Goal: Information Seeking & Learning: Learn about a topic

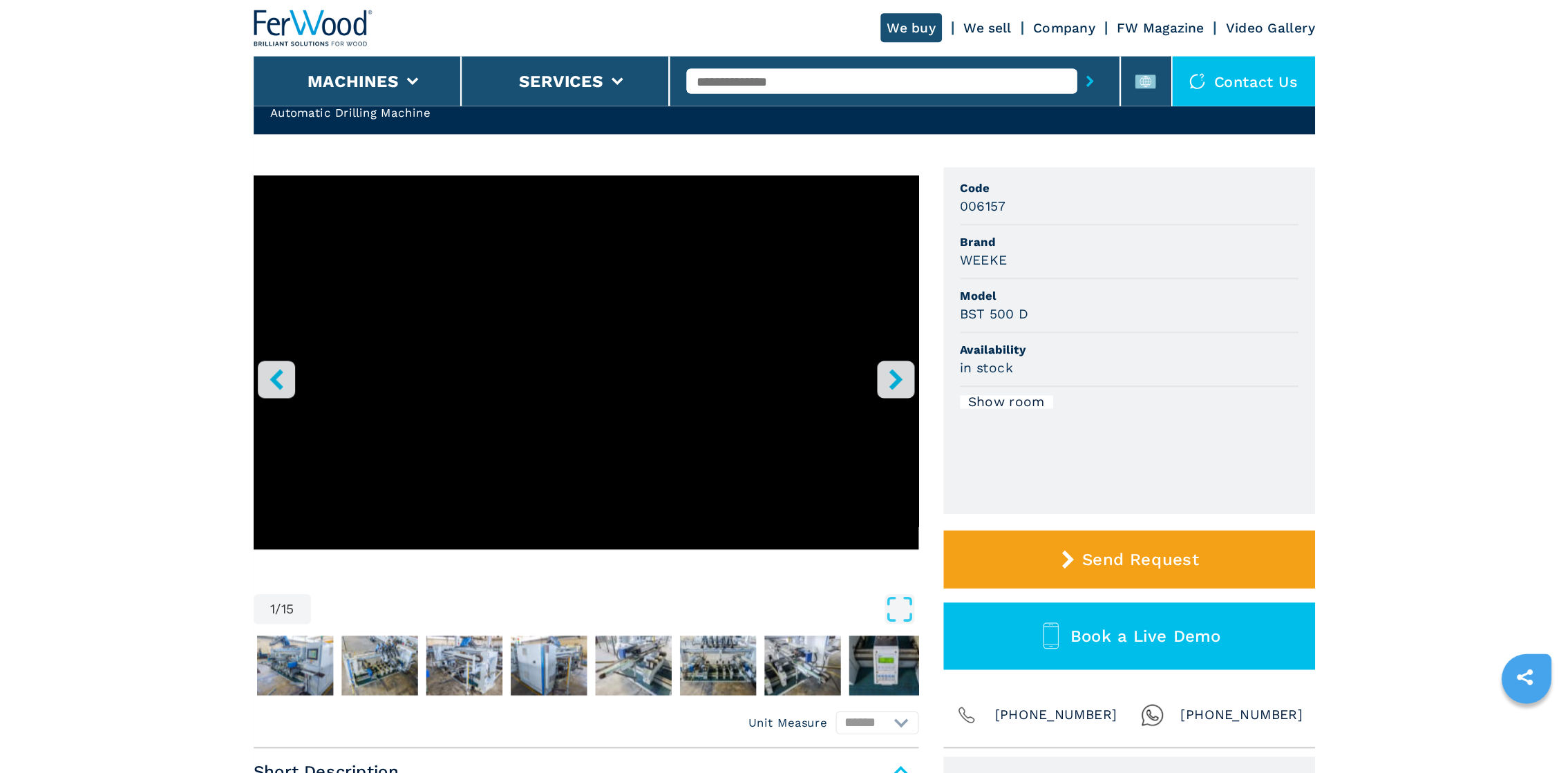
scroll to position [69, 0]
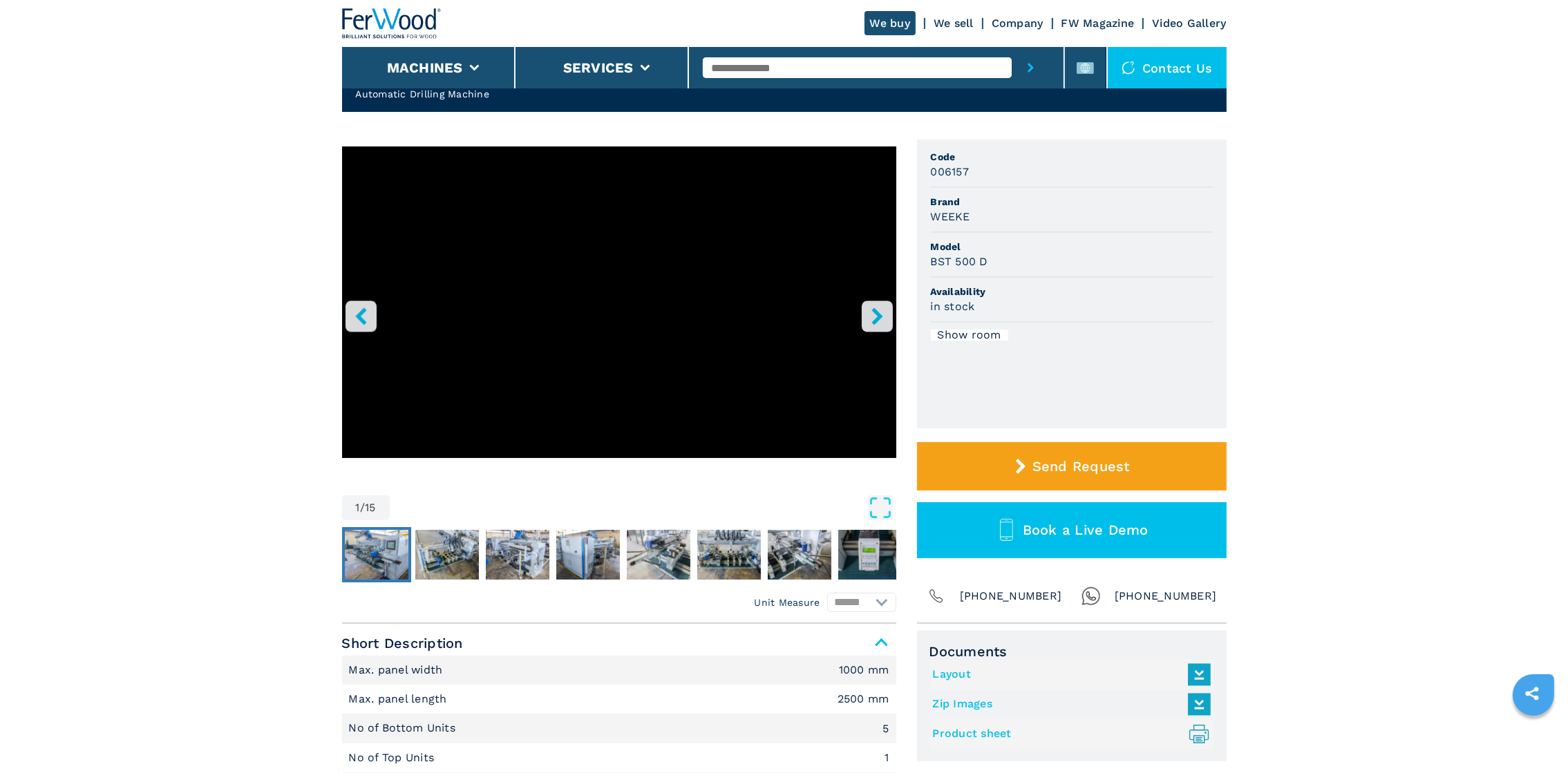
click at [383, 257] on img "Go to Slide 2" at bounding box center [377, 554] width 64 height 50
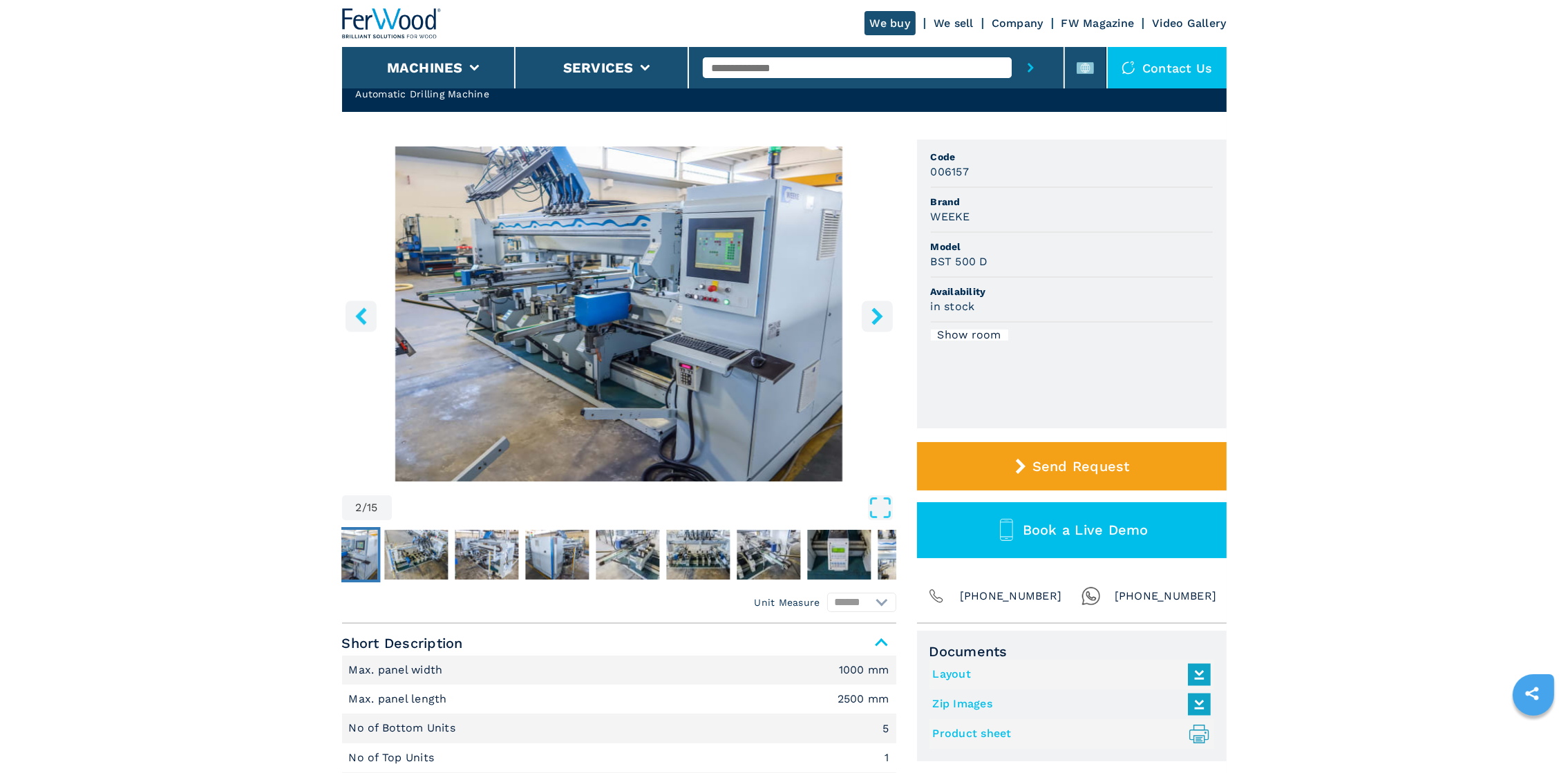
click at [521, 257] on icon "right-button" at bounding box center [876, 316] width 17 height 17
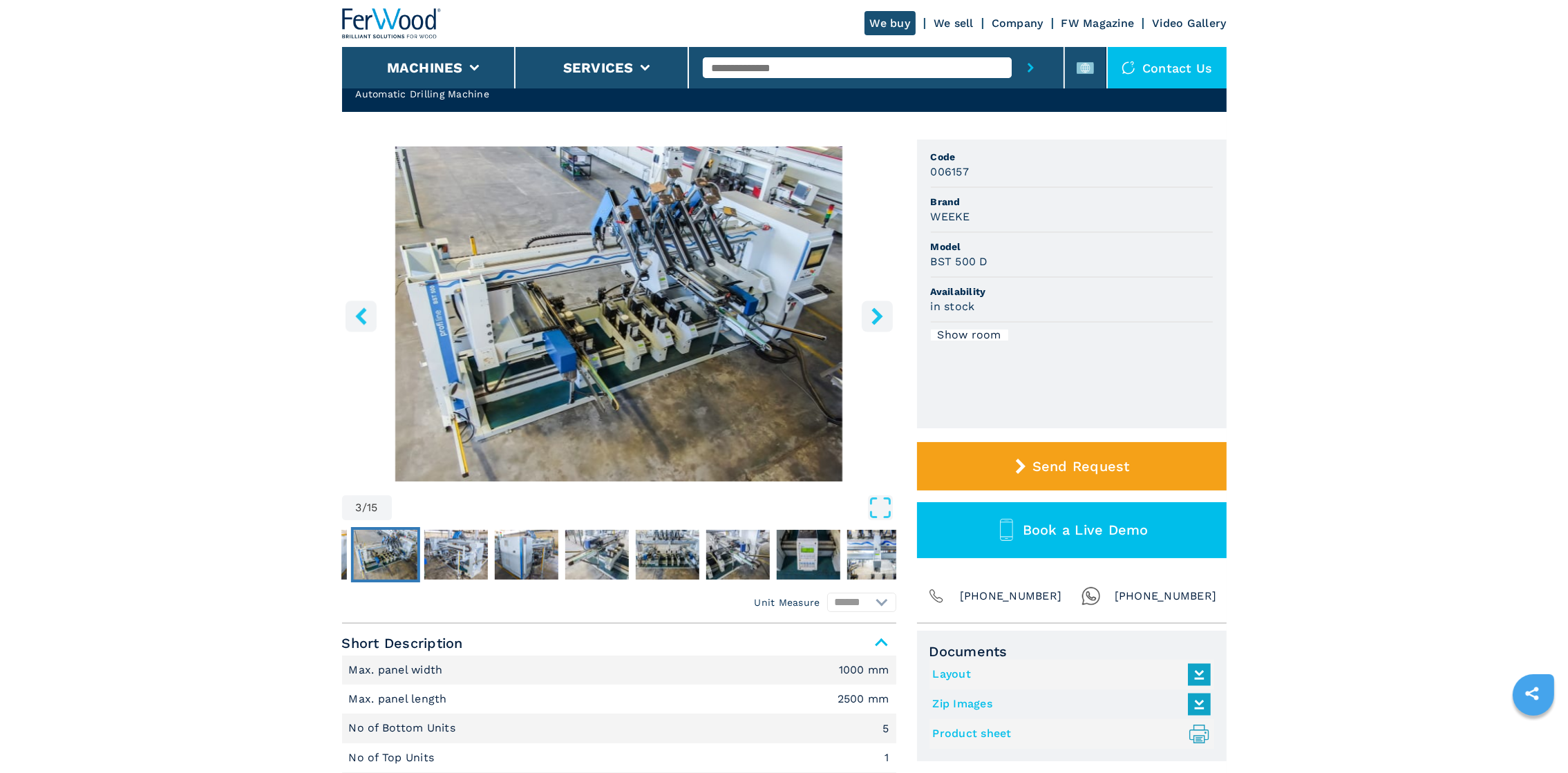
click at [521, 257] on icon "right-button" at bounding box center [876, 316] width 17 height 17
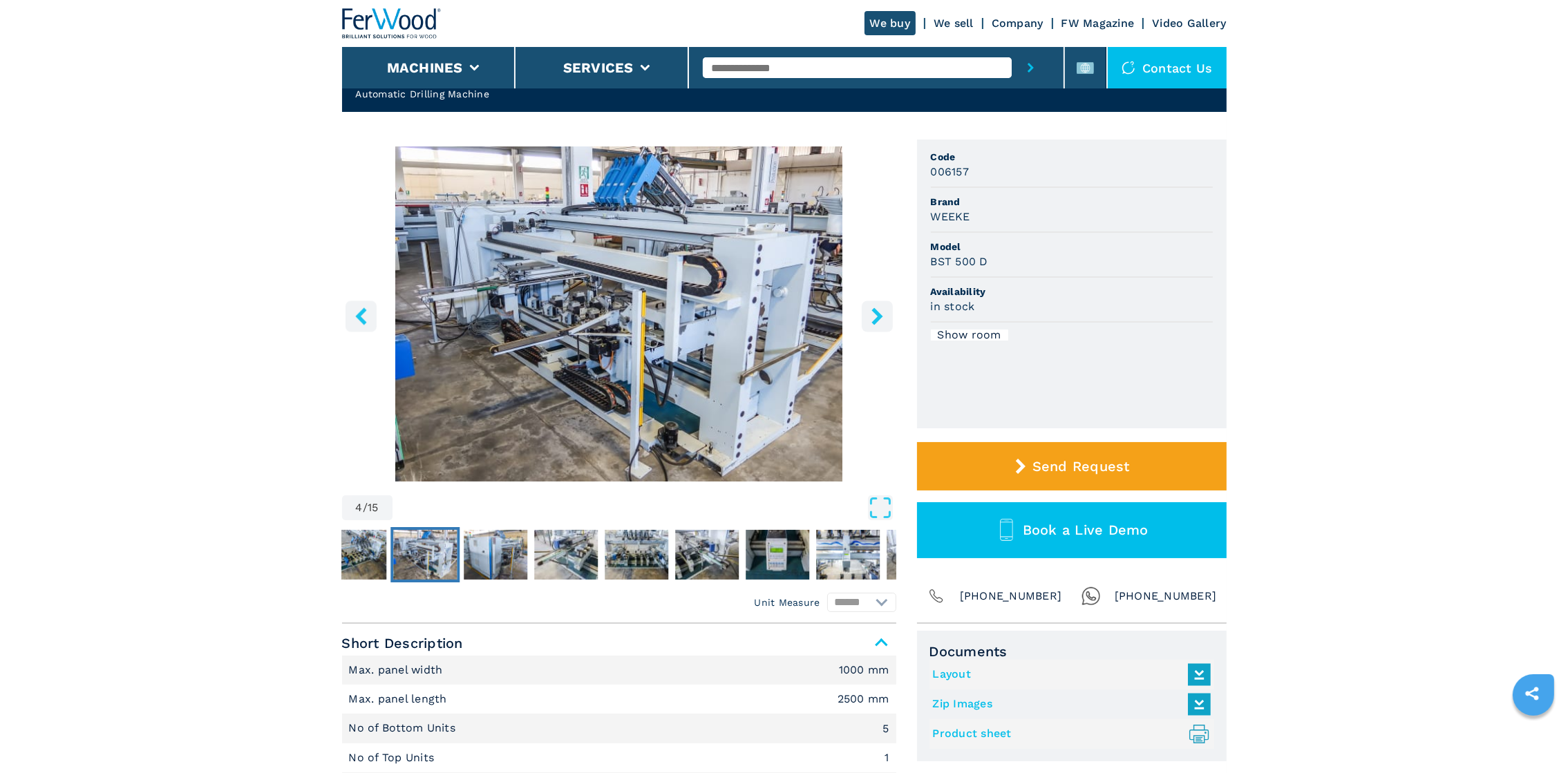
click at [521, 257] on icon "right-button" at bounding box center [876, 316] width 17 height 17
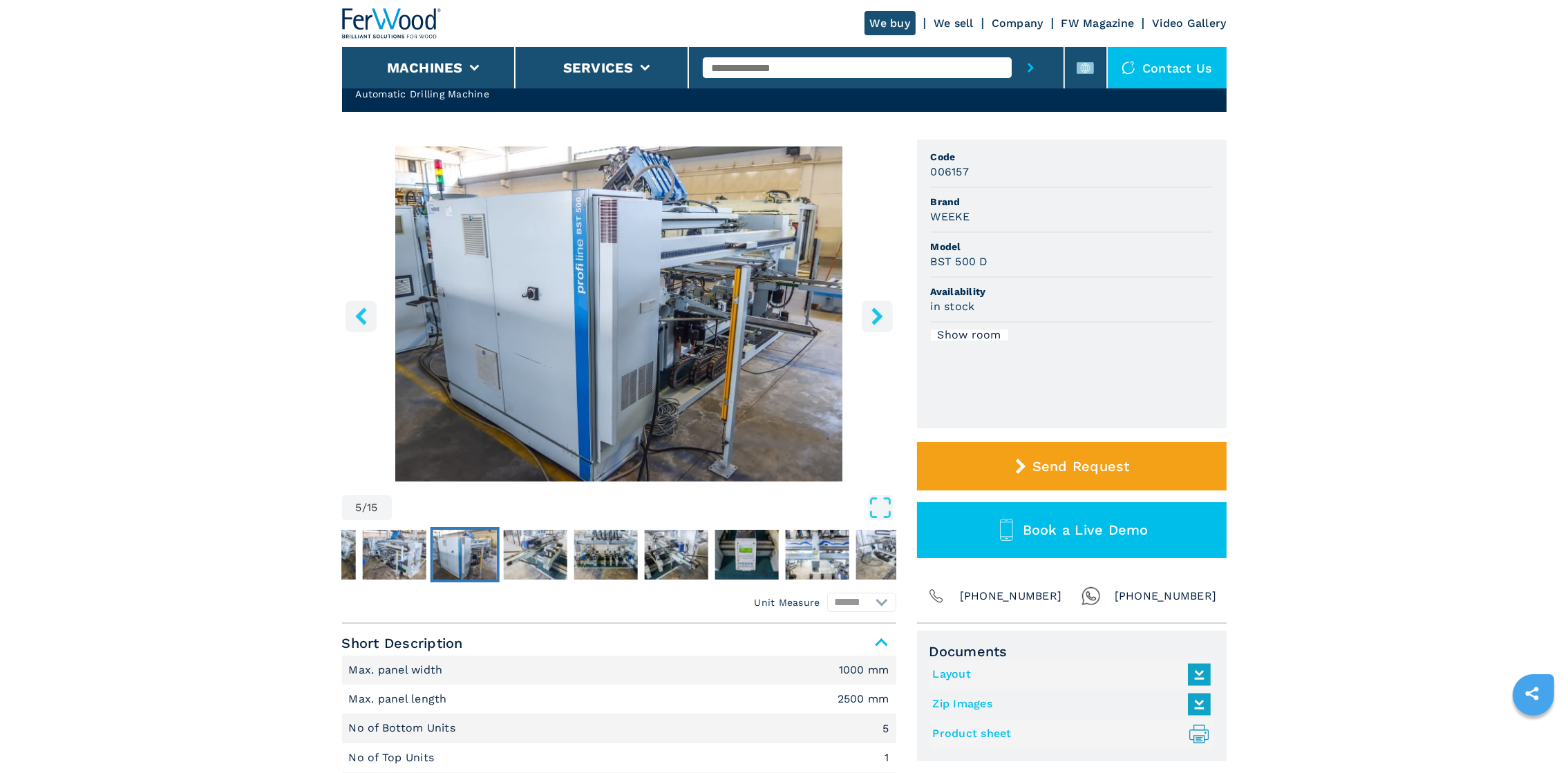
click at [521, 257] on icon "right-button" at bounding box center [876, 316] width 17 height 17
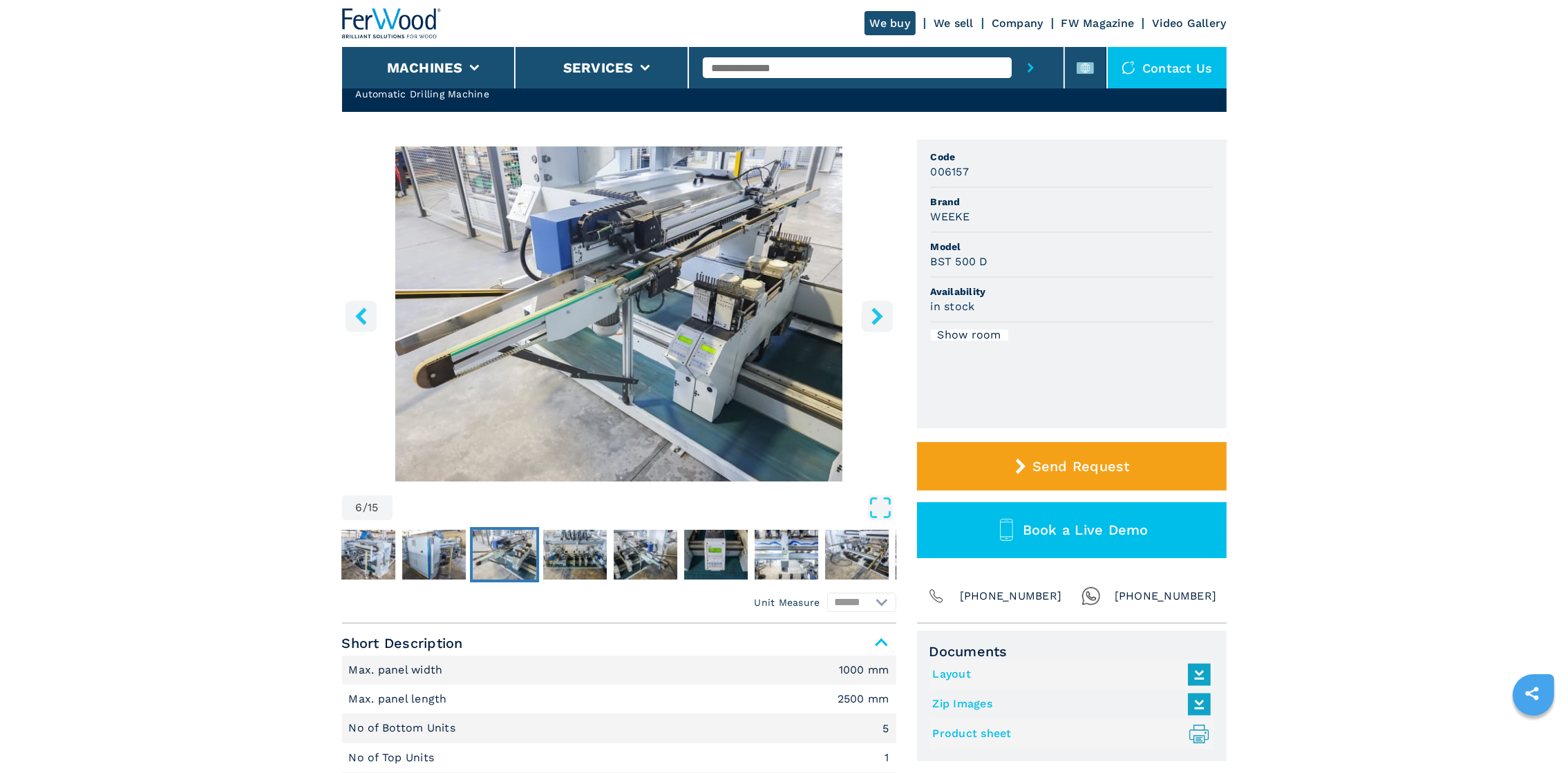
click at [521, 257] on icon "right-button" at bounding box center [876, 316] width 17 height 17
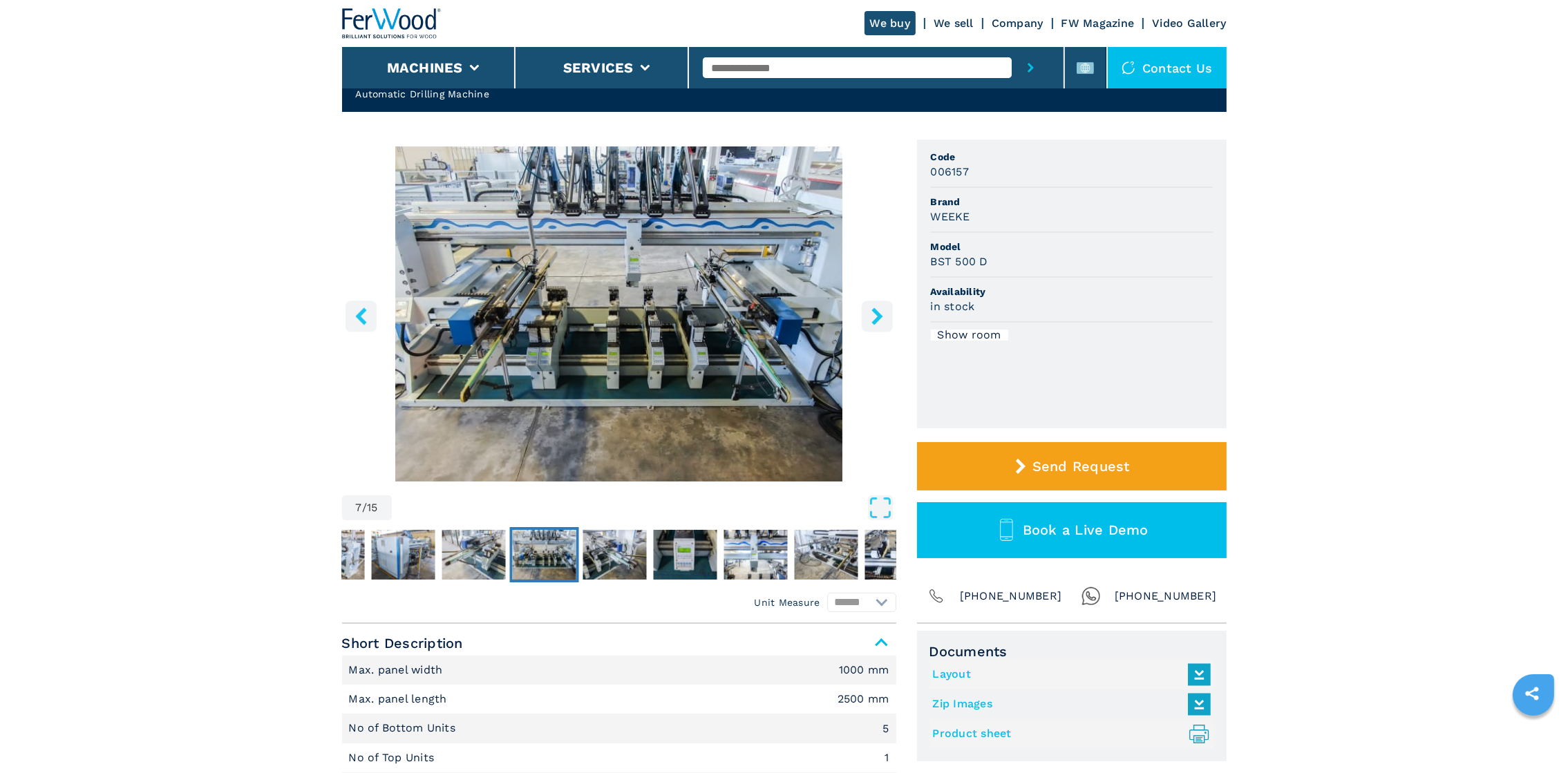
click at [521, 257] on icon "right-button" at bounding box center [876, 316] width 17 height 17
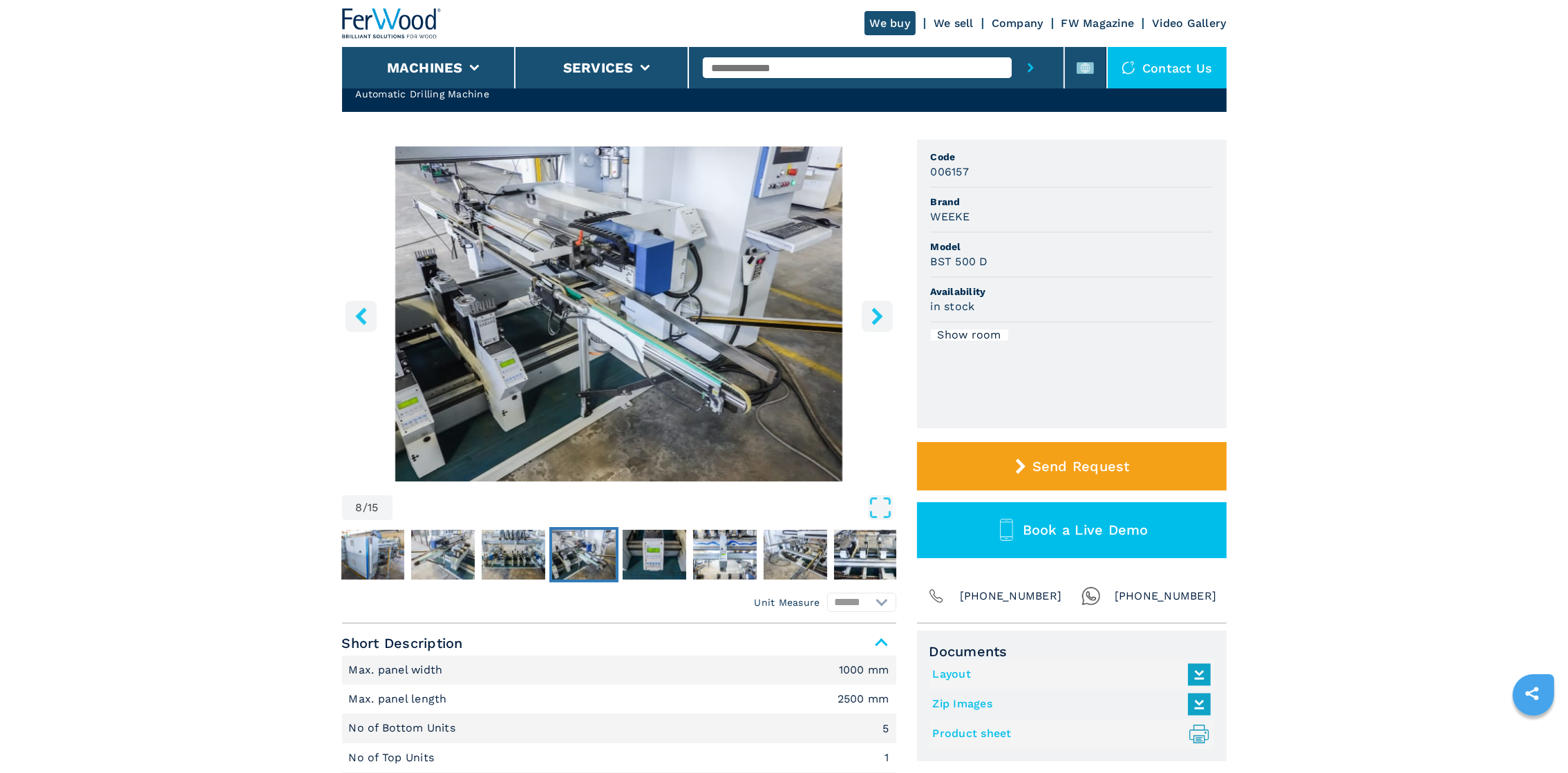
click at [354, 257] on icon "left-button" at bounding box center [360, 316] width 17 height 17
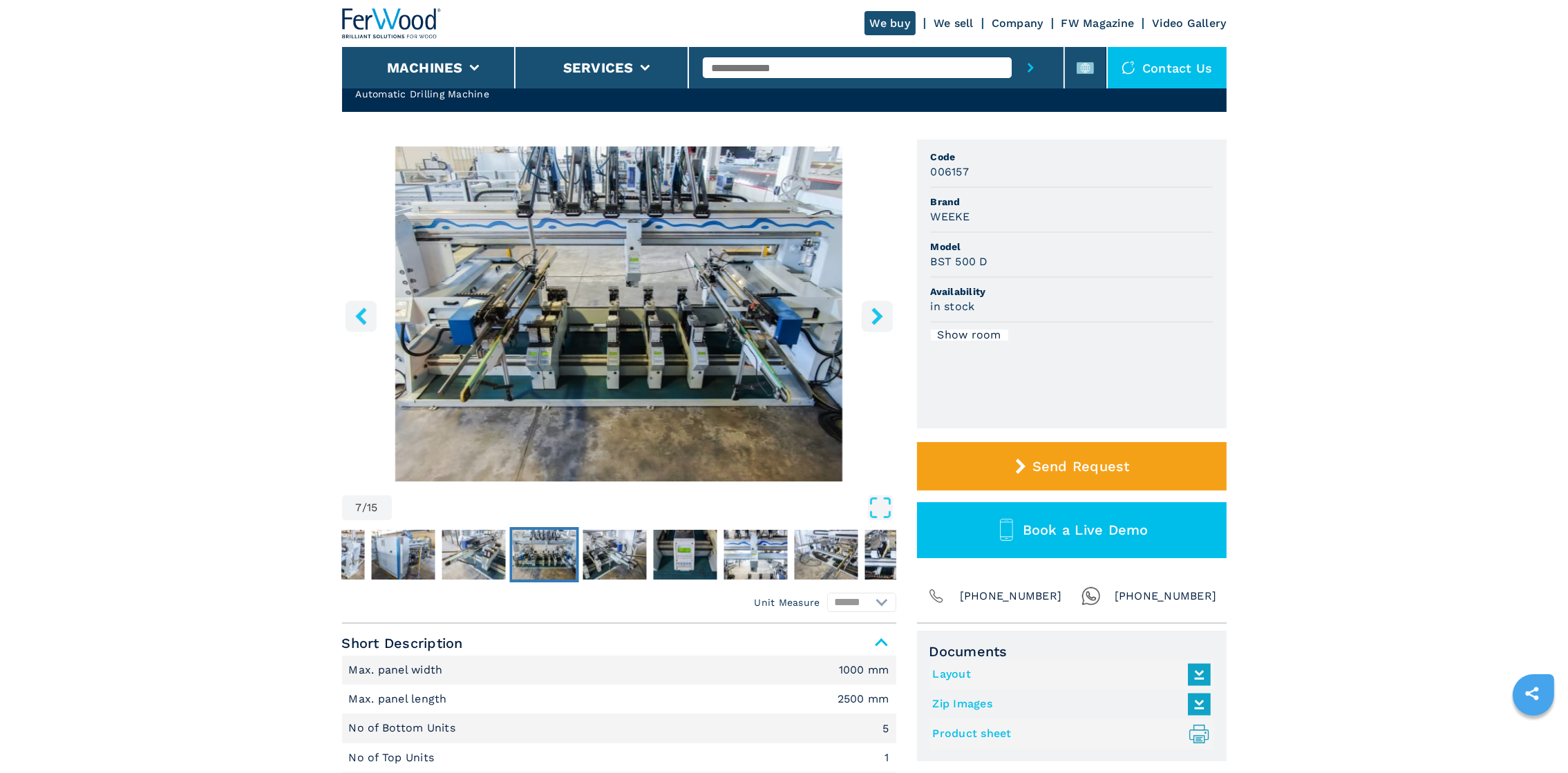
click at [354, 257] on icon "left-button" at bounding box center [360, 316] width 17 height 17
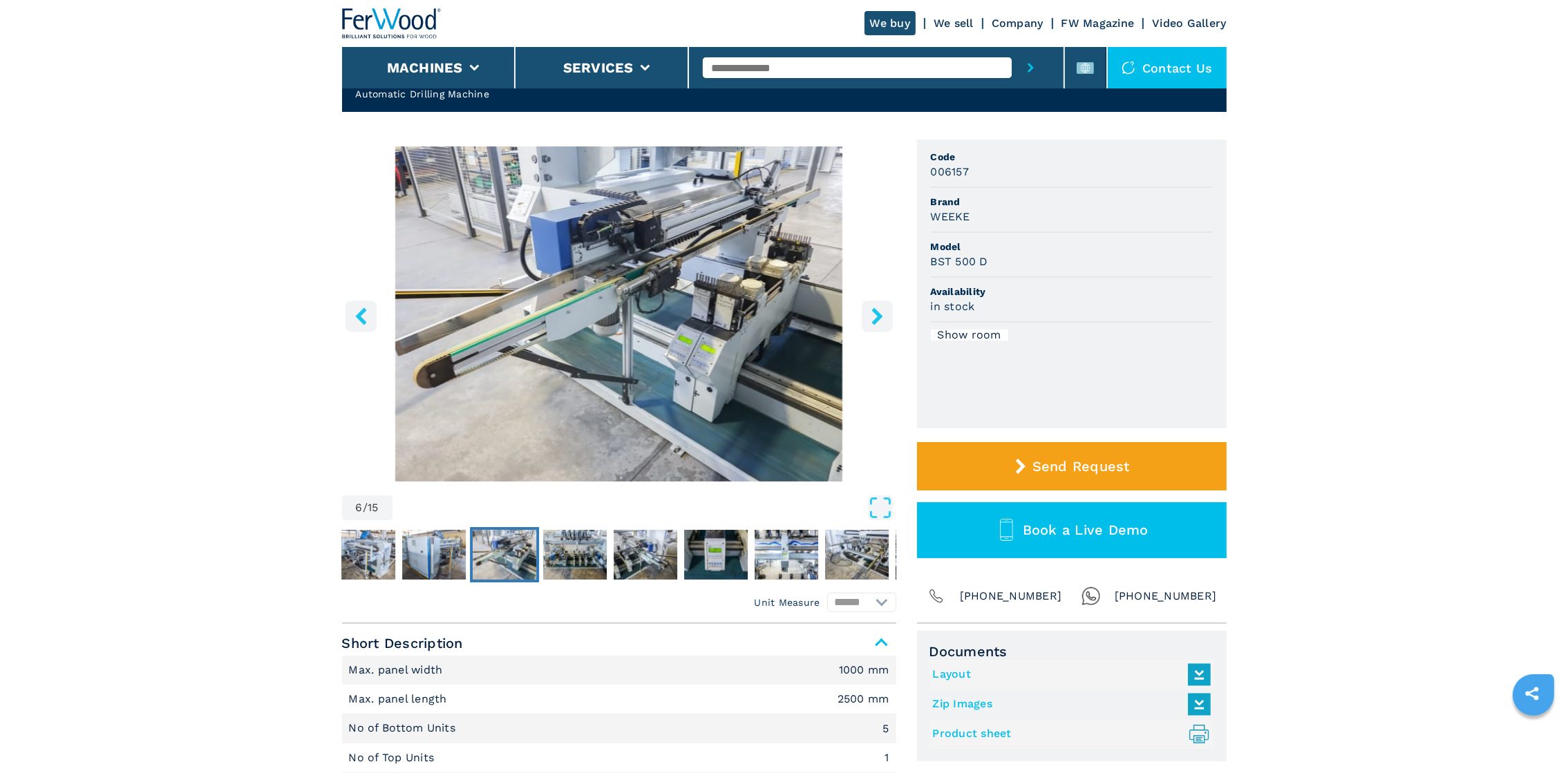
click at [521, 257] on icon "right-button" at bounding box center [876, 316] width 17 height 17
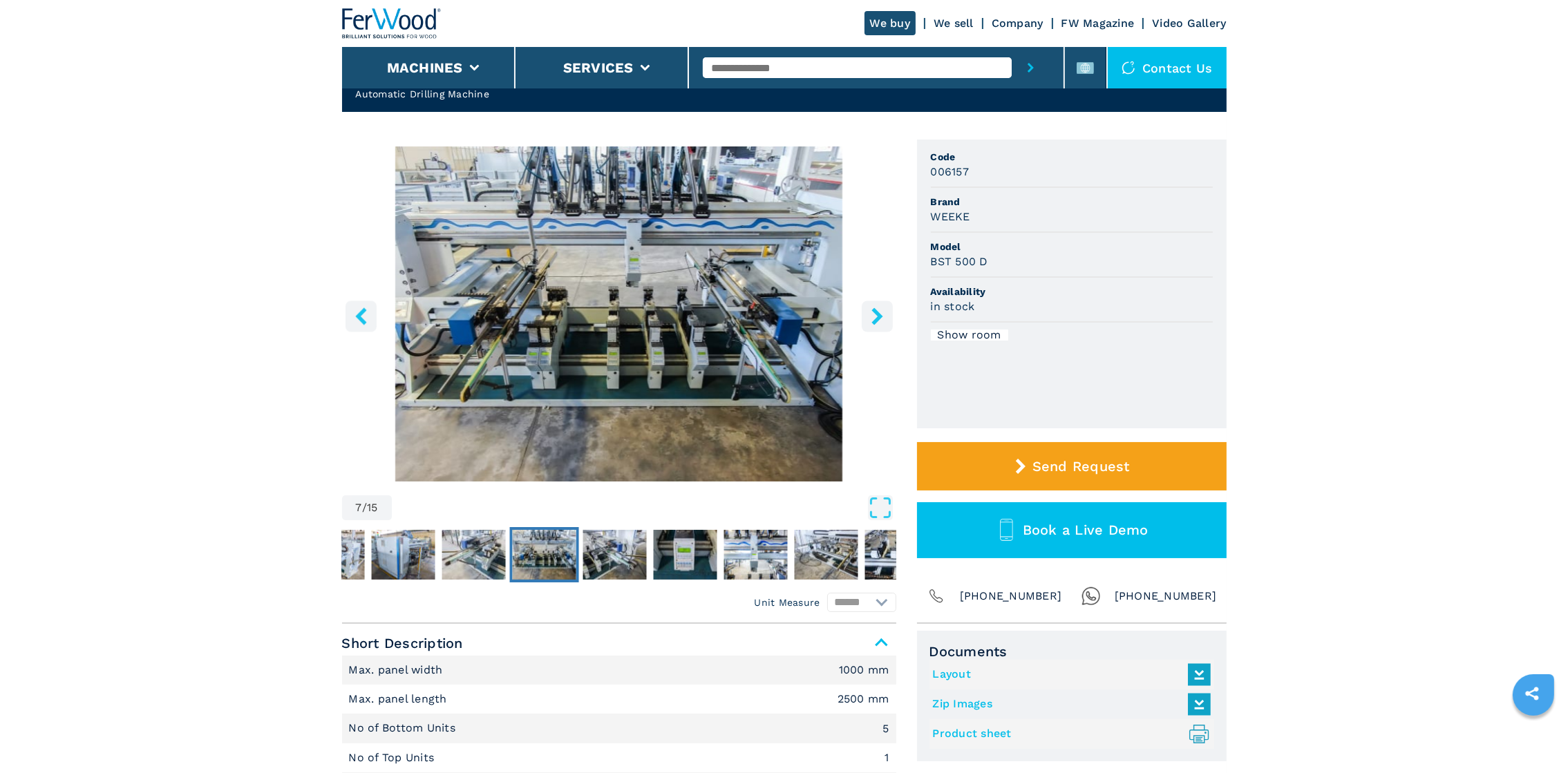
click at [521, 257] on icon "right-button" at bounding box center [876, 316] width 17 height 17
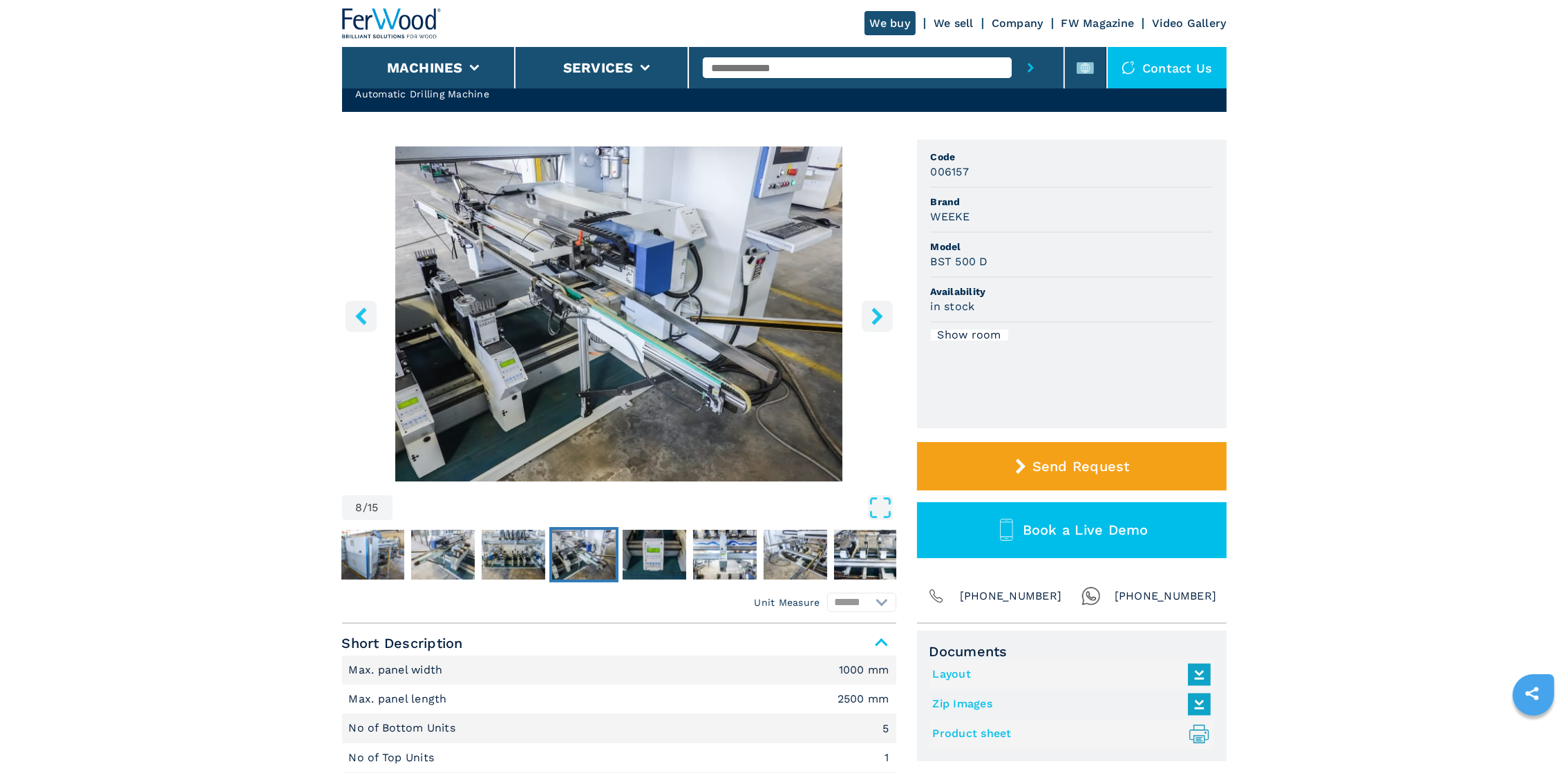
click at [521, 257] on icon "right-button" at bounding box center [876, 316] width 17 height 17
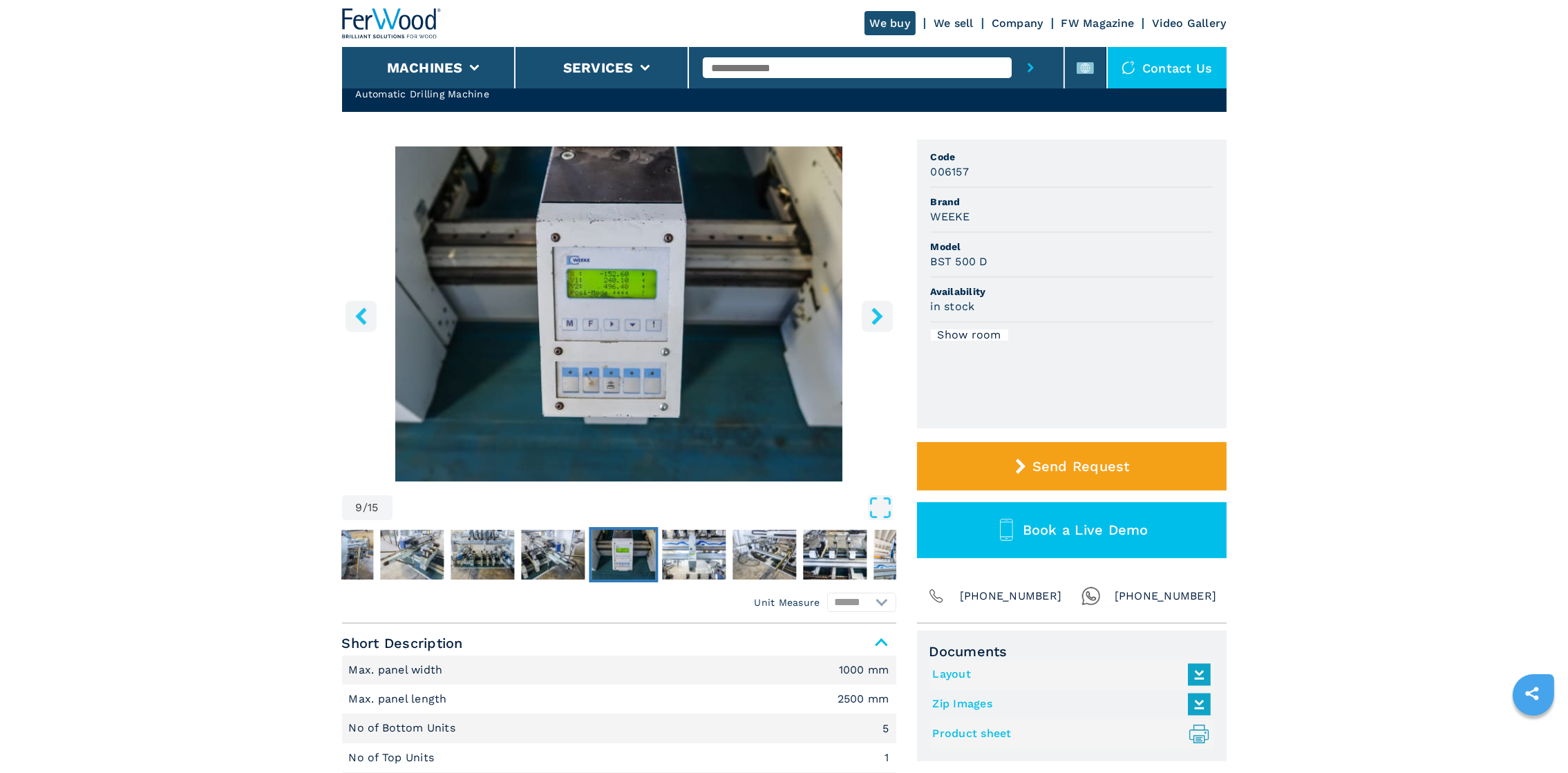
click at [521, 257] on icon "right-button" at bounding box center [876, 316] width 17 height 17
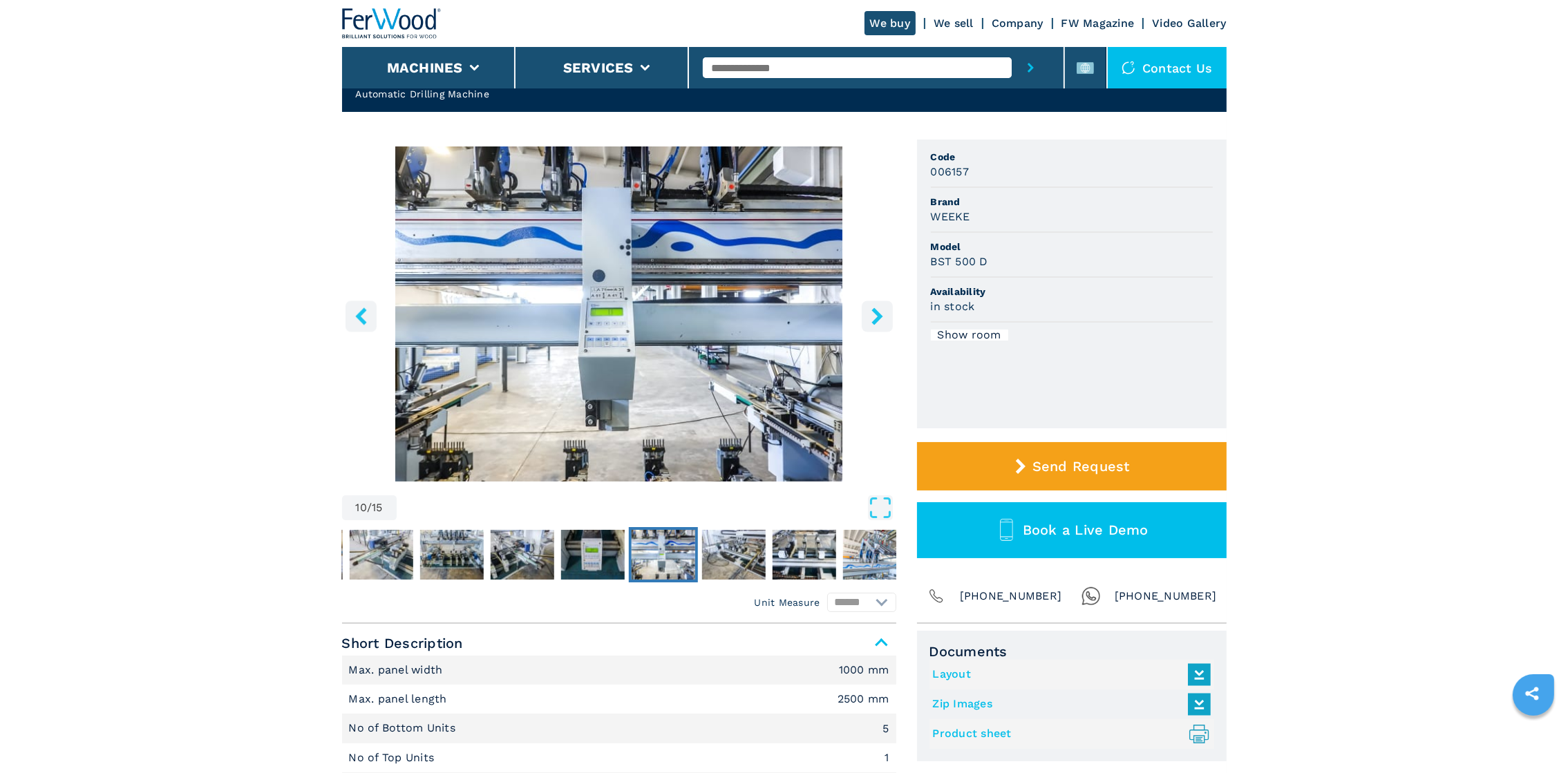
click at [521, 257] on icon "right-button" at bounding box center [876, 316] width 17 height 17
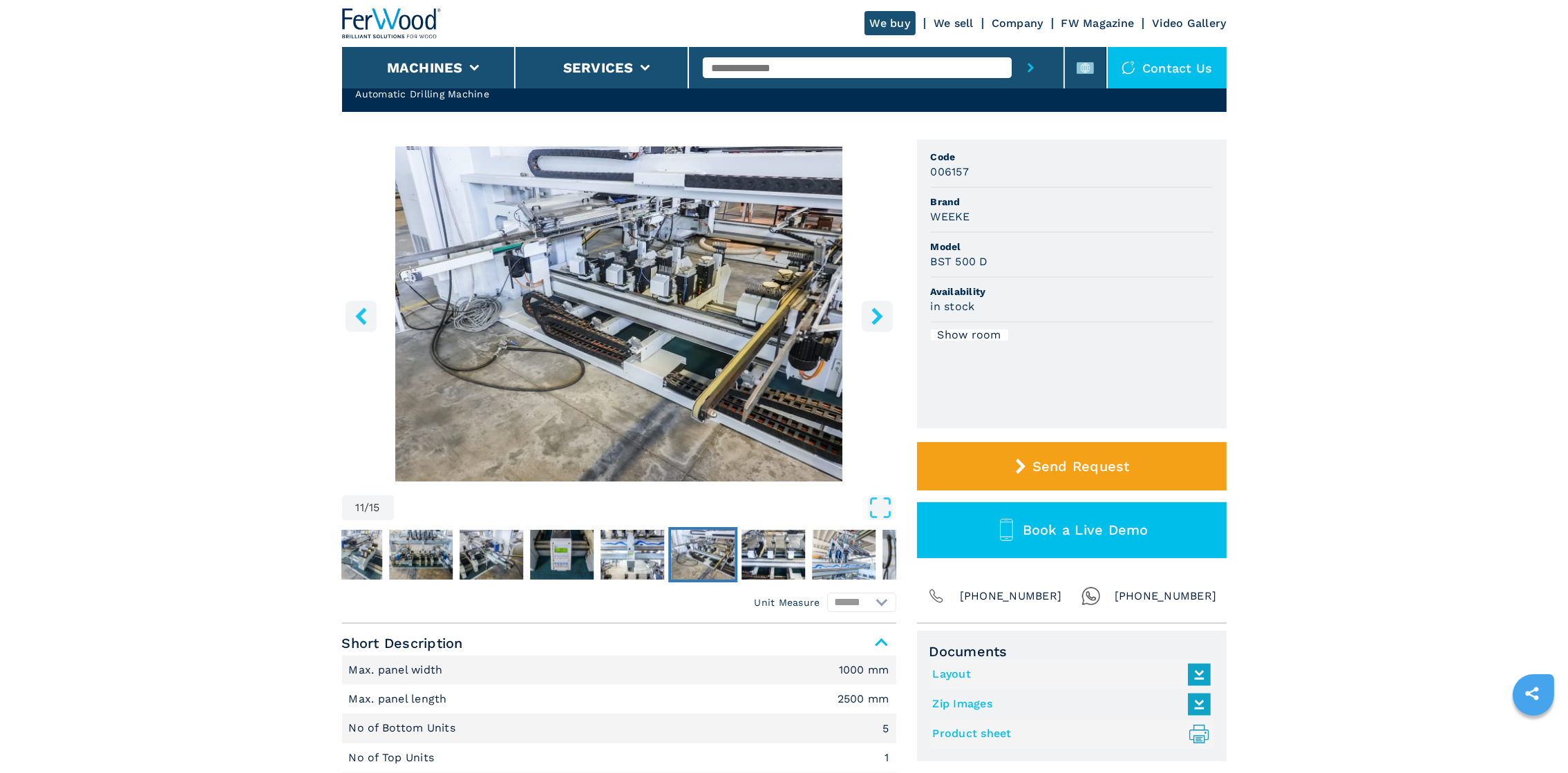
click at [521, 257] on icon "right-button" at bounding box center [876, 316] width 17 height 17
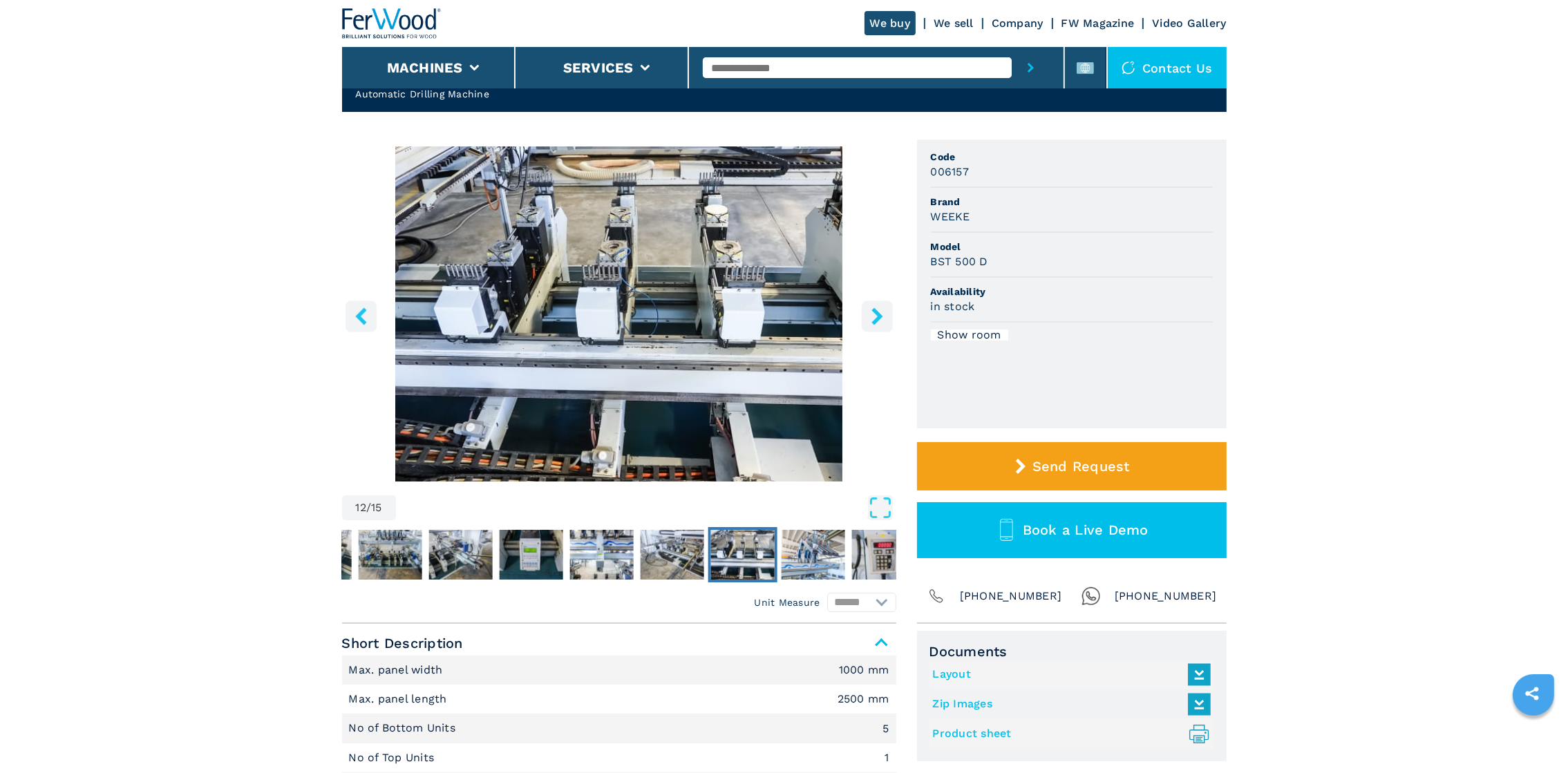
click at [521, 257] on icon "right-button" at bounding box center [876, 316] width 17 height 17
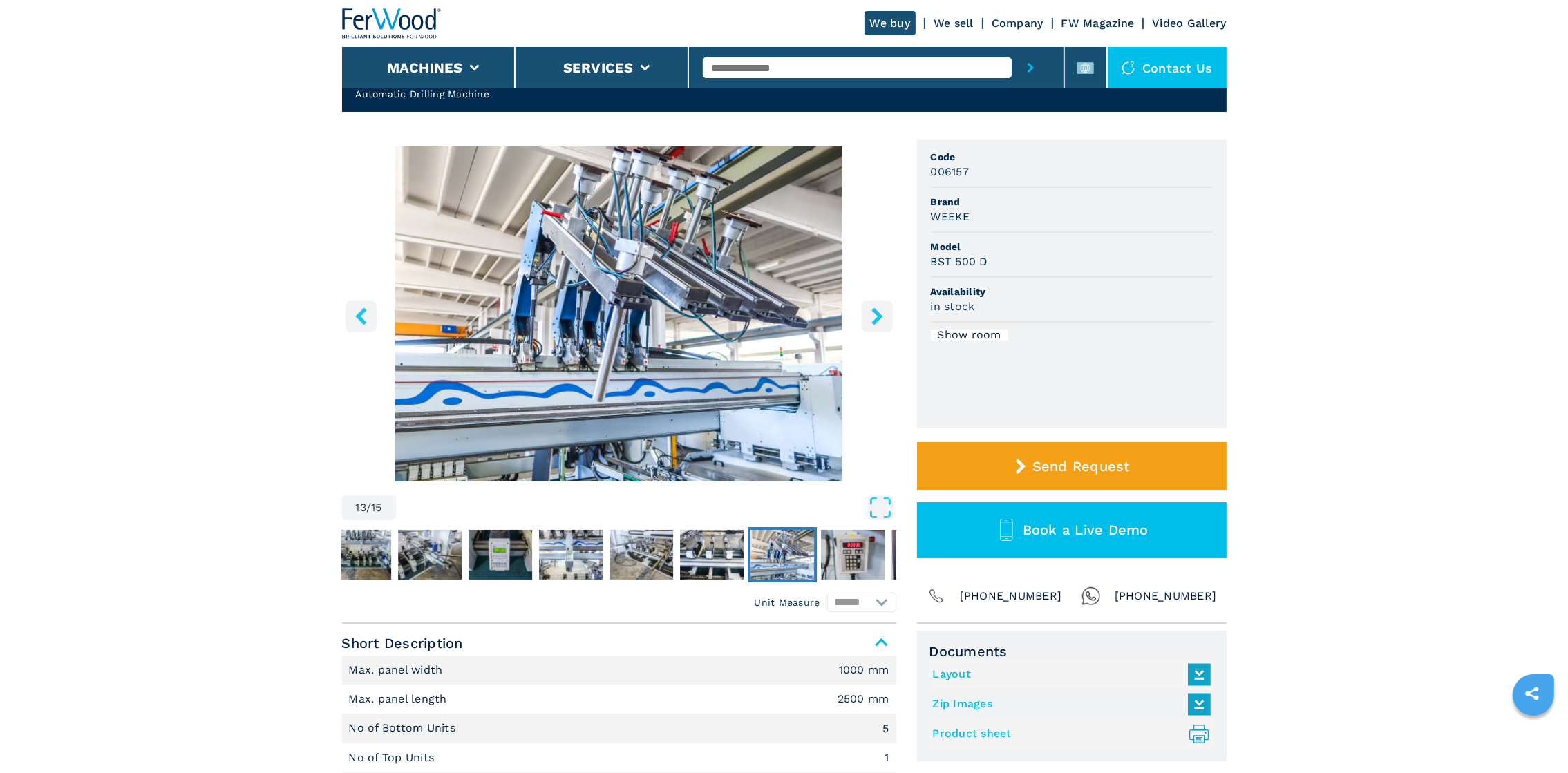
click at [521, 257] on icon "right-button" at bounding box center [876, 316] width 17 height 17
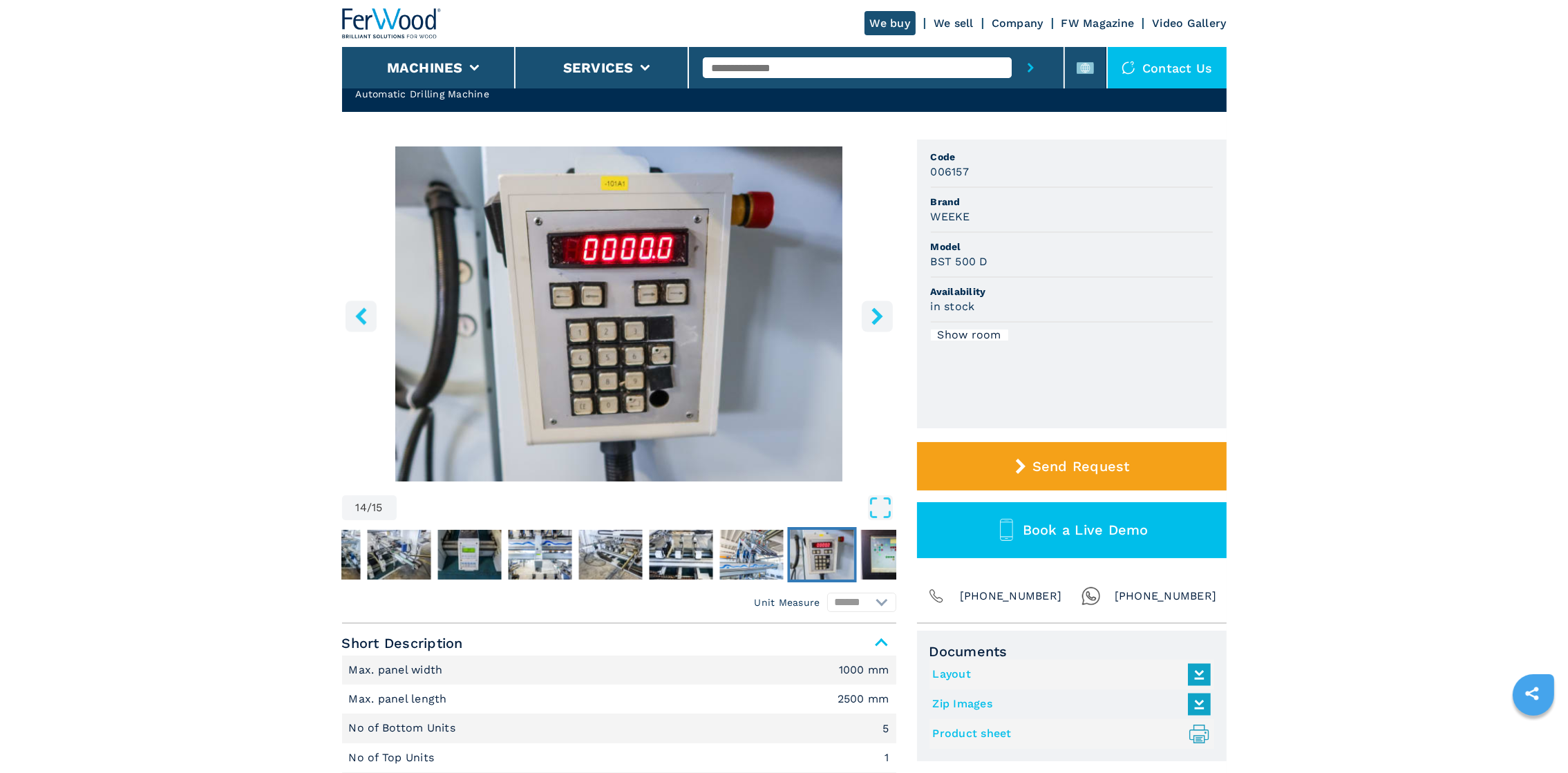
click at [521, 257] on icon "right-button" at bounding box center [876, 316] width 17 height 17
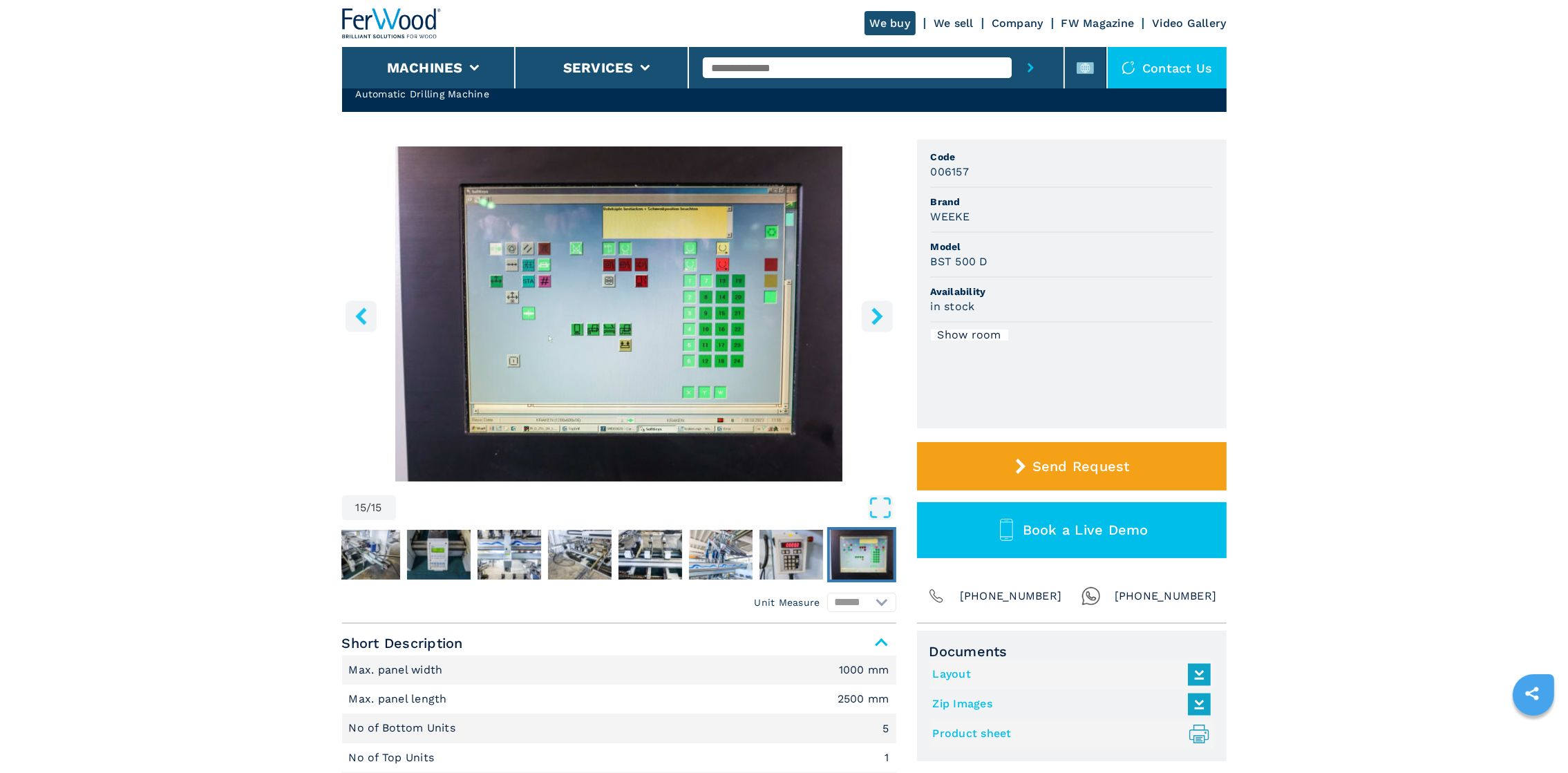
click at [521, 257] on icon "right-button" at bounding box center [876, 316] width 17 height 17
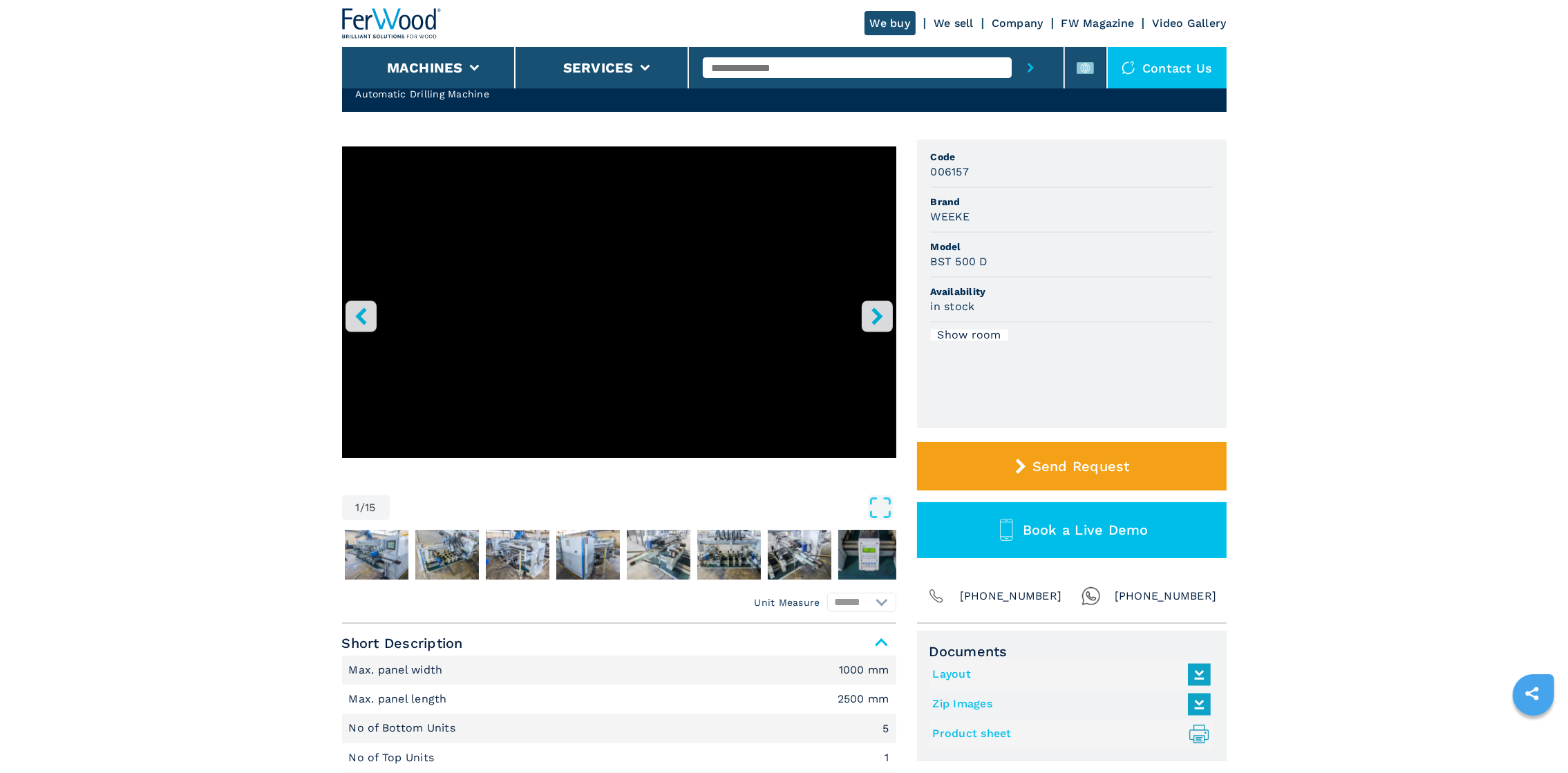
click at [521, 257] on icon "right-button" at bounding box center [876, 316] width 17 height 17
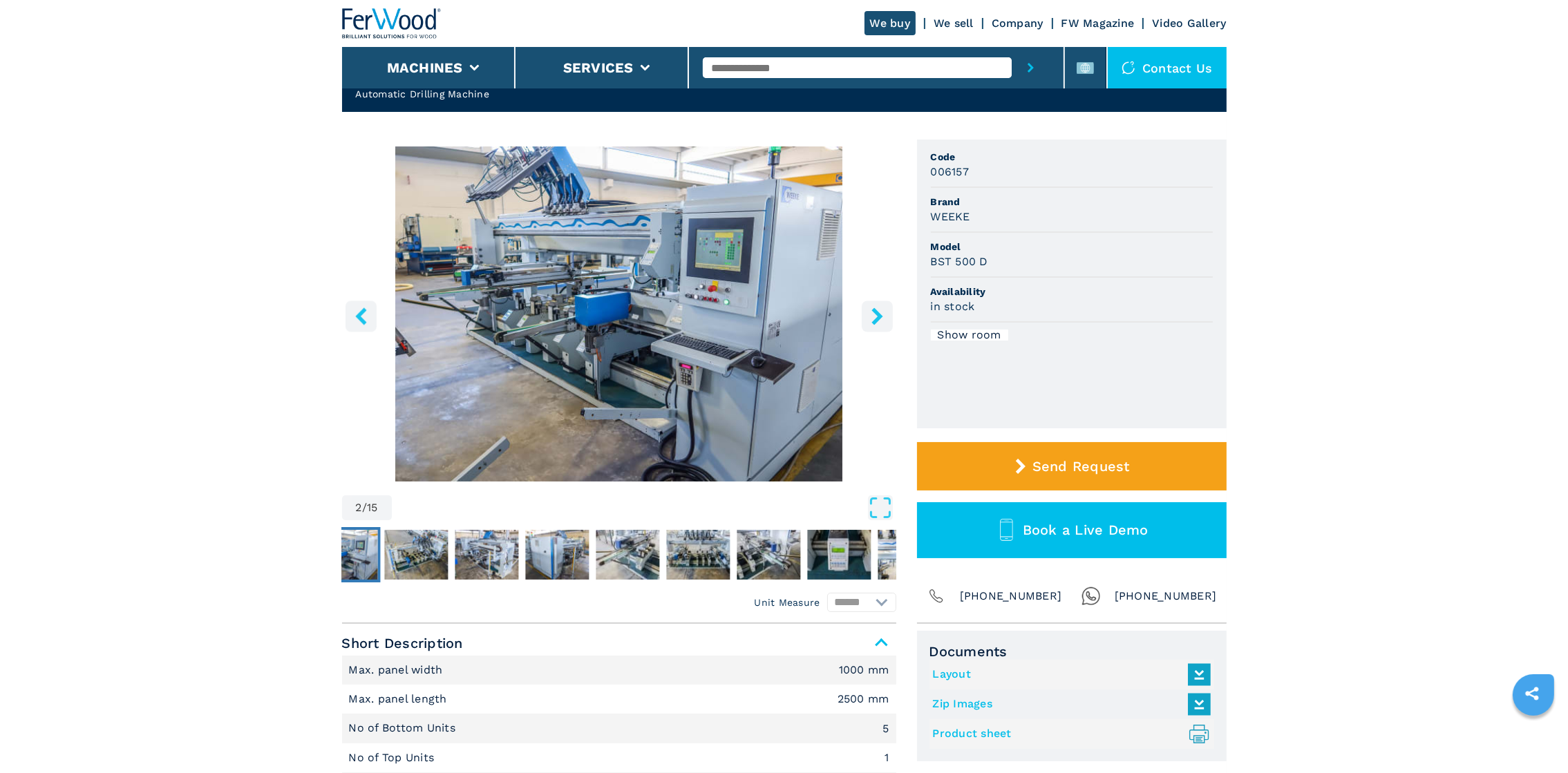
click at [521, 257] on icon "right-button" at bounding box center [876, 316] width 17 height 17
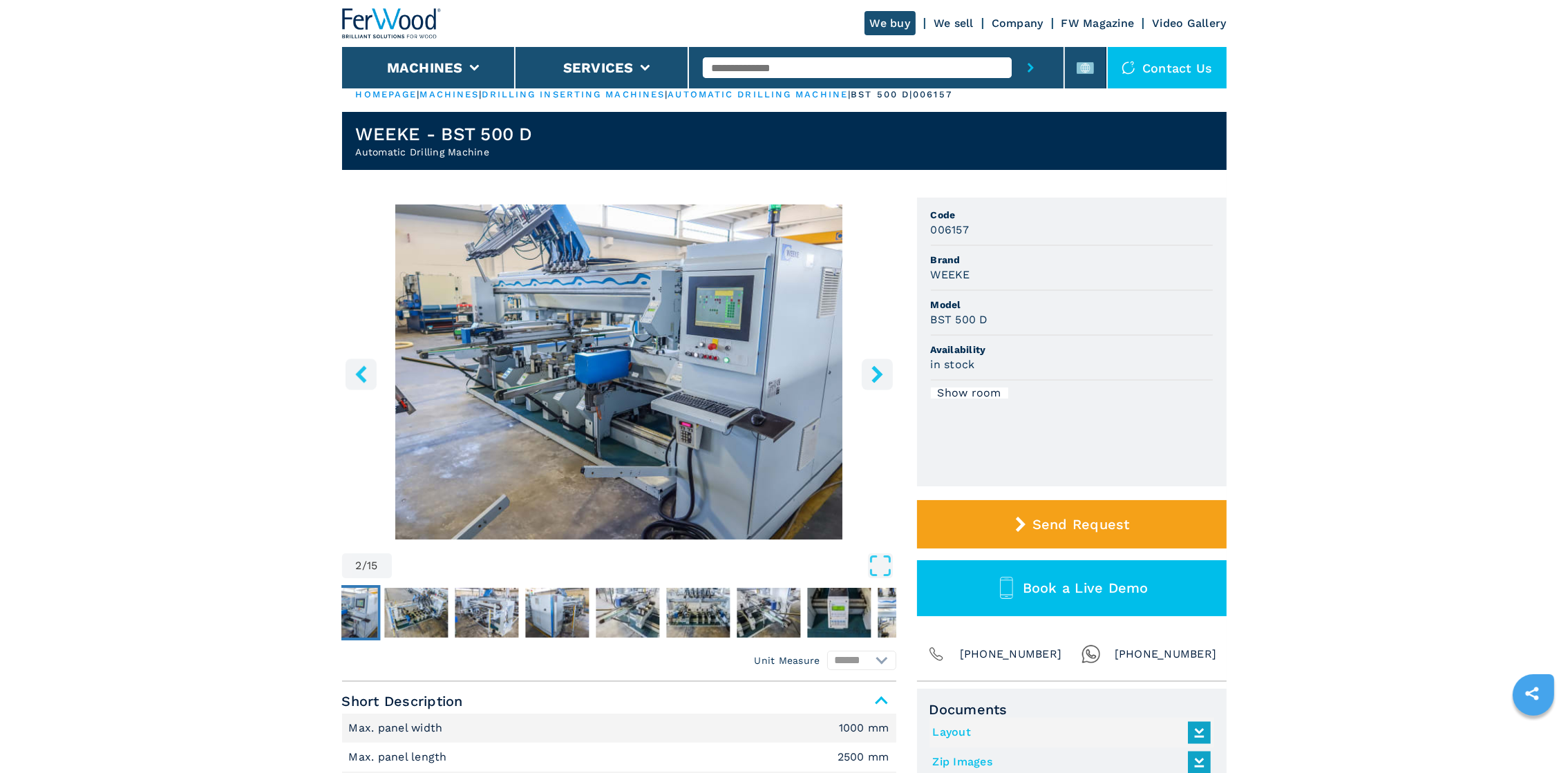
scroll to position [0, 0]
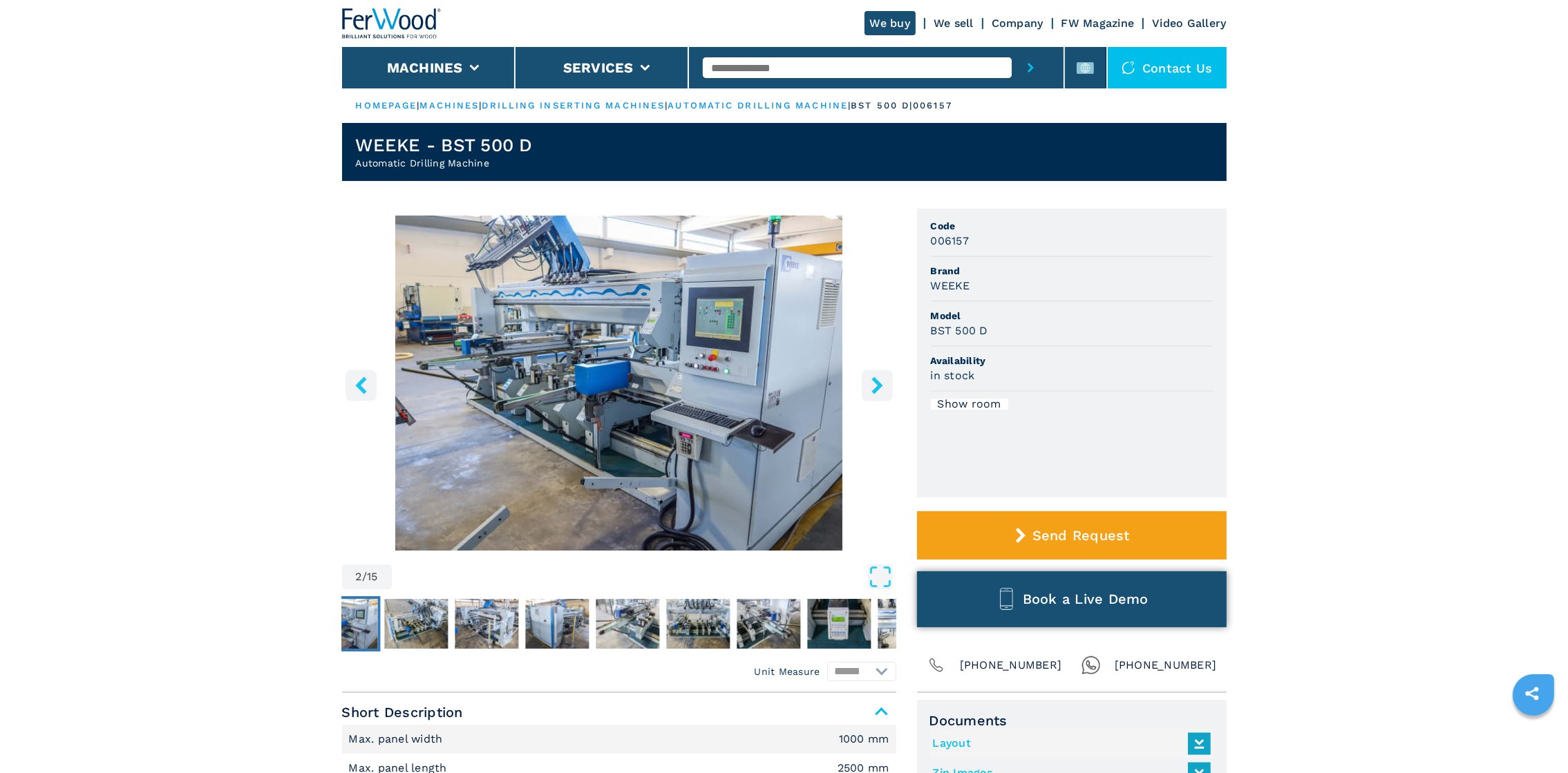
click at [521, 257] on button "Book a Live Demo" at bounding box center [1071, 598] width 310 height 56
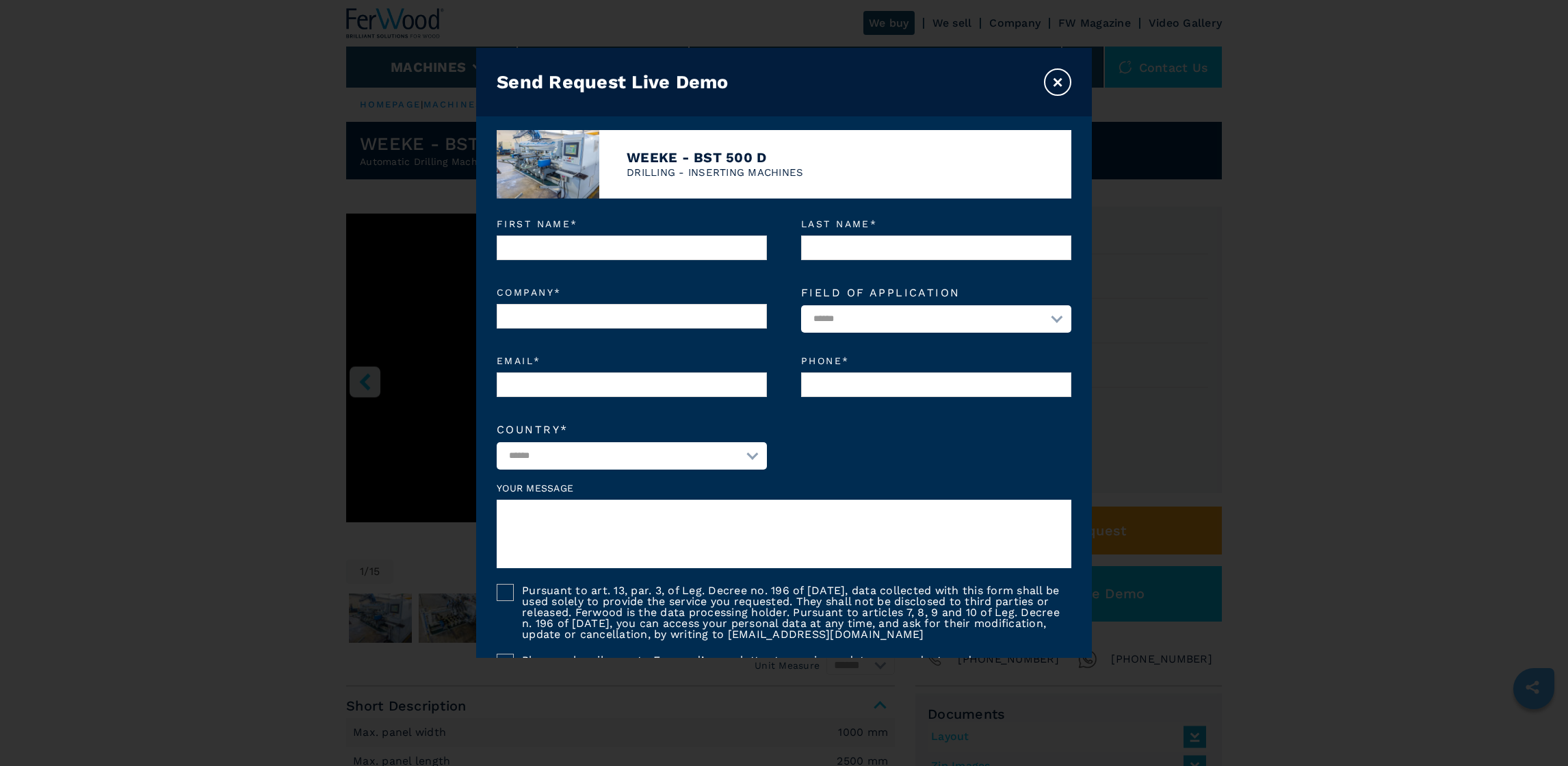
click at [517, 79] on button "×" at bounding box center [1058, 82] width 27 height 27
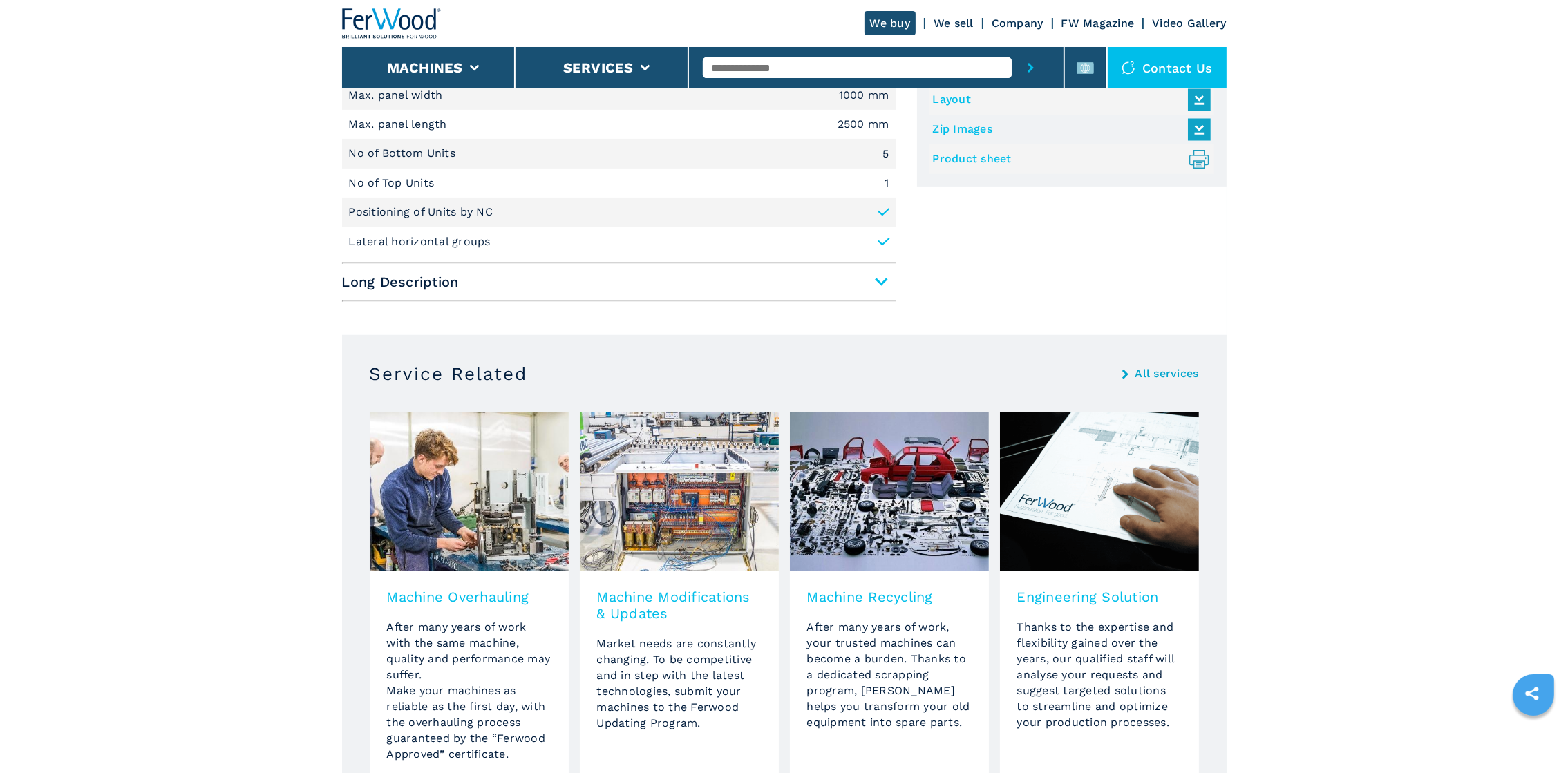
scroll to position [517, 0]
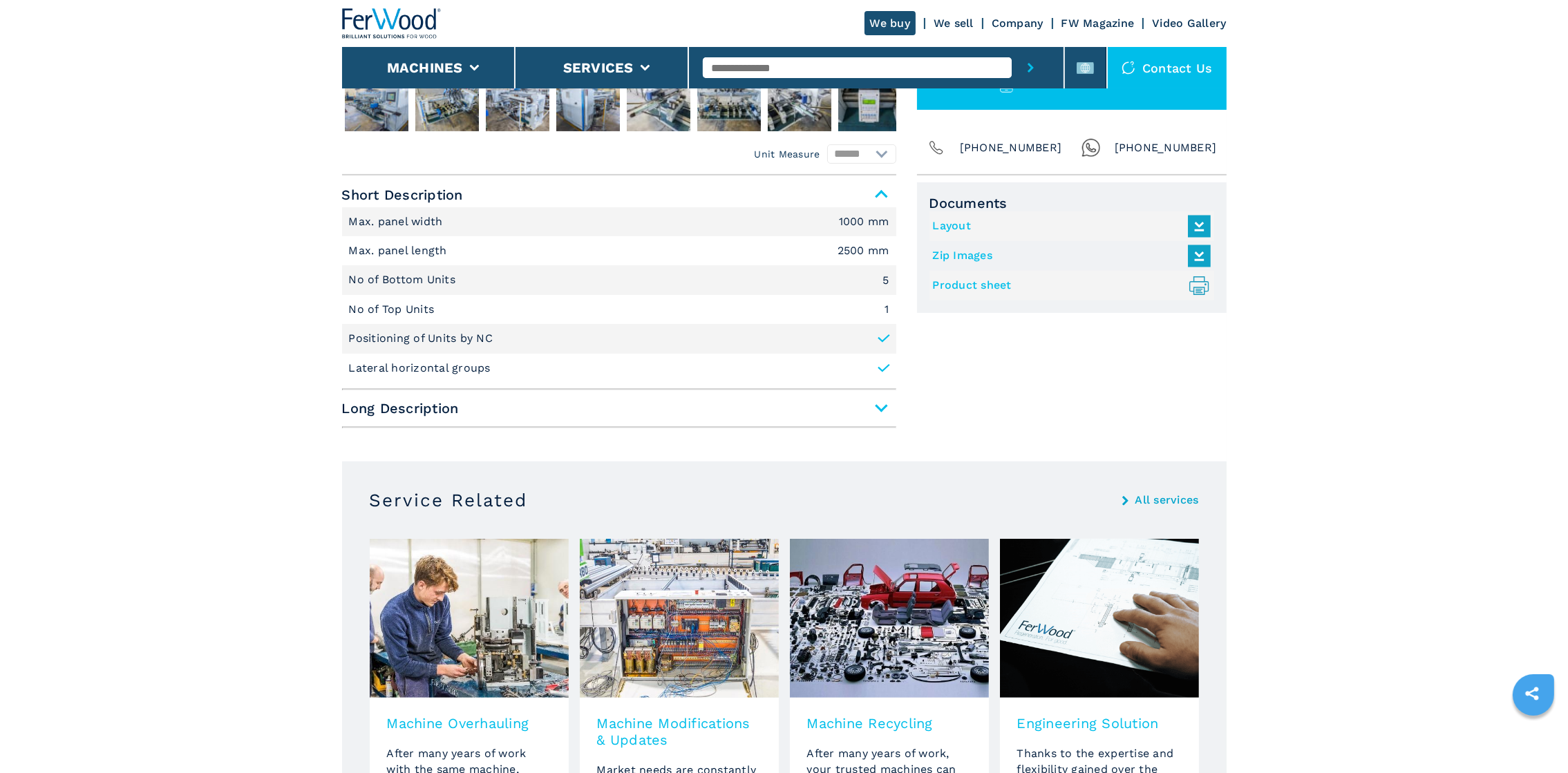
click at [521, 257] on span "Long Description" at bounding box center [619, 408] width 554 height 25
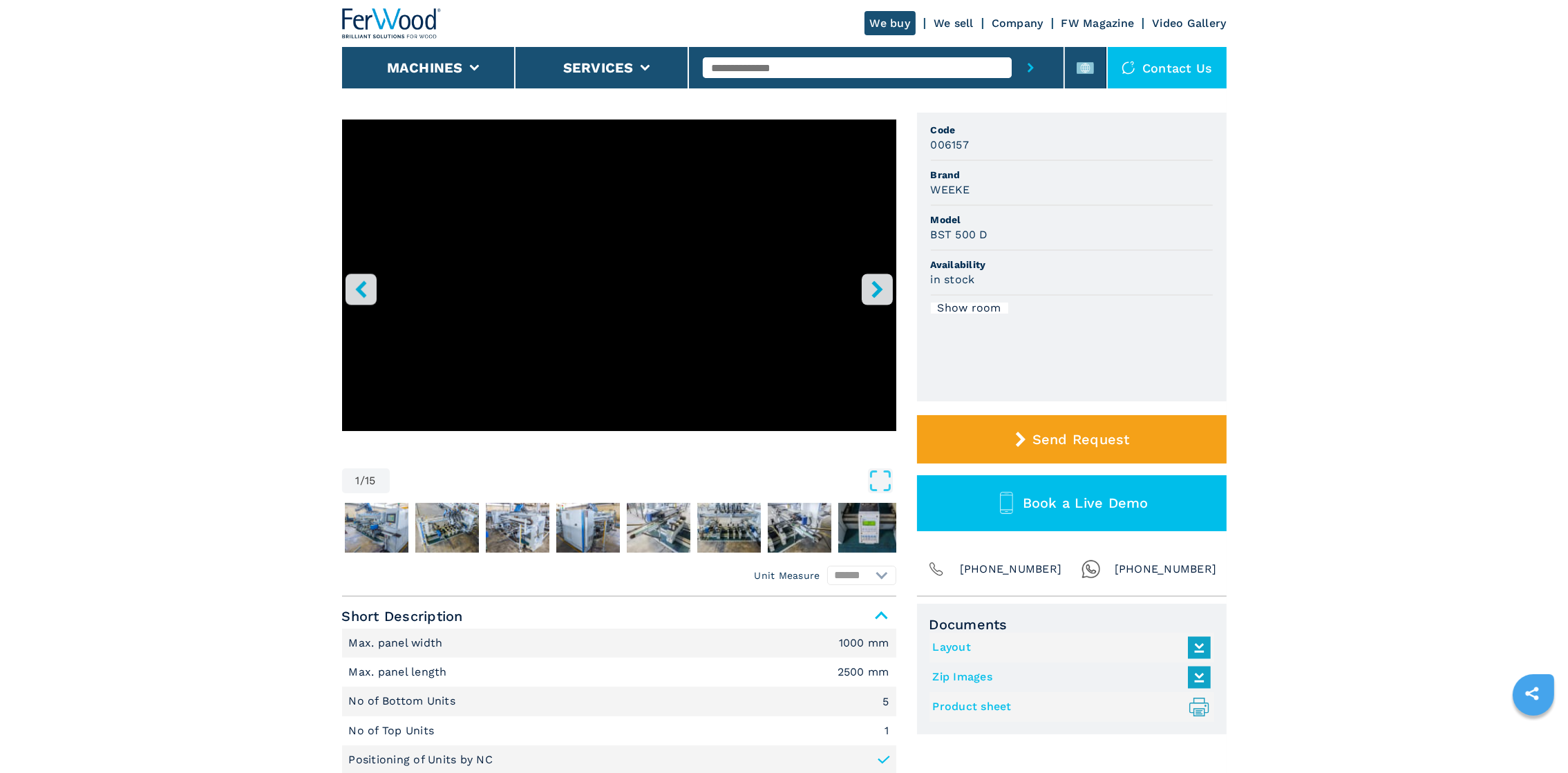
scroll to position [104, 0]
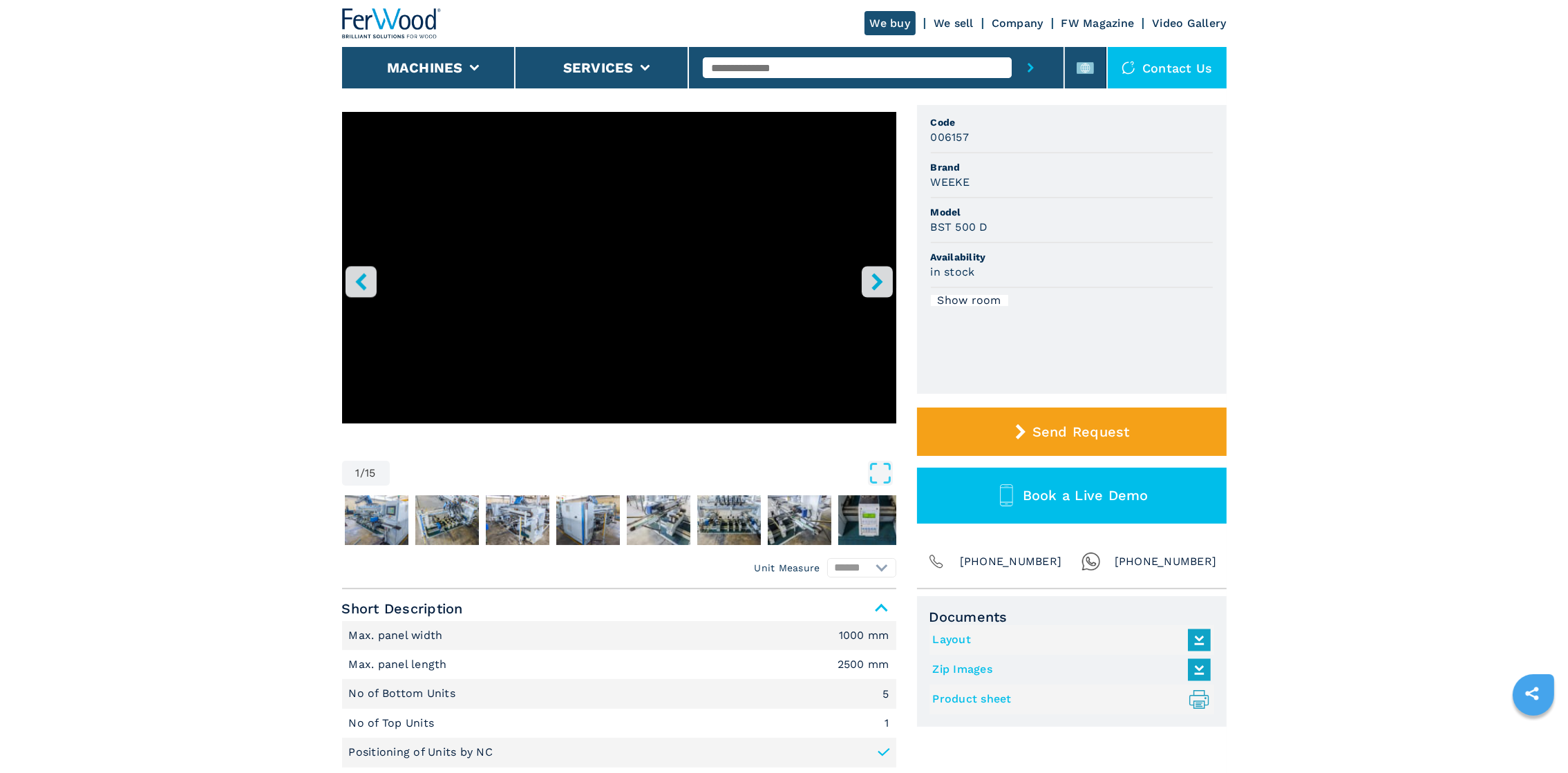
click at [521, 257] on link "Layout" at bounding box center [1068, 640] width 270 height 23
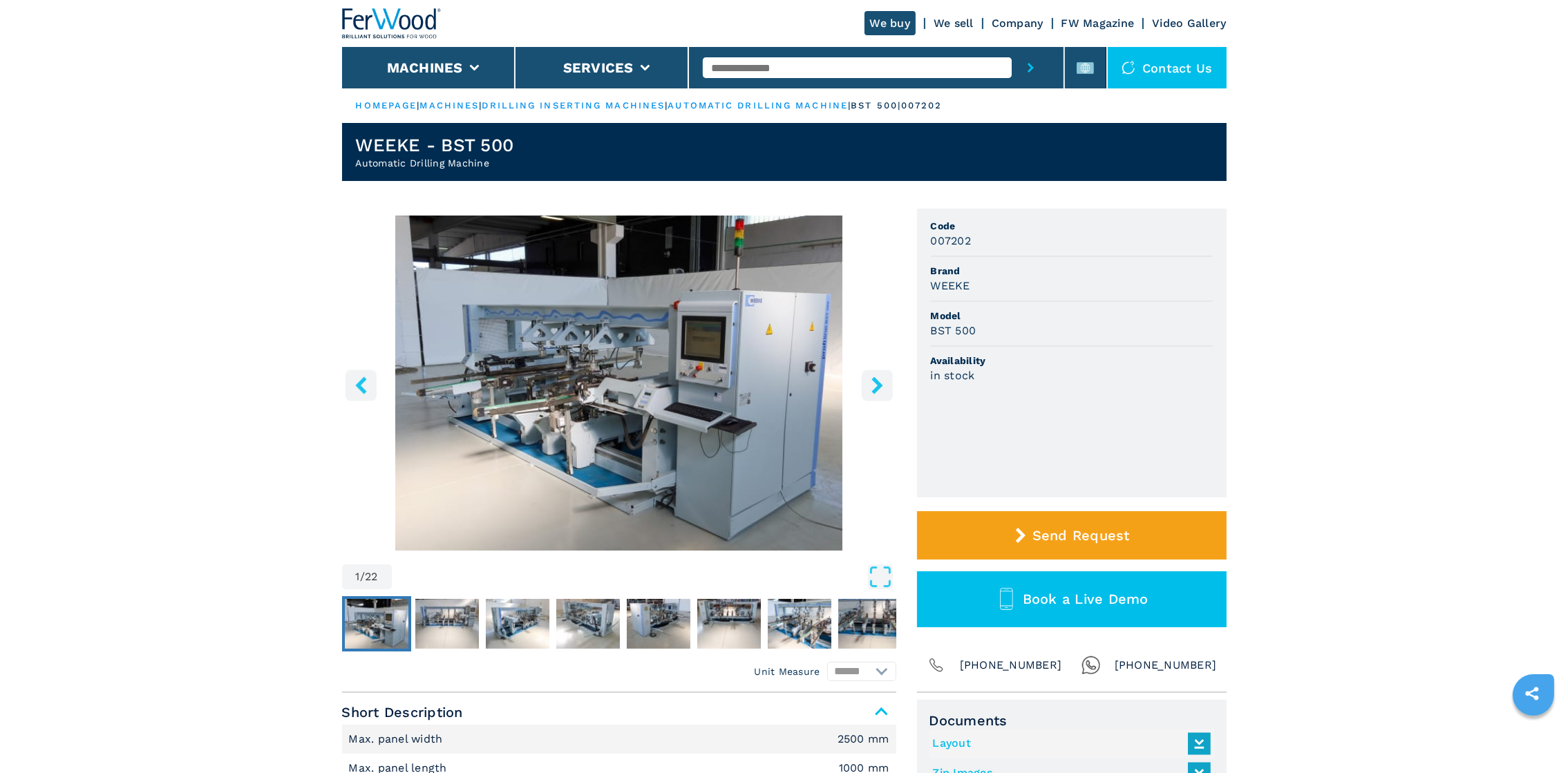
click at [875, 385] on icon "right-button" at bounding box center [876, 385] width 17 height 17
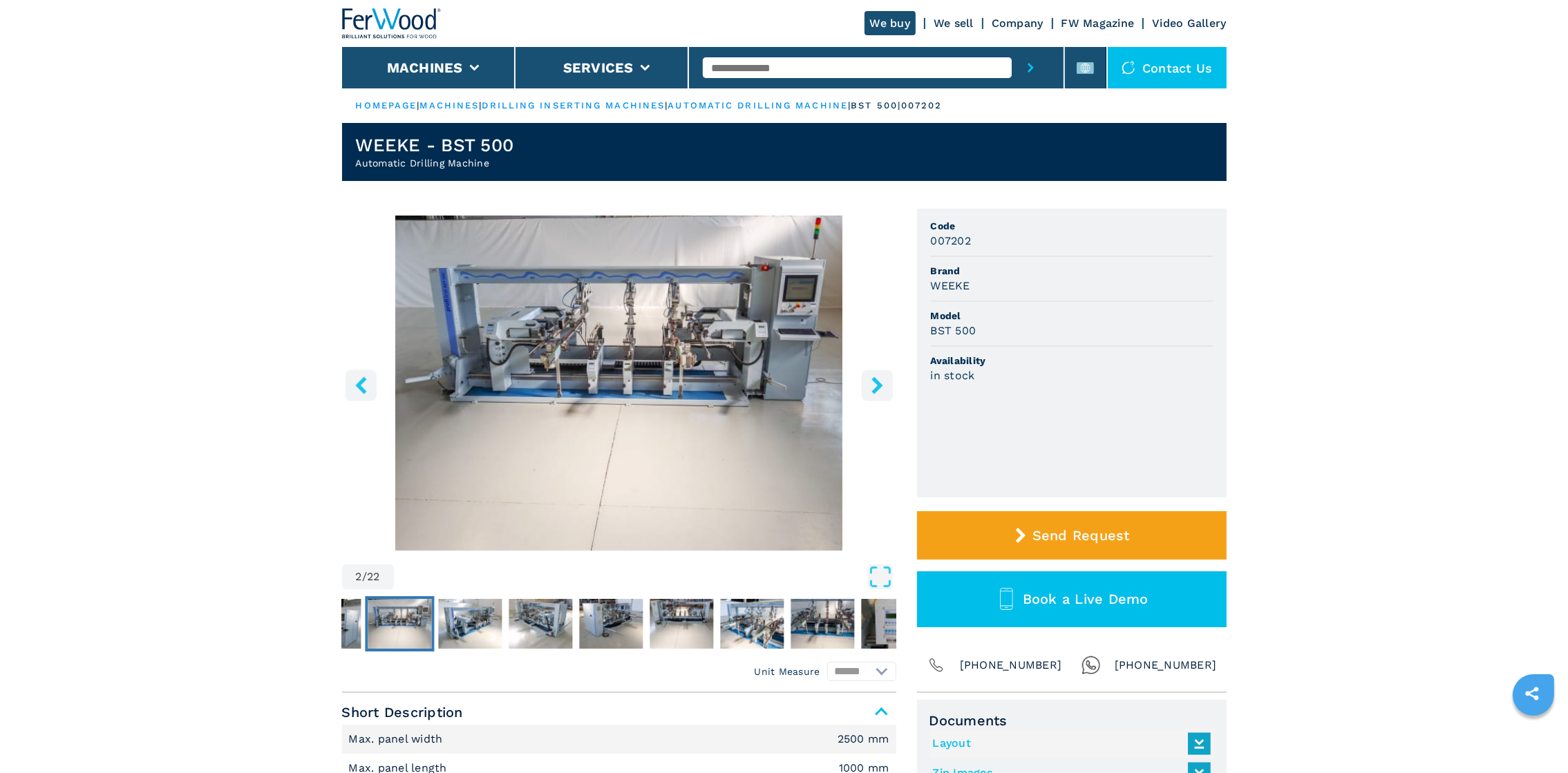
click at [875, 385] on icon "right-button" at bounding box center [876, 385] width 17 height 17
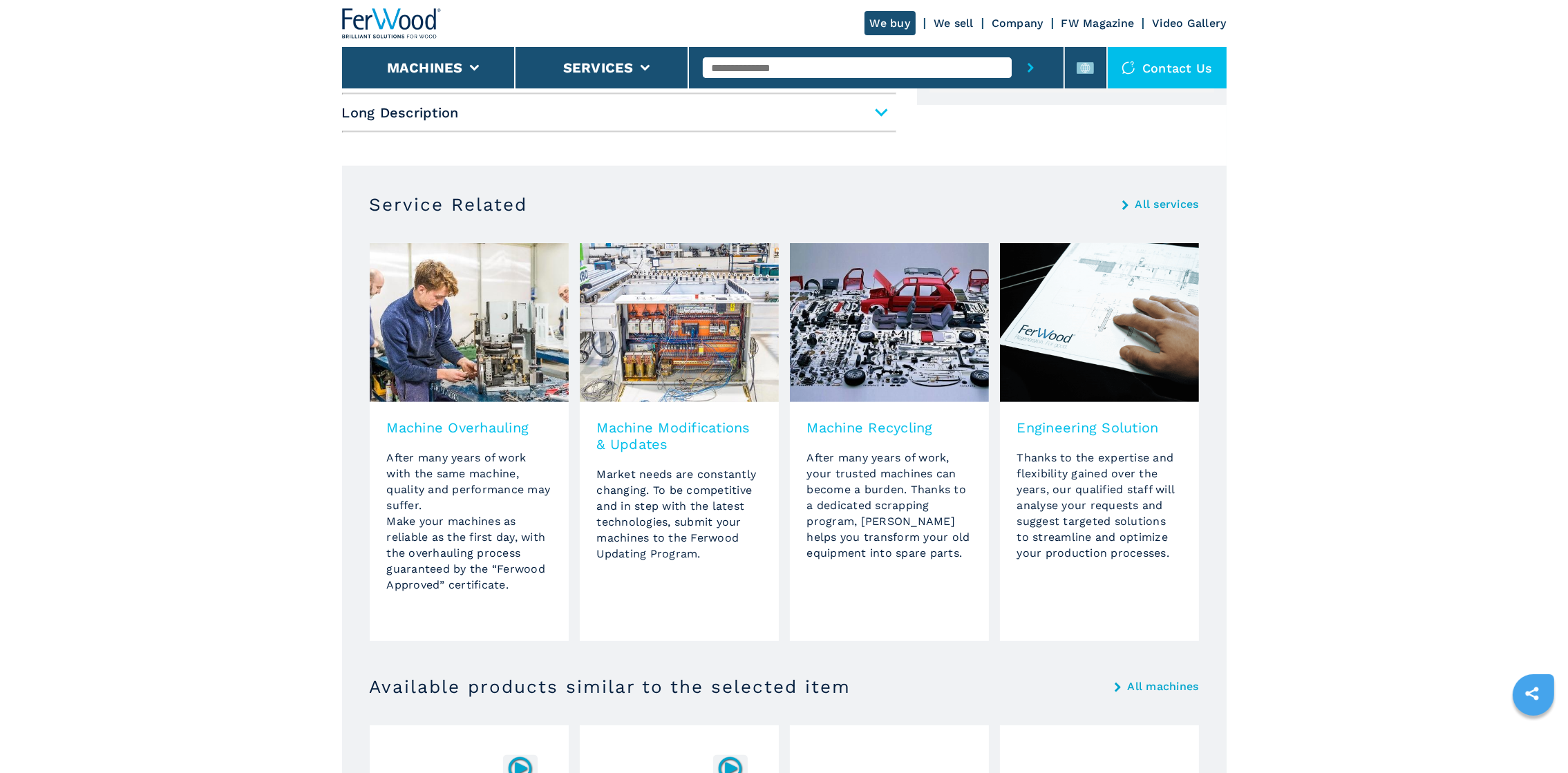
scroll to position [414, 0]
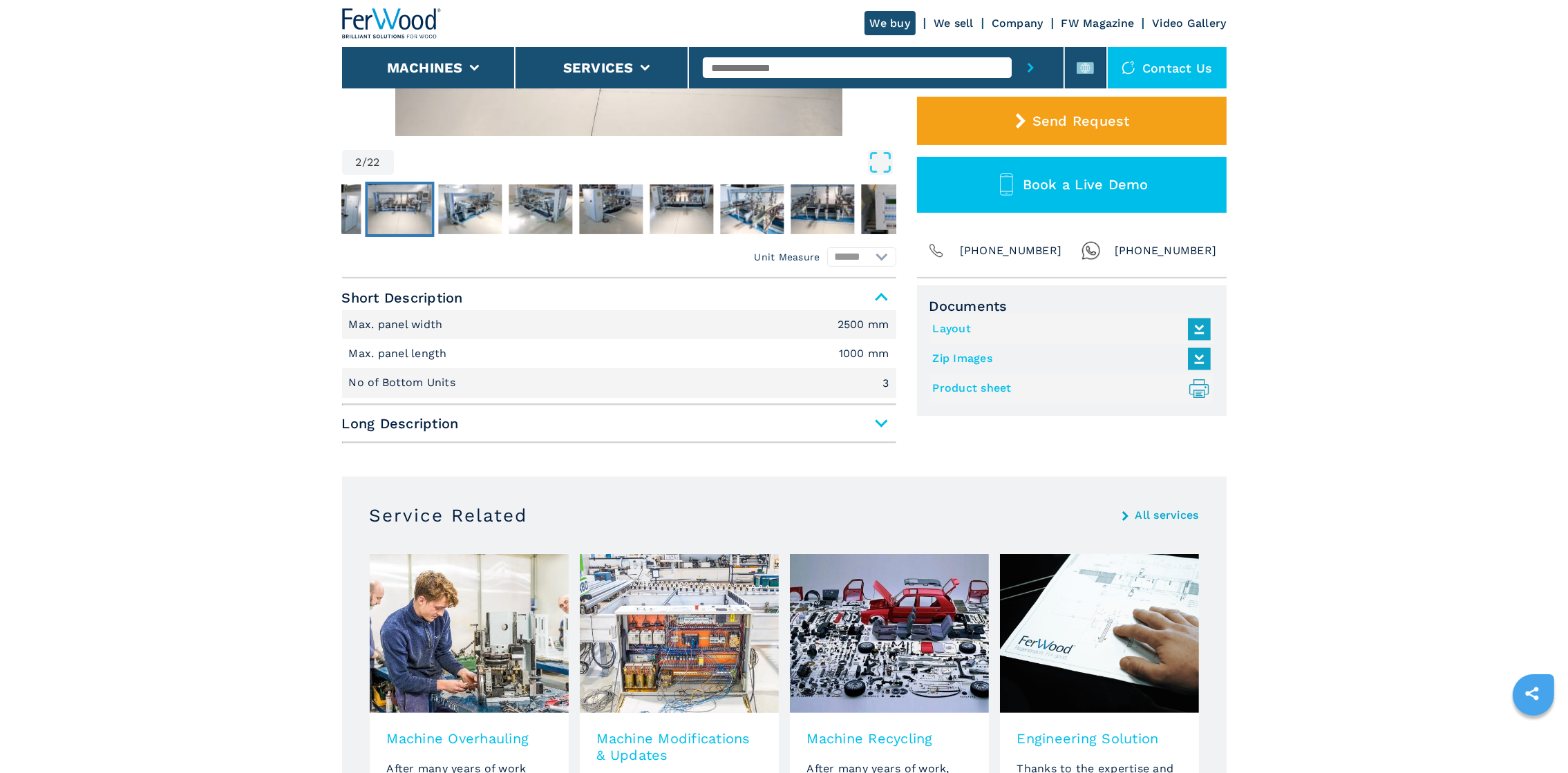
click at [880, 422] on span "Long Description" at bounding box center [619, 423] width 554 height 25
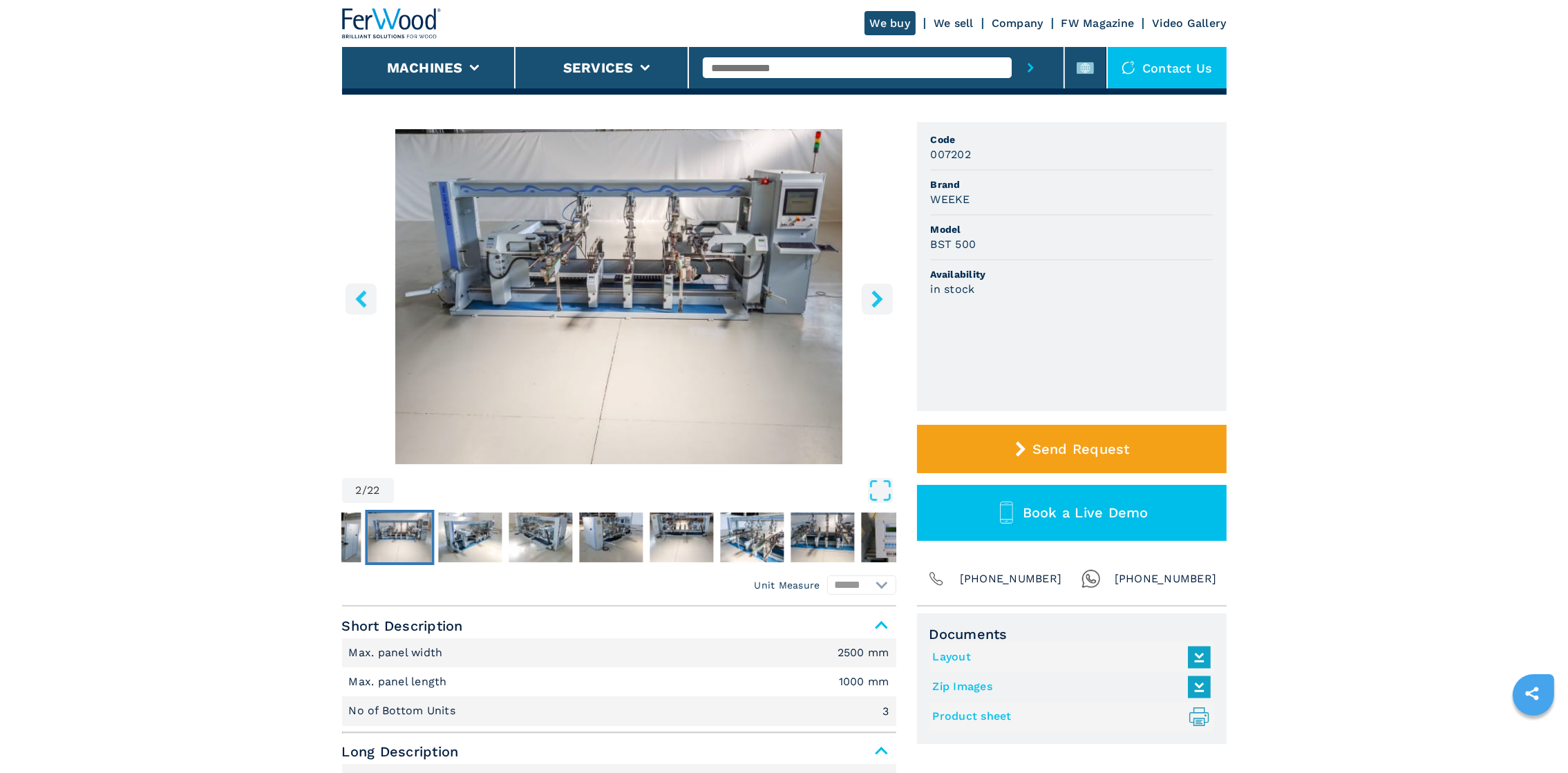
scroll to position [0, 0]
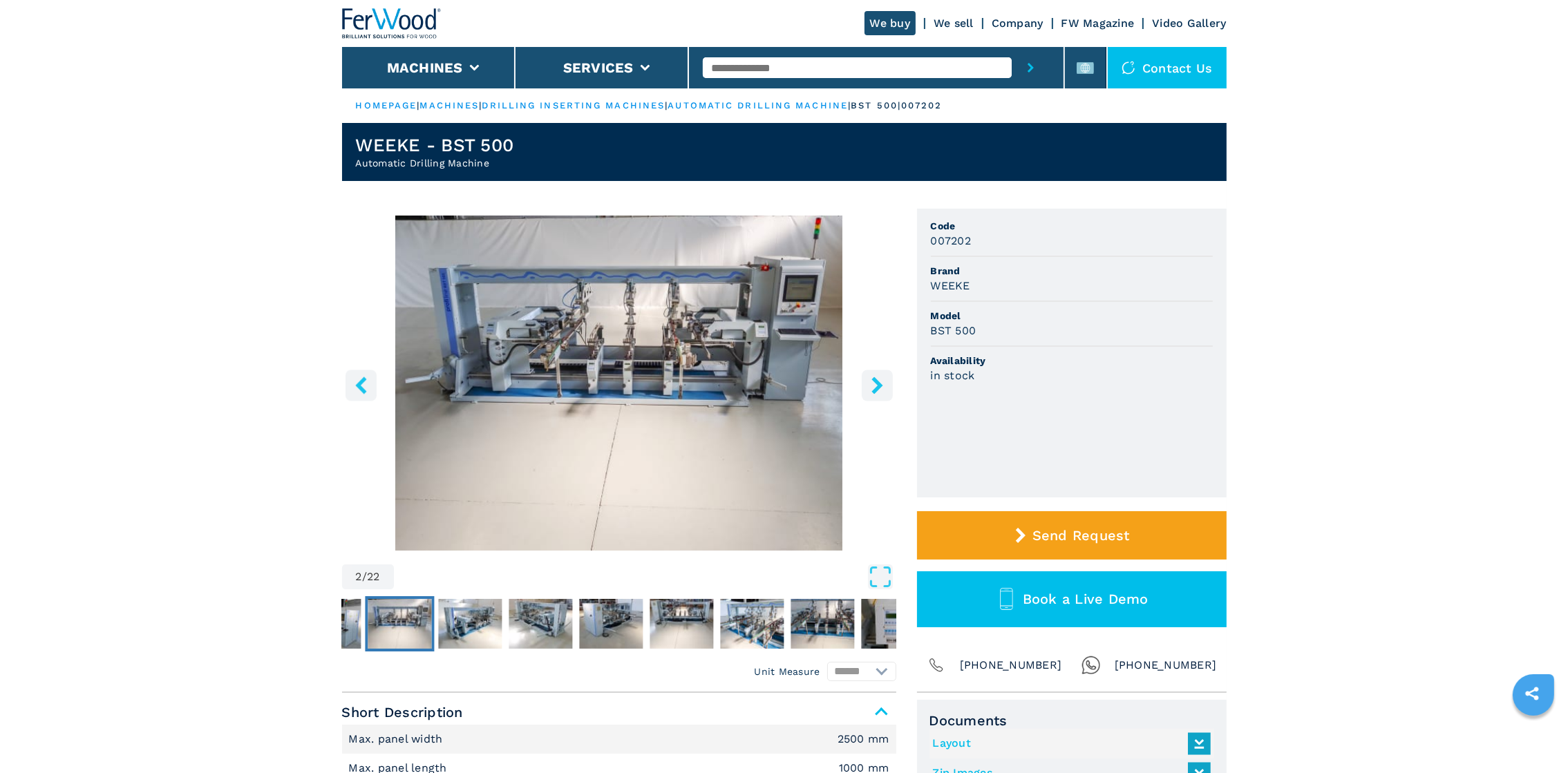
click at [871, 389] on icon "right-button" at bounding box center [876, 385] width 17 height 17
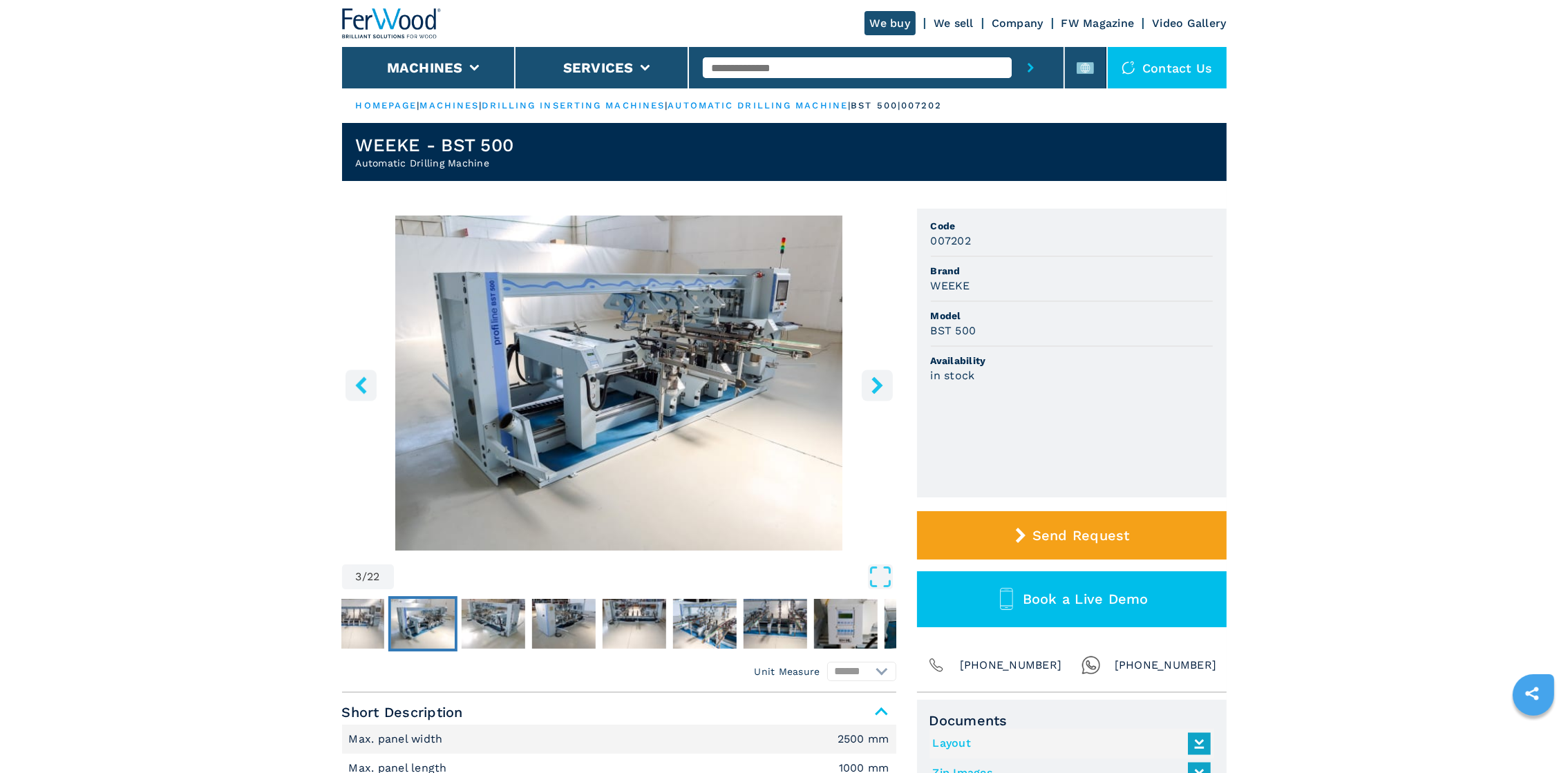
click at [871, 389] on icon "right-button" at bounding box center [876, 385] width 17 height 17
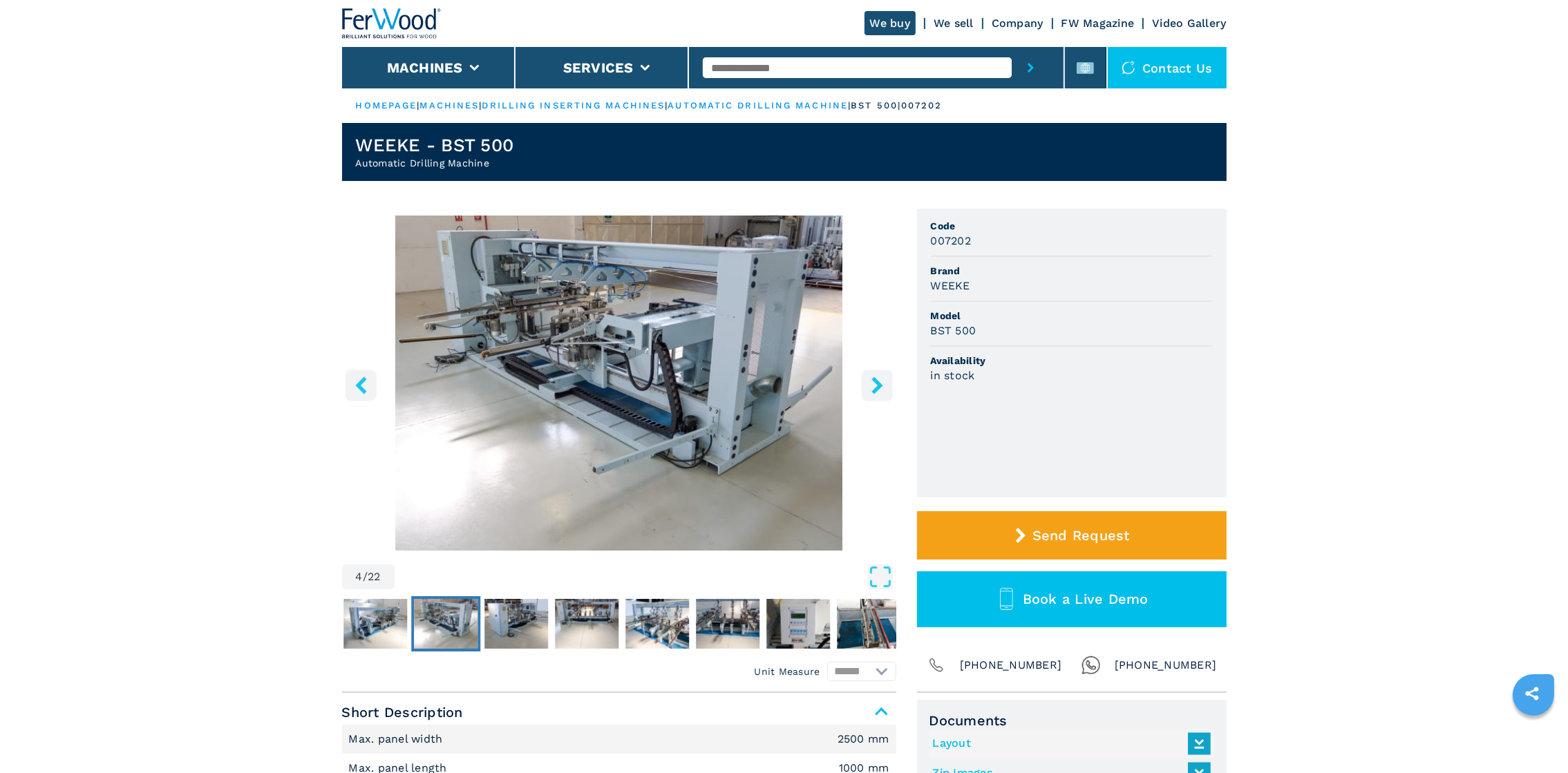
click at [871, 389] on icon "right-button" at bounding box center [876, 385] width 17 height 17
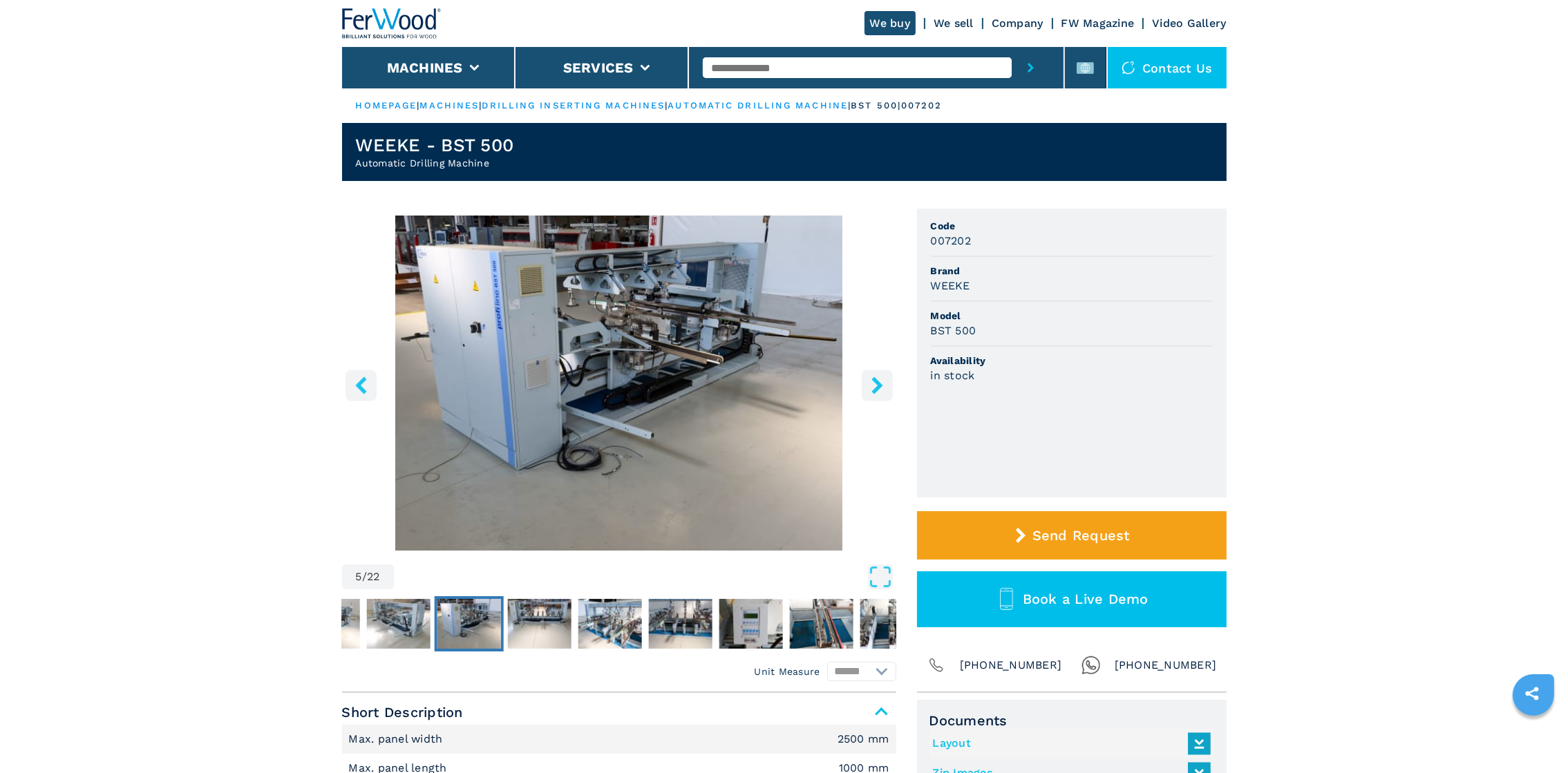
click at [871, 389] on icon "right-button" at bounding box center [876, 385] width 17 height 17
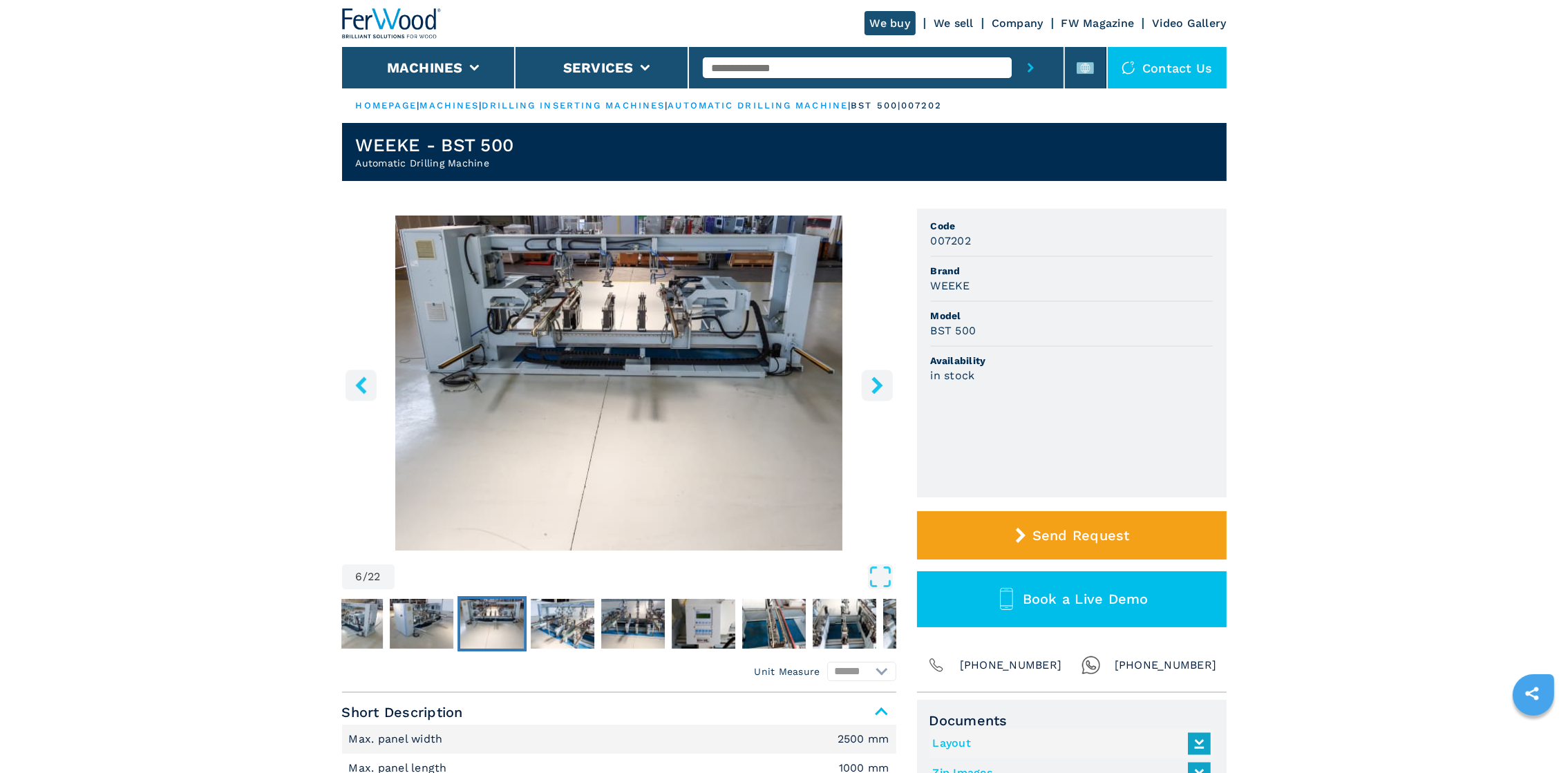
click at [871, 389] on icon "right-button" at bounding box center [876, 385] width 17 height 17
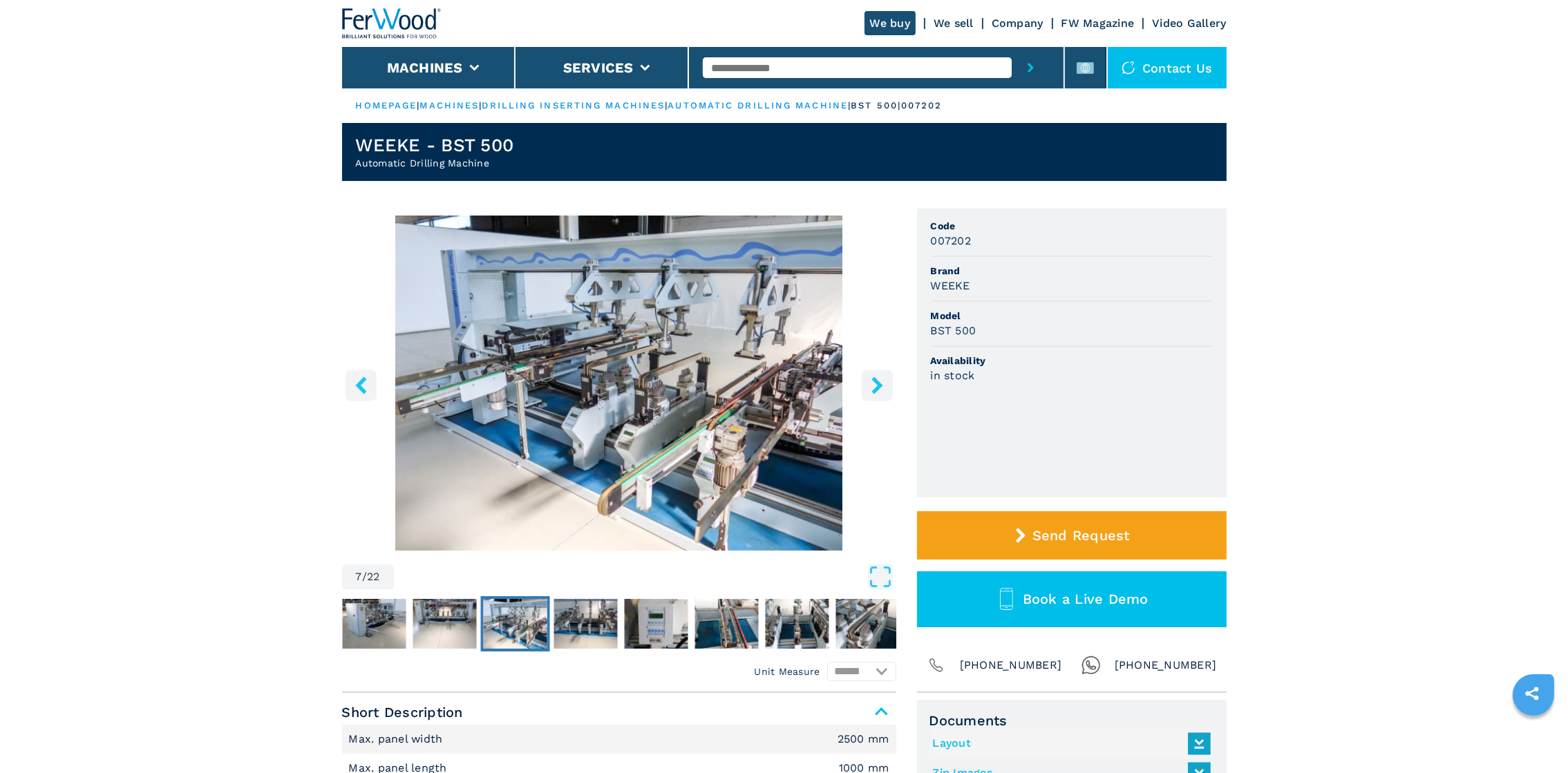
click at [871, 389] on icon "right-button" at bounding box center [876, 385] width 17 height 17
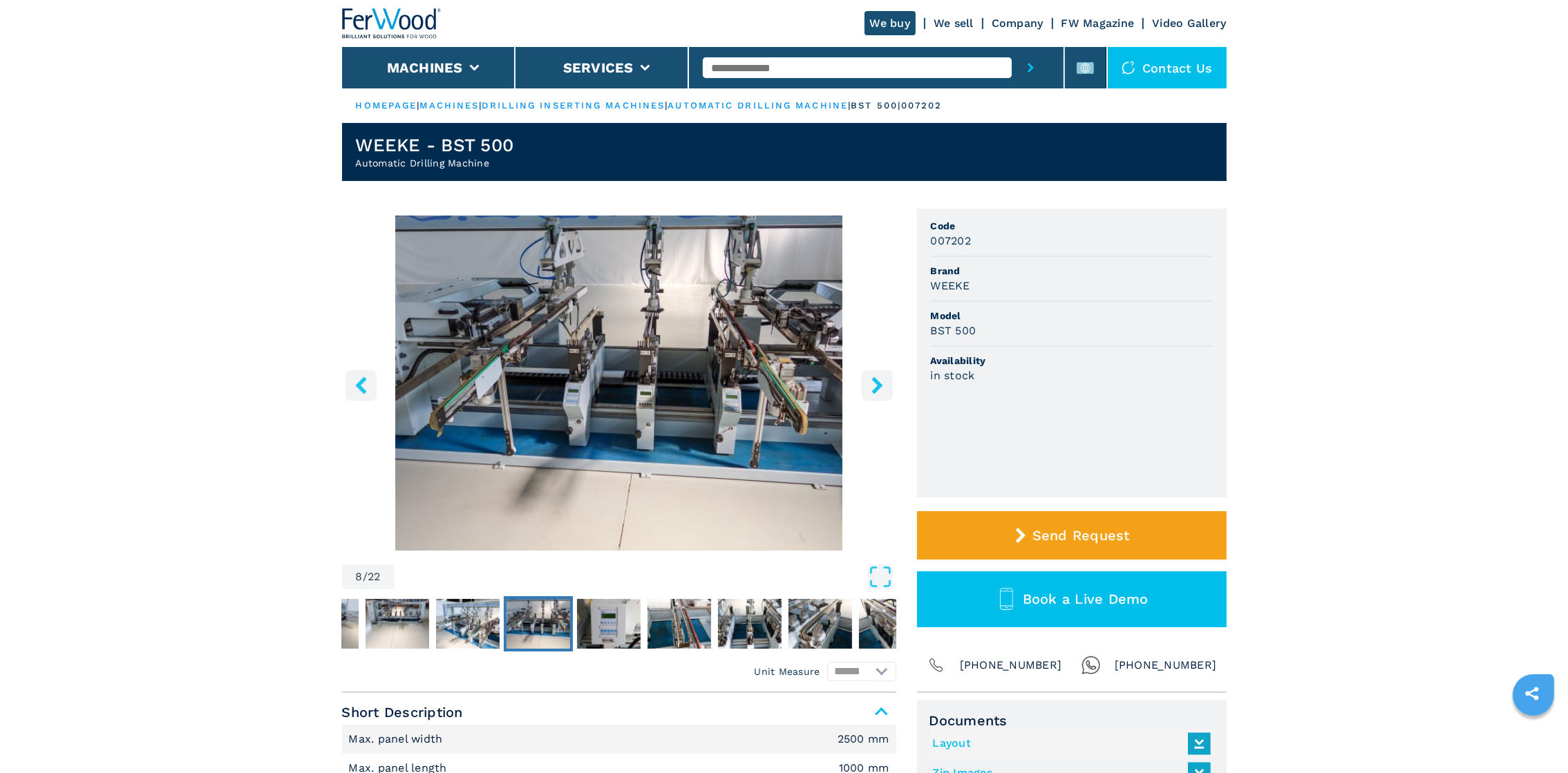
click at [871, 389] on icon "right-button" at bounding box center [876, 385] width 17 height 17
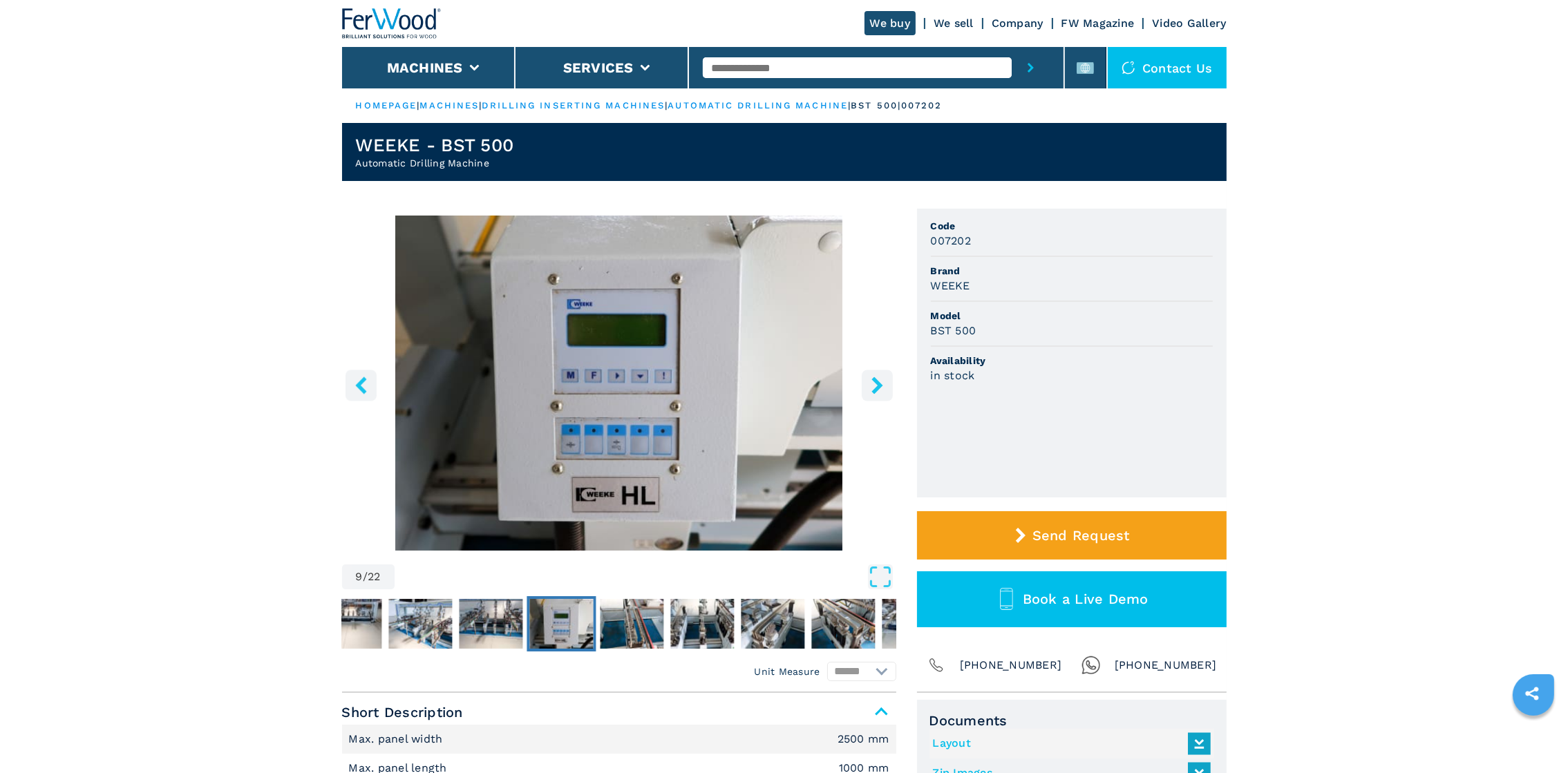
click at [871, 389] on icon "right-button" at bounding box center [876, 385] width 17 height 17
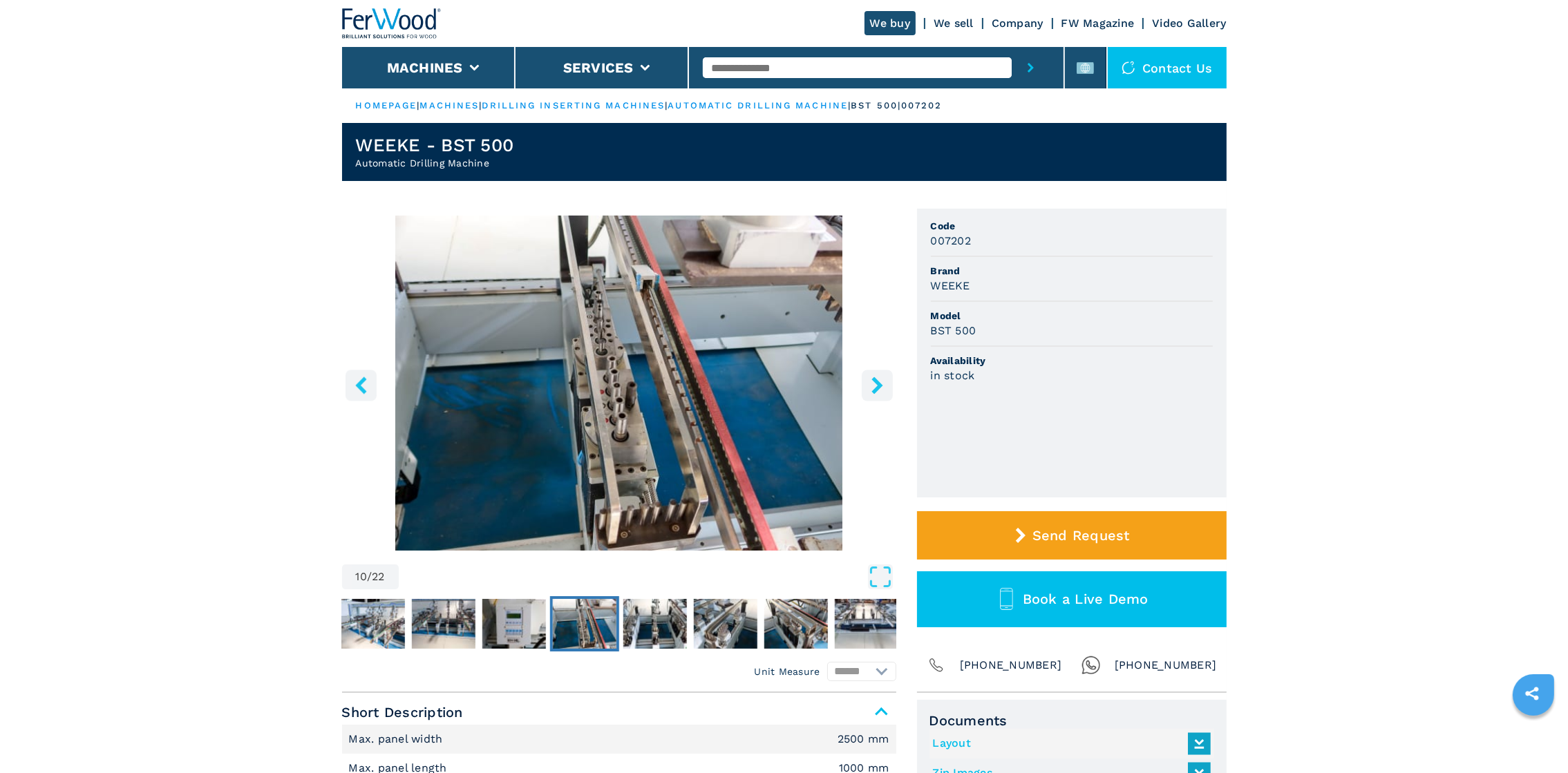
click at [871, 389] on icon "right-button" at bounding box center [876, 385] width 17 height 17
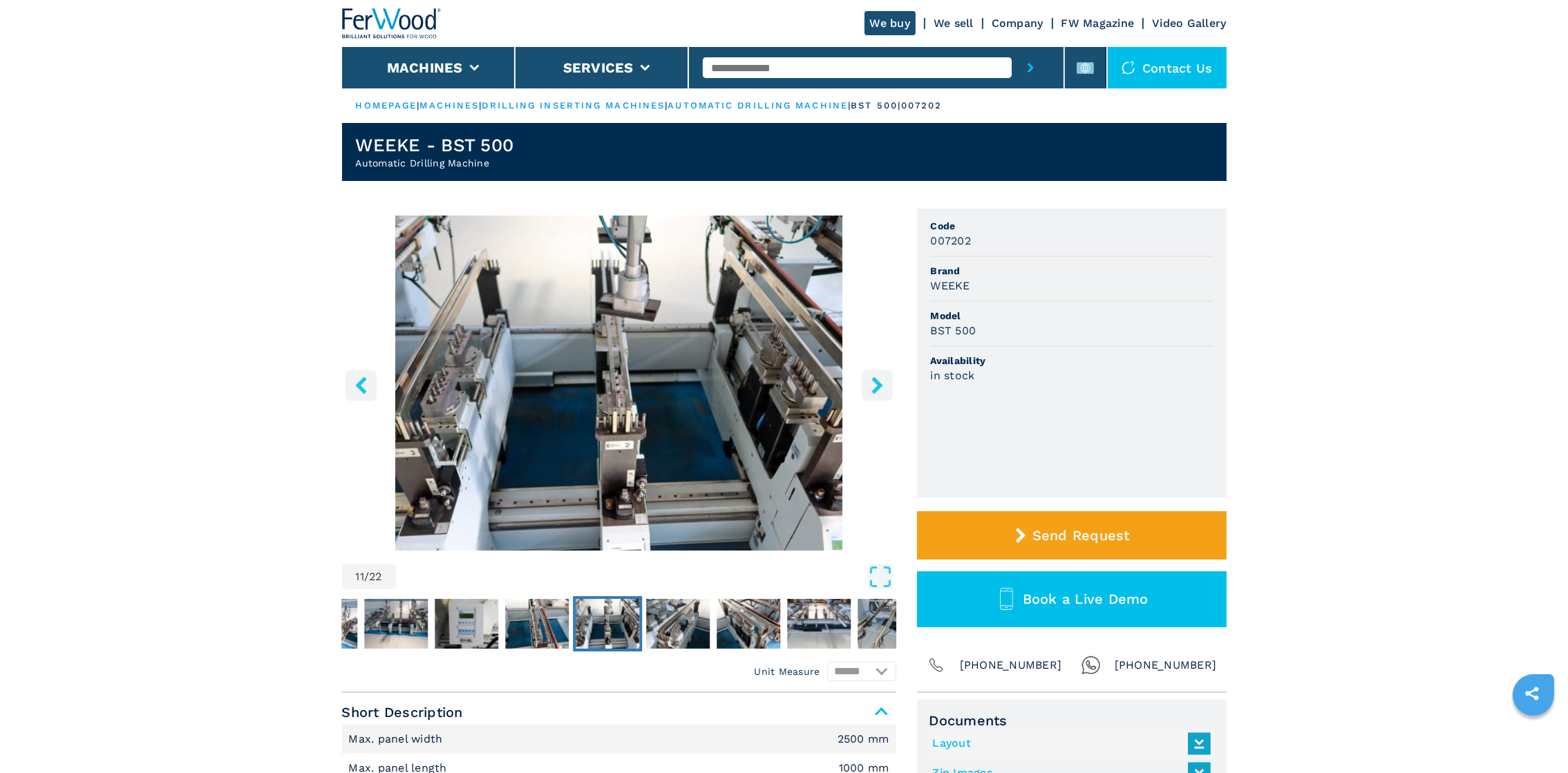
click at [871, 389] on icon "right-button" at bounding box center [876, 385] width 17 height 17
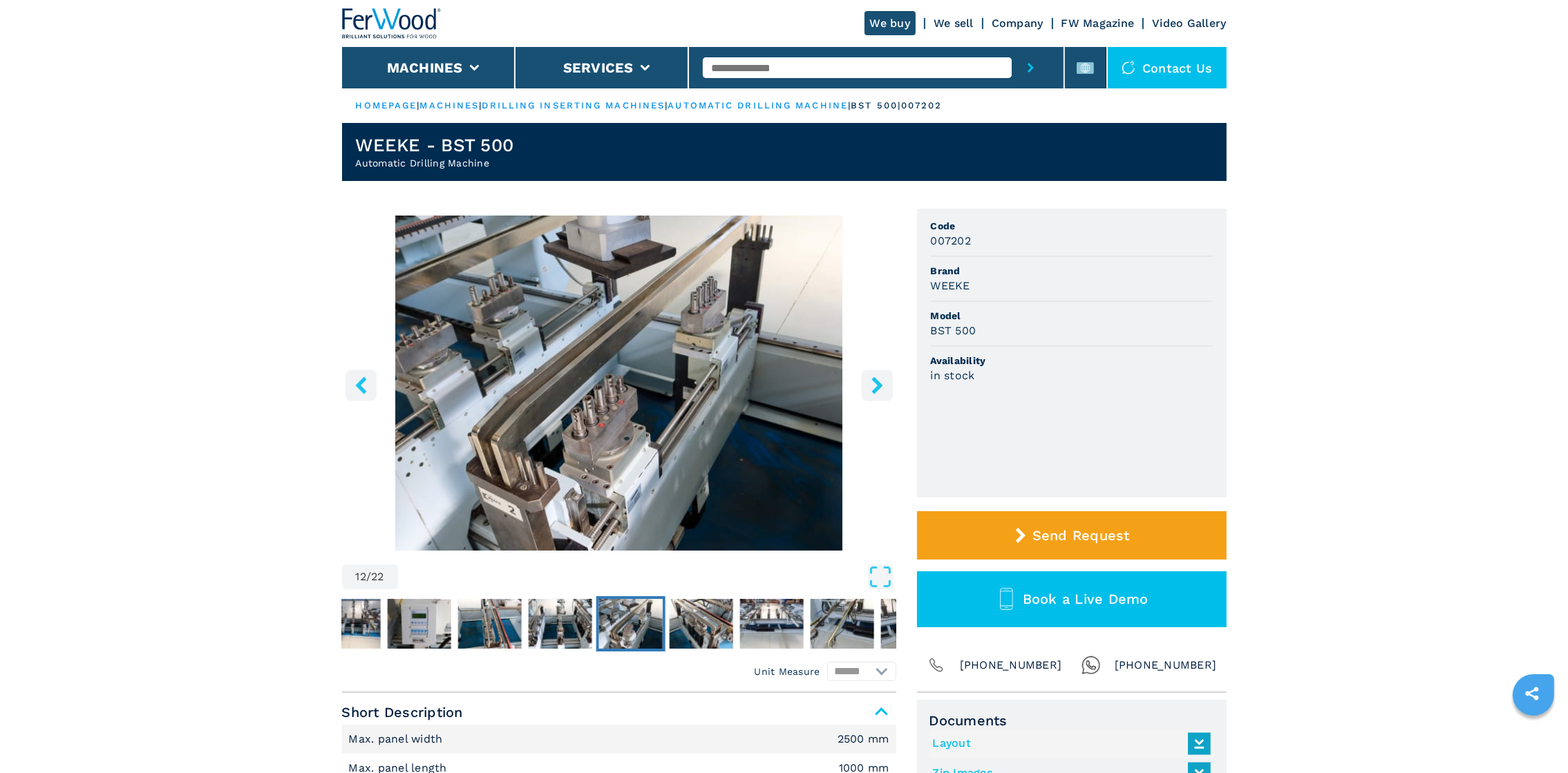
click at [871, 389] on icon "right-button" at bounding box center [876, 385] width 17 height 17
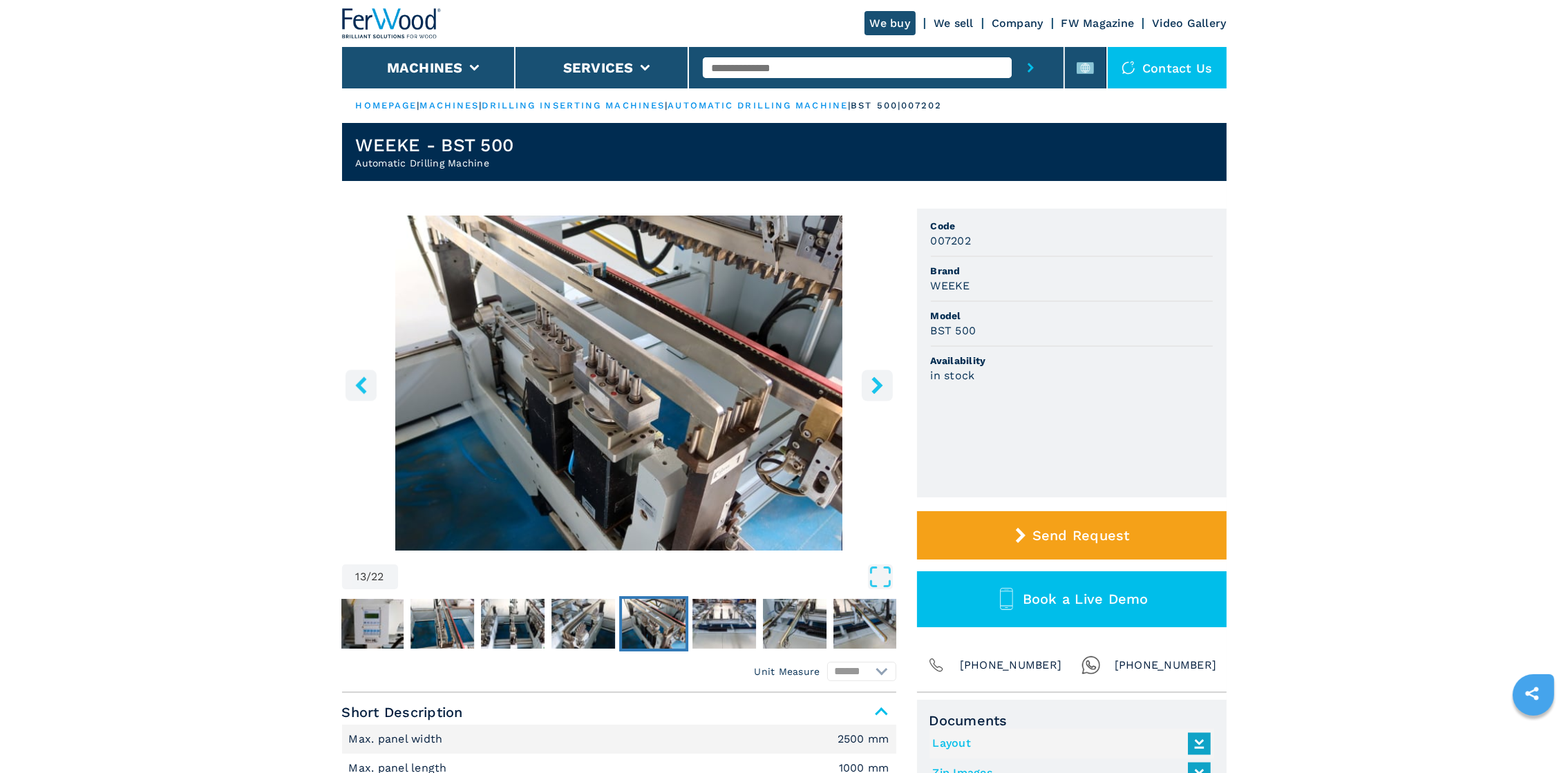
click at [871, 389] on icon "right-button" at bounding box center [876, 385] width 17 height 17
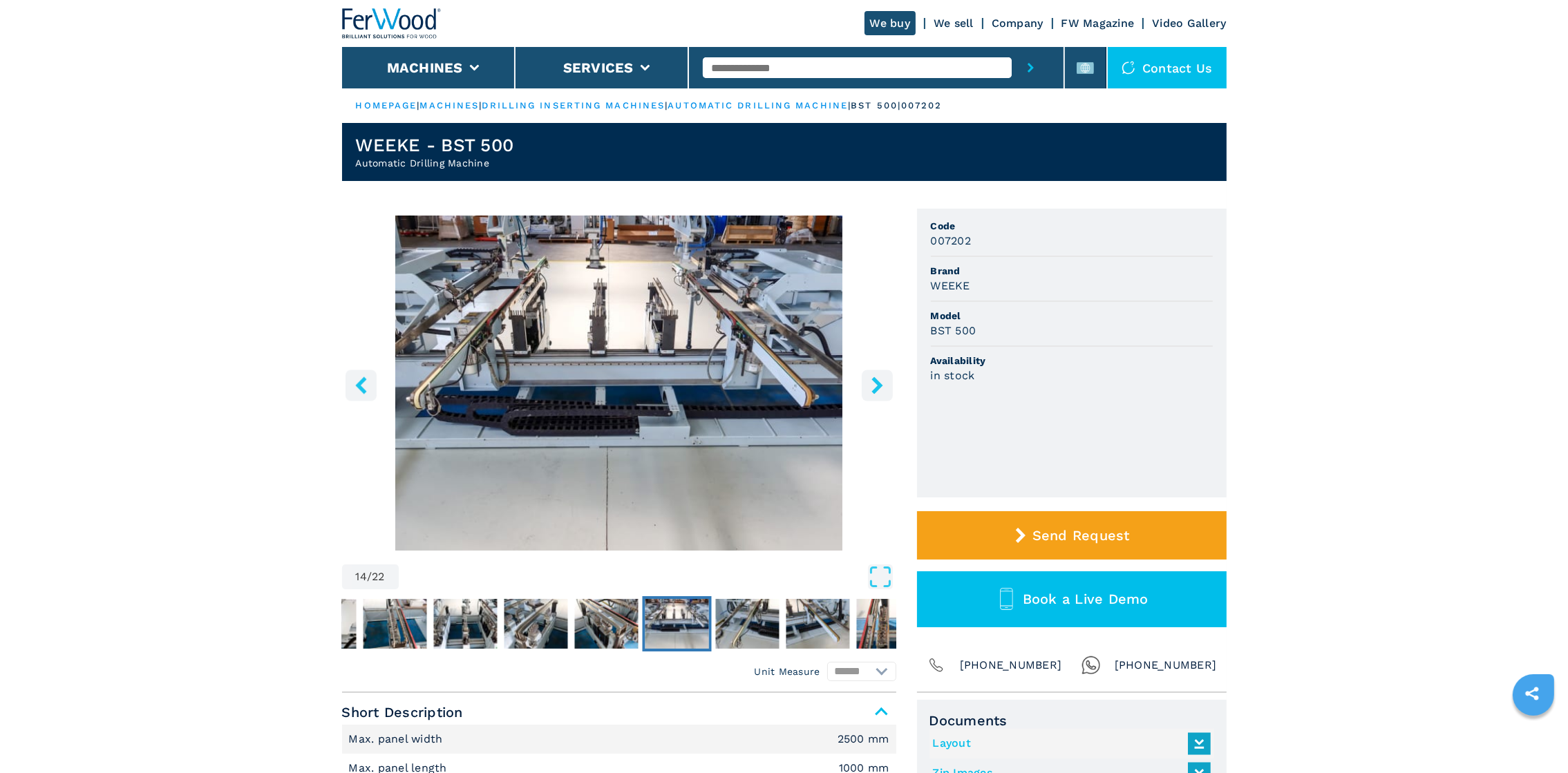
click at [871, 389] on icon "right-button" at bounding box center [876, 385] width 17 height 17
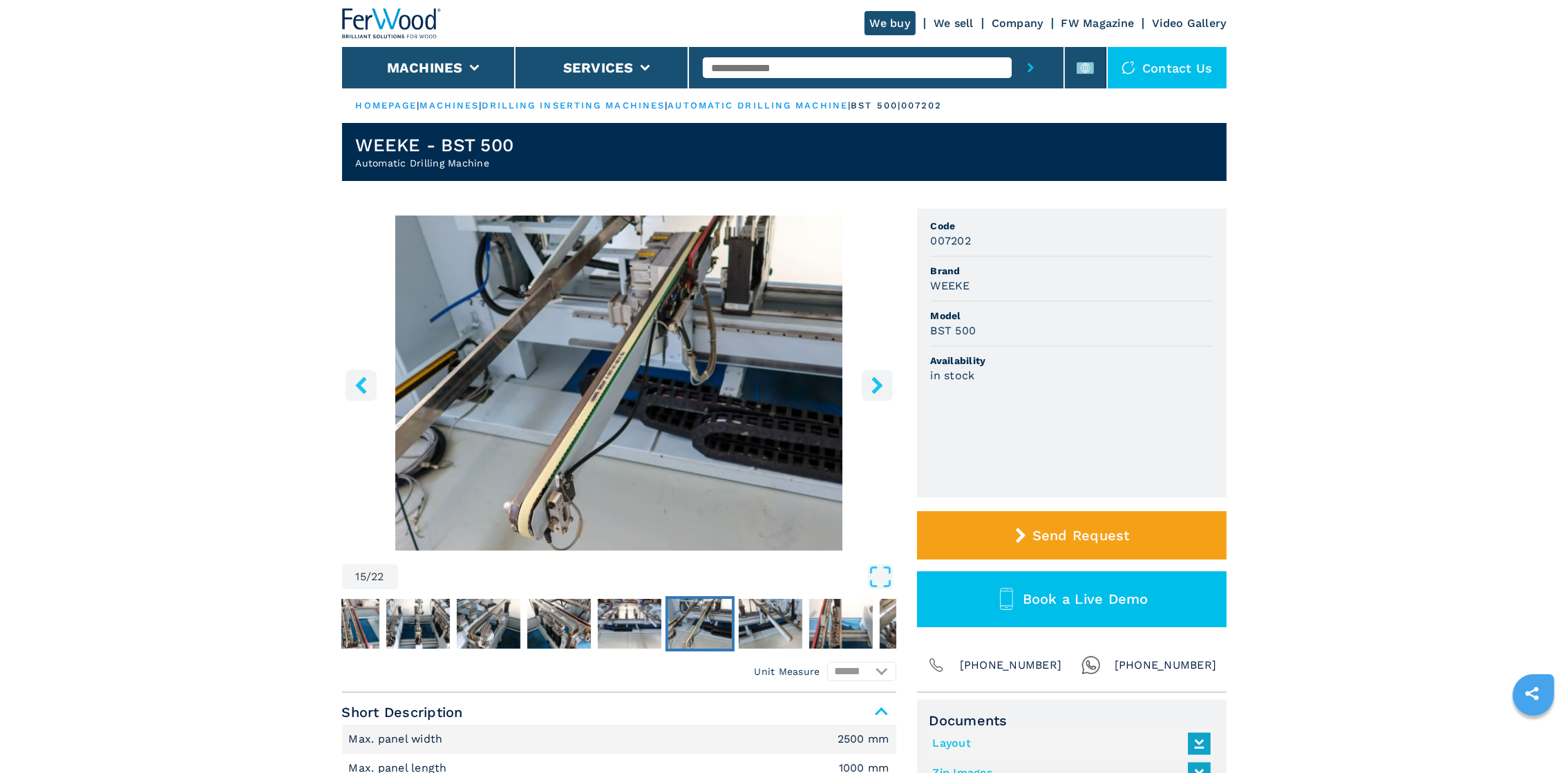
click at [871, 389] on icon "right-button" at bounding box center [876, 385] width 17 height 17
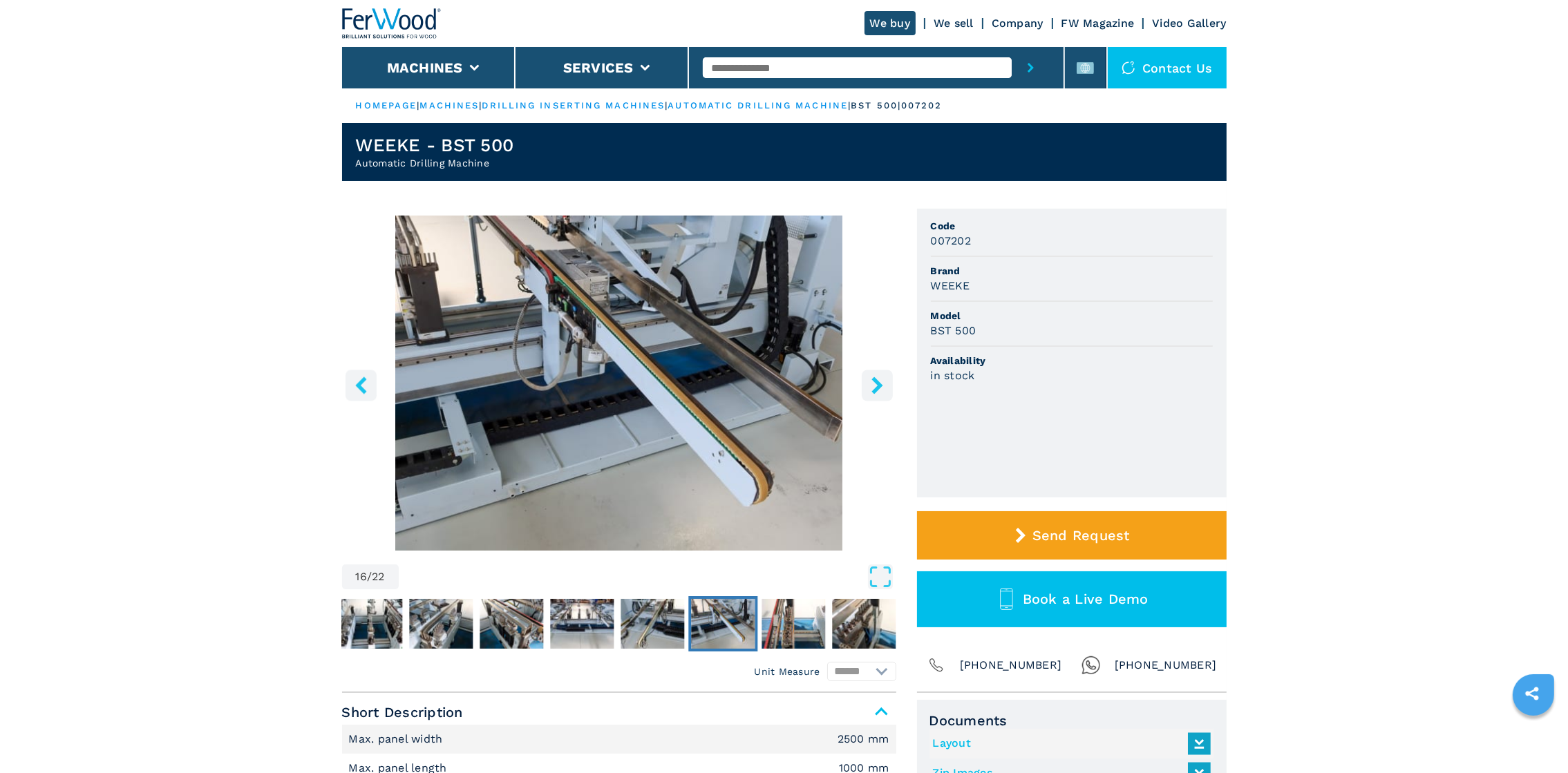
click at [871, 389] on icon "right-button" at bounding box center [876, 385] width 17 height 17
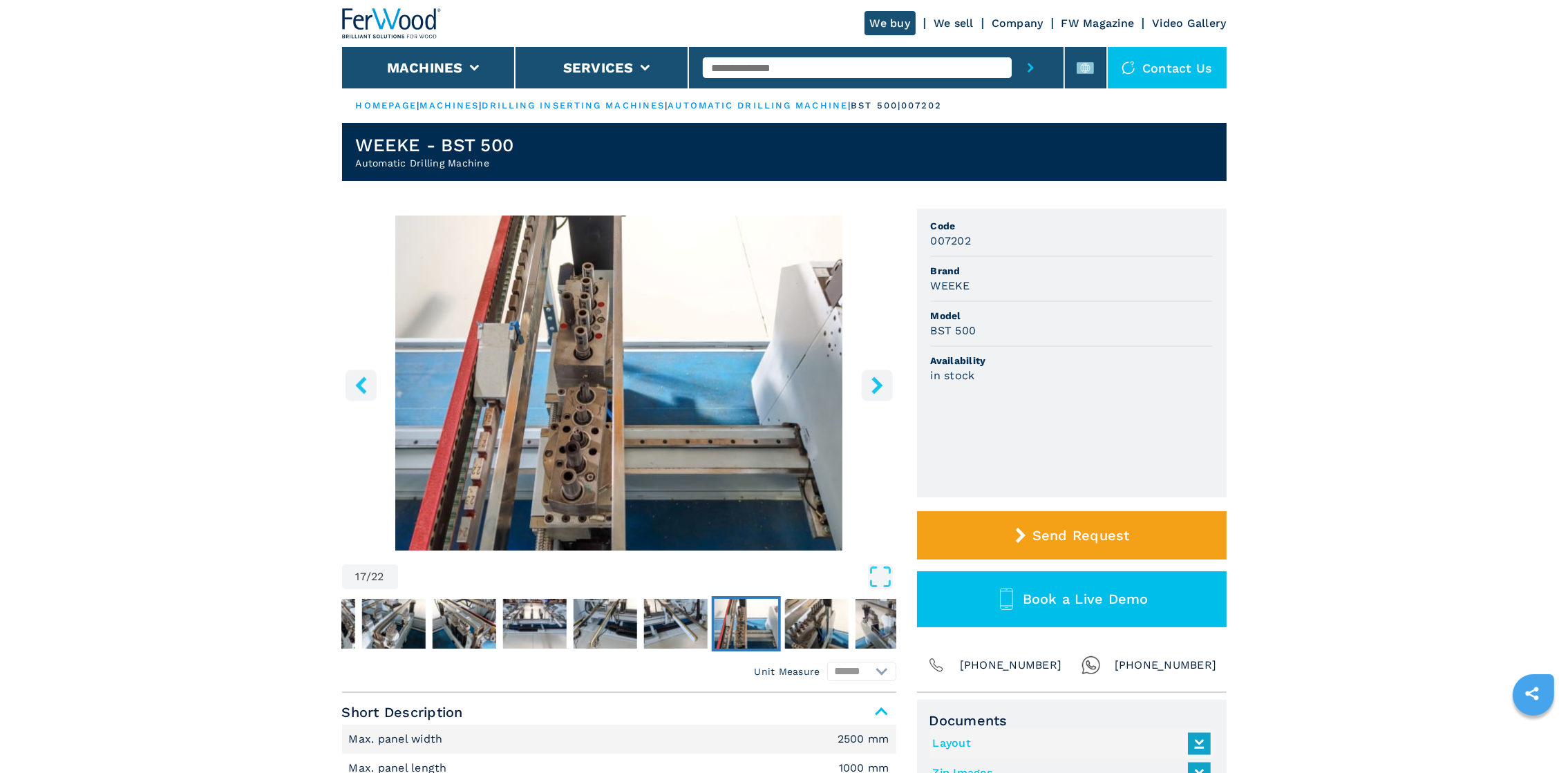
click at [871, 389] on icon "right-button" at bounding box center [876, 385] width 17 height 17
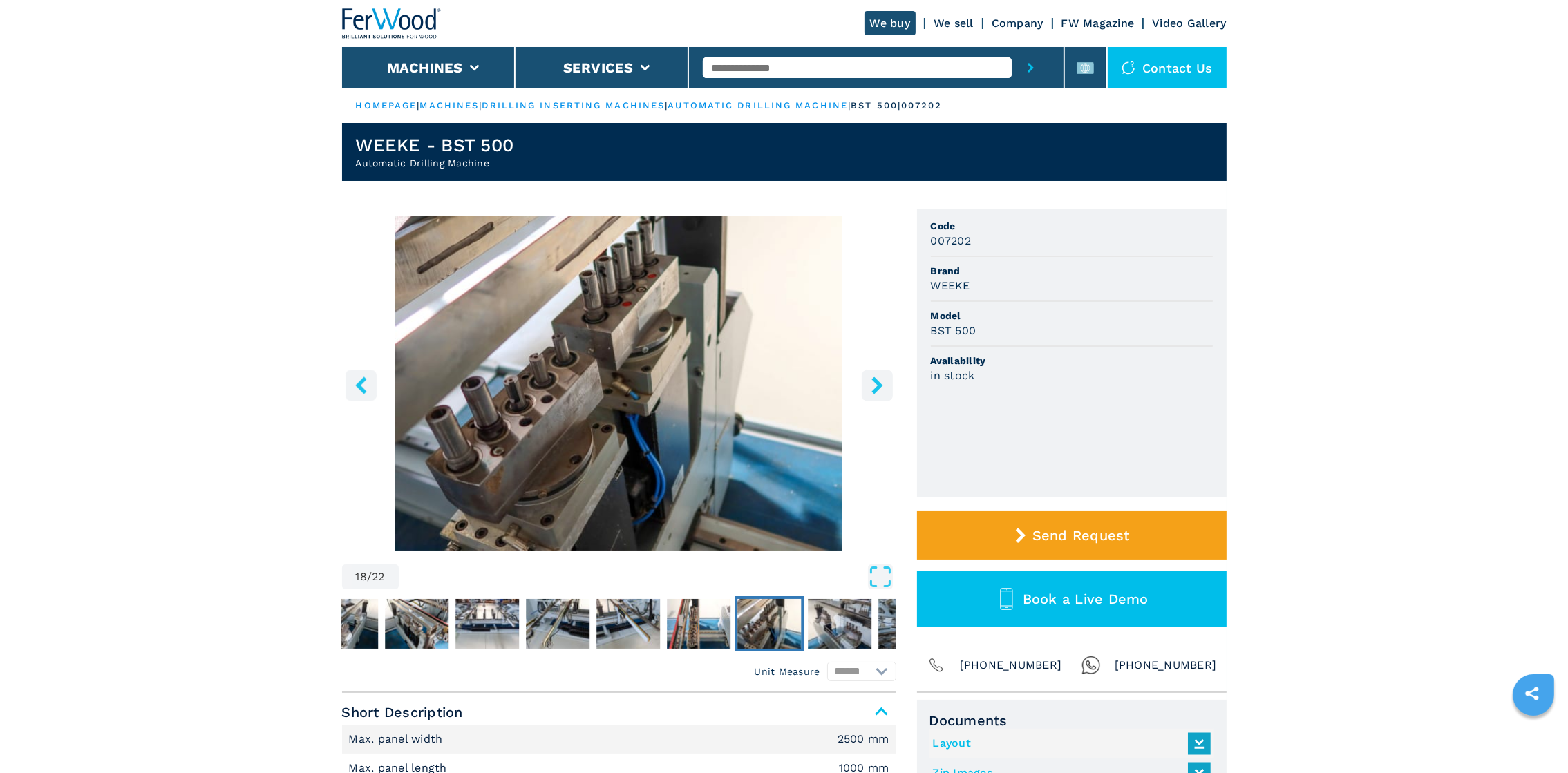
click at [871, 389] on icon "right-button" at bounding box center [876, 385] width 17 height 17
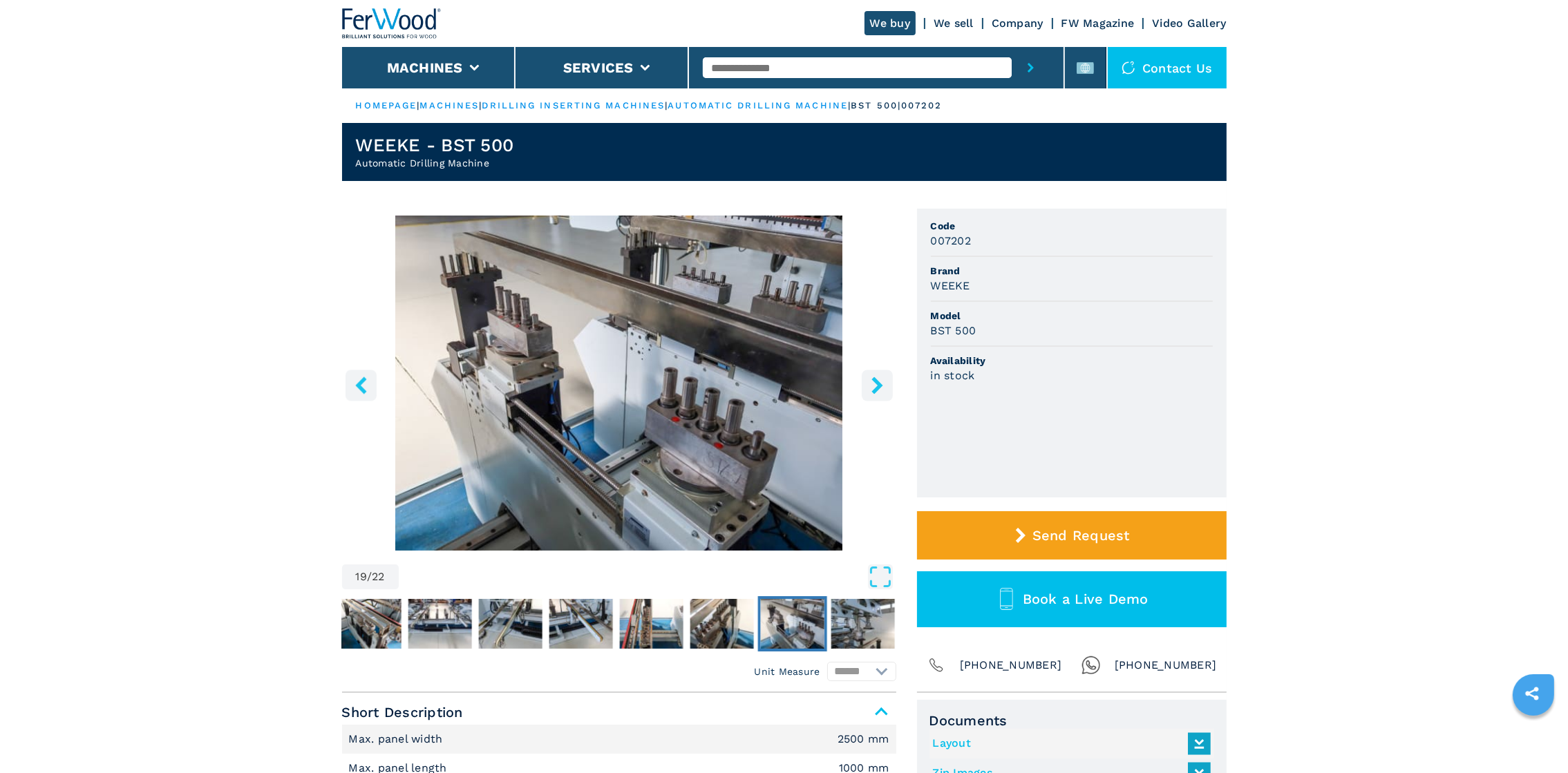
click at [871, 389] on icon "right-button" at bounding box center [876, 385] width 17 height 17
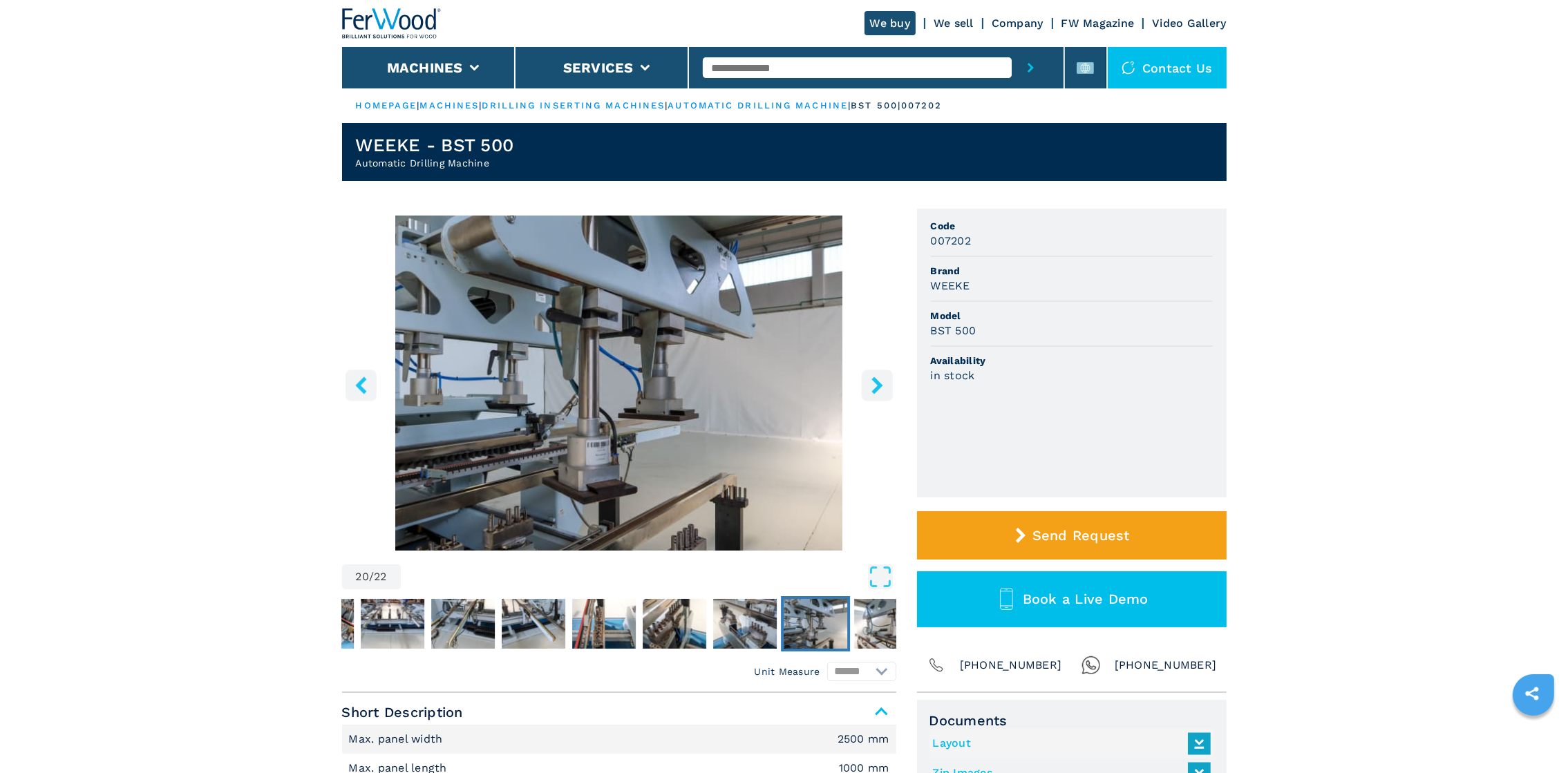
click at [871, 389] on icon "right-button" at bounding box center [876, 385] width 17 height 17
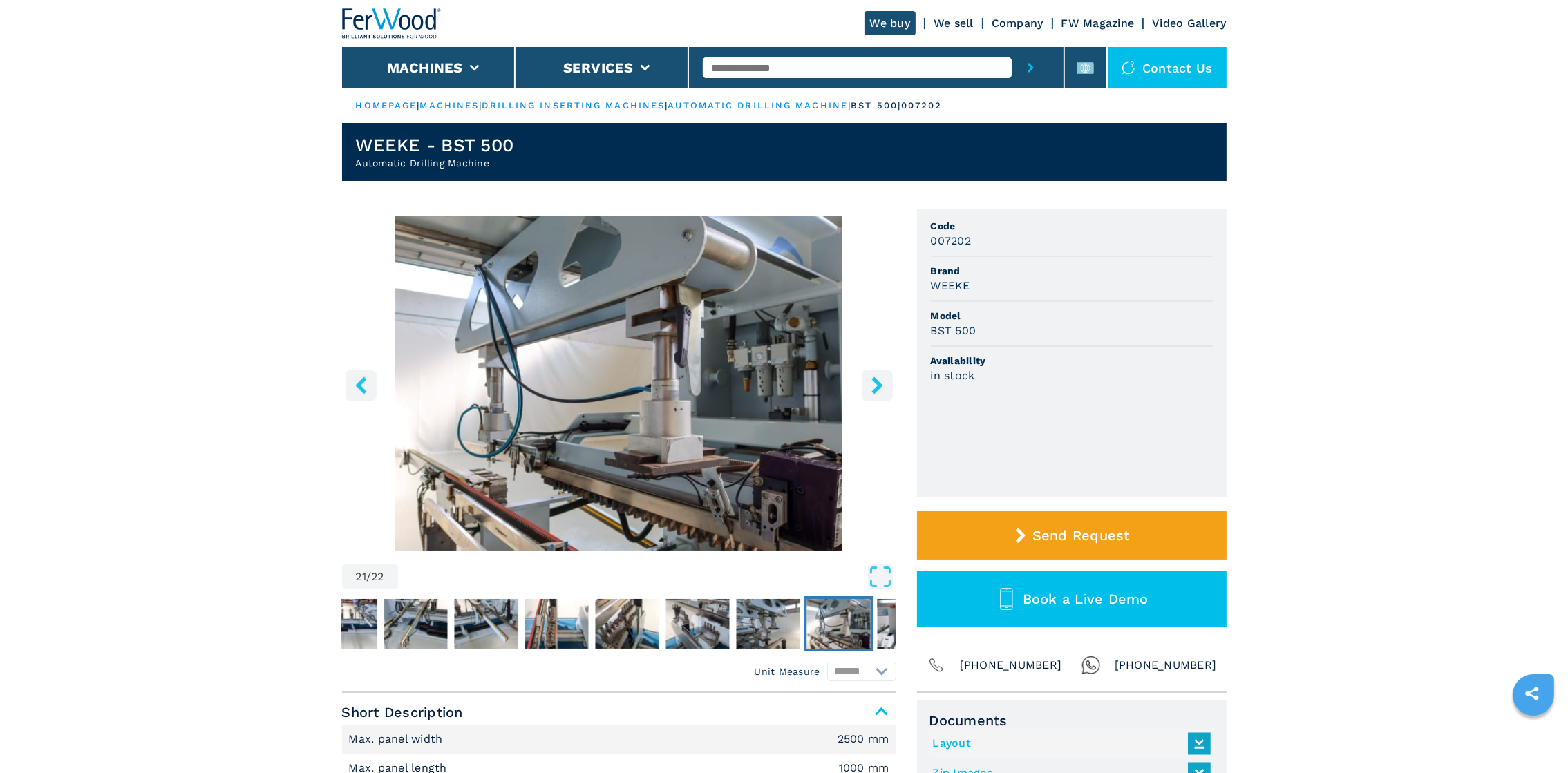
click at [871, 389] on icon "right-button" at bounding box center [876, 385] width 17 height 17
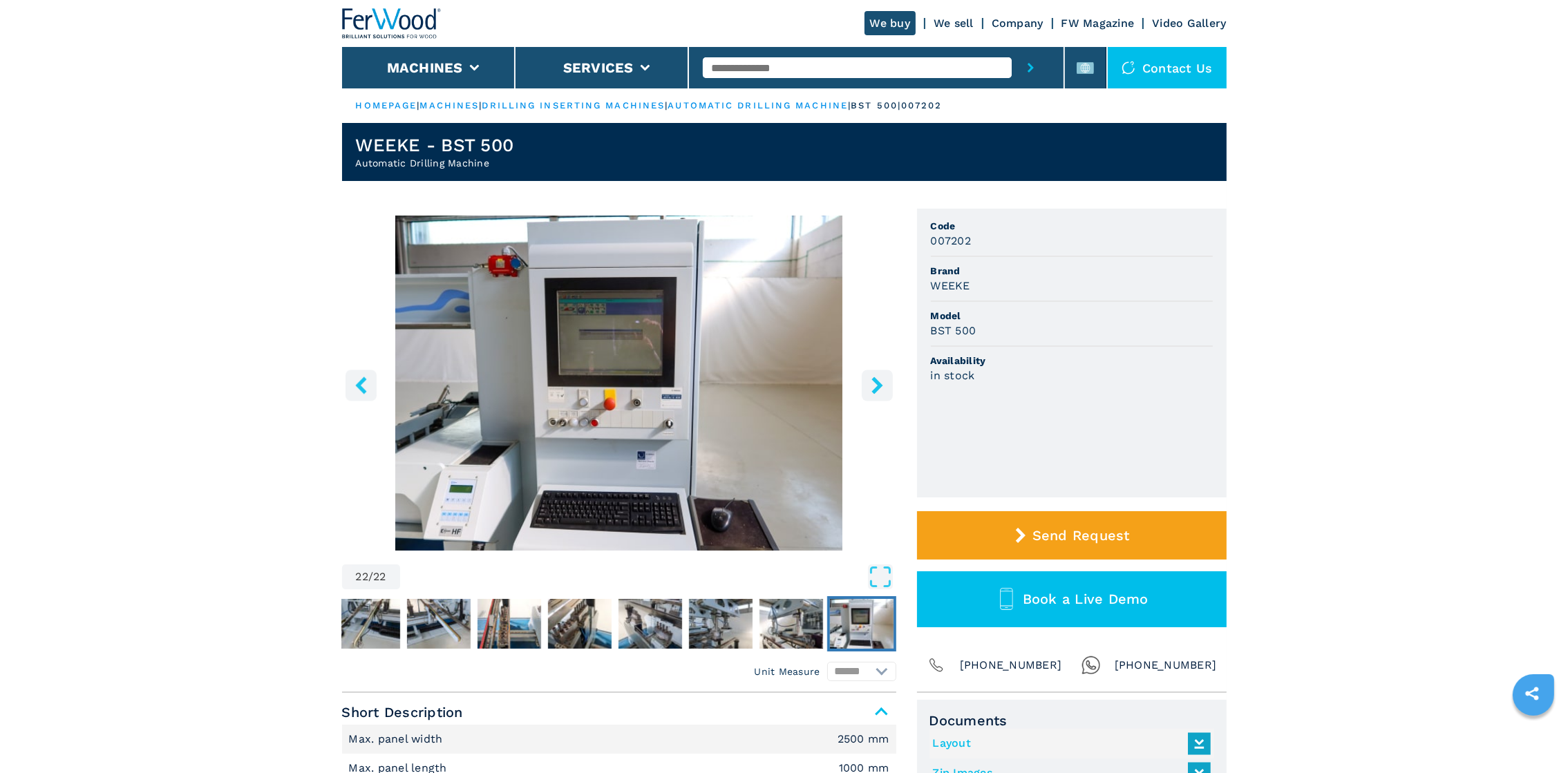
click at [871, 389] on icon "right-button" at bounding box center [876, 385] width 17 height 17
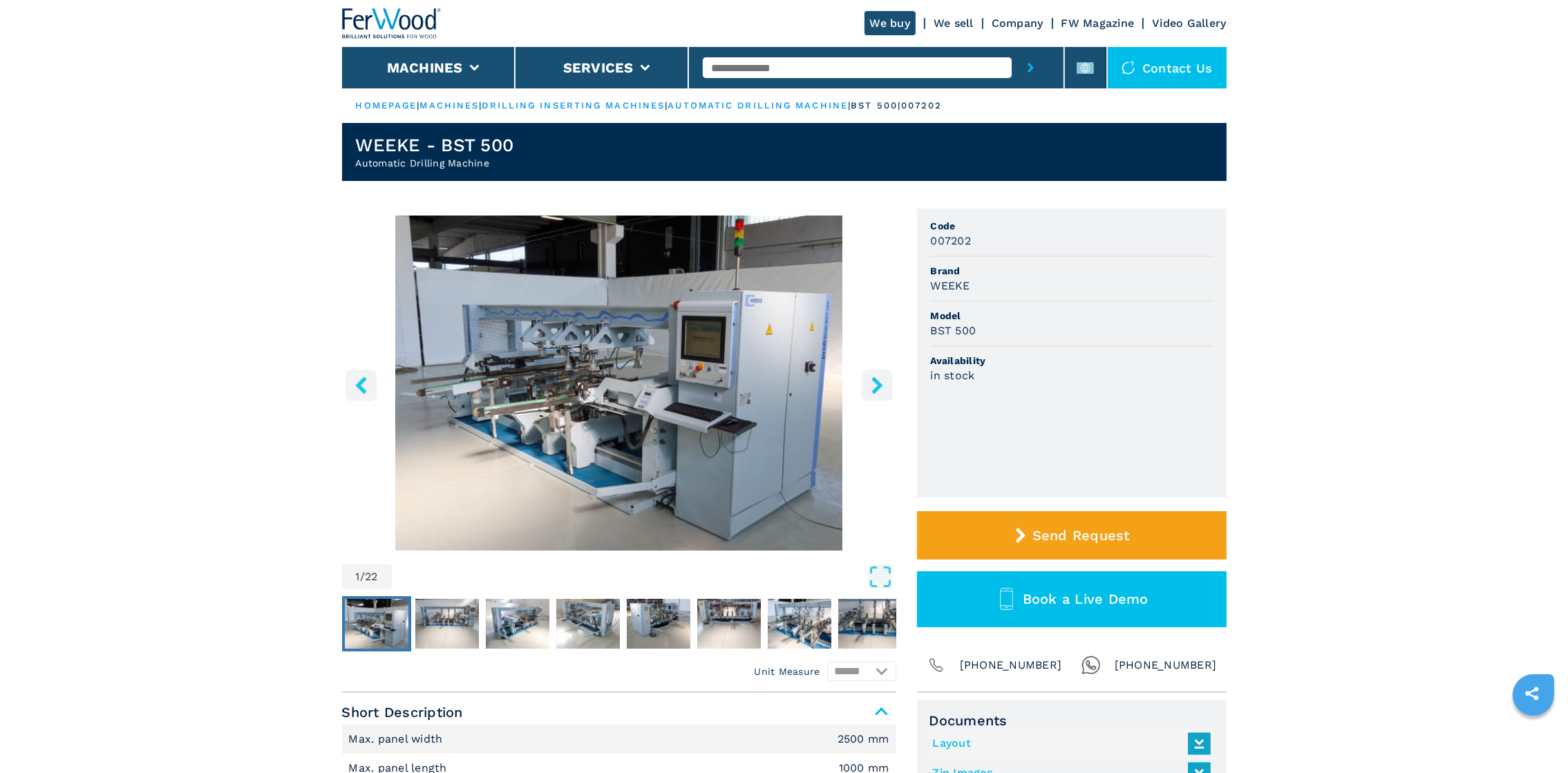
click at [871, 389] on icon "right-button" at bounding box center [876, 385] width 17 height 17
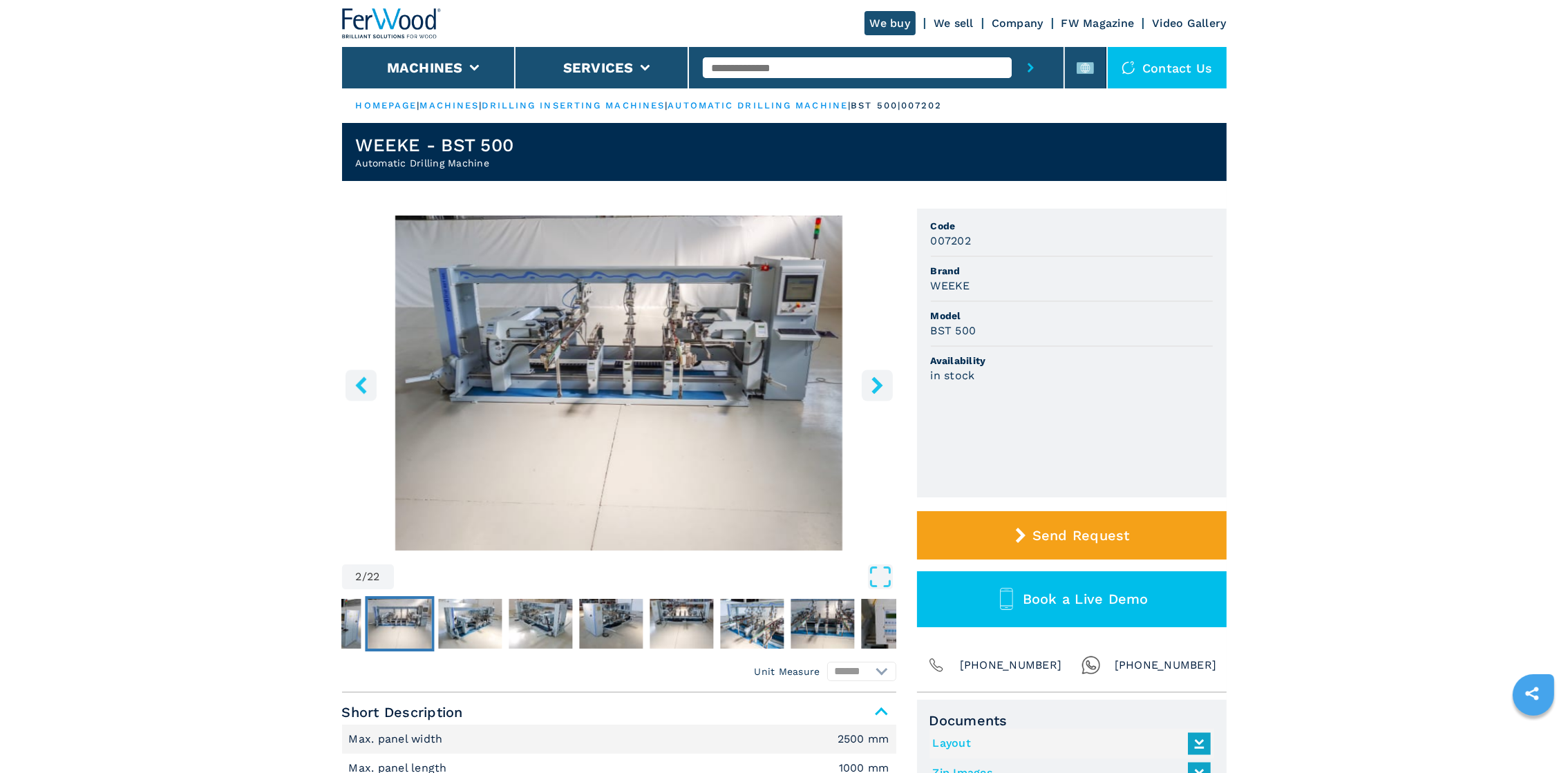
click at [871, 389] on icon "right-button" at bounding box center [876, 385] width 17 height 17
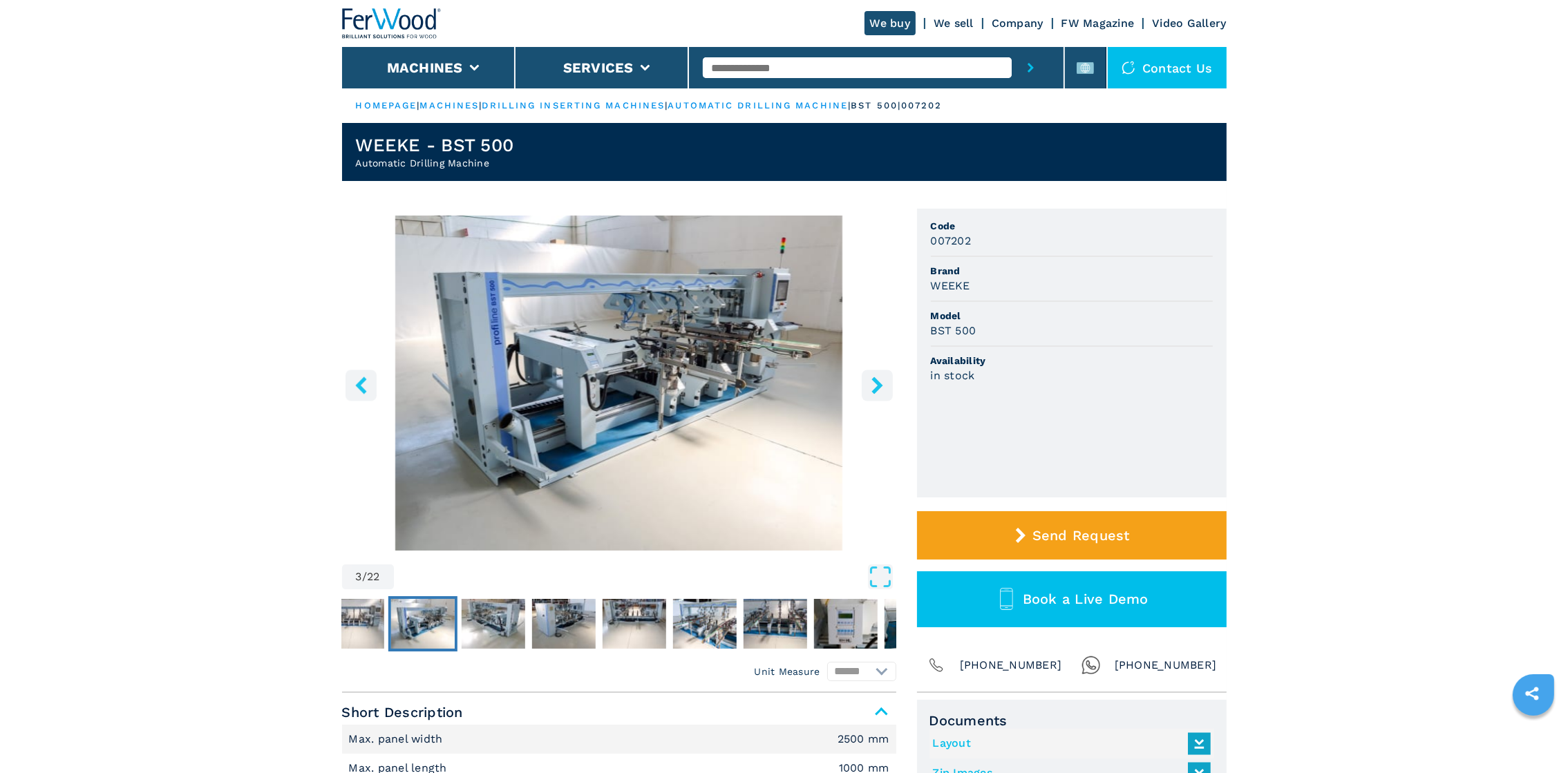
click at [871, 389] on icon "right-button" at bounding box center [876, 385] width 17 height 17
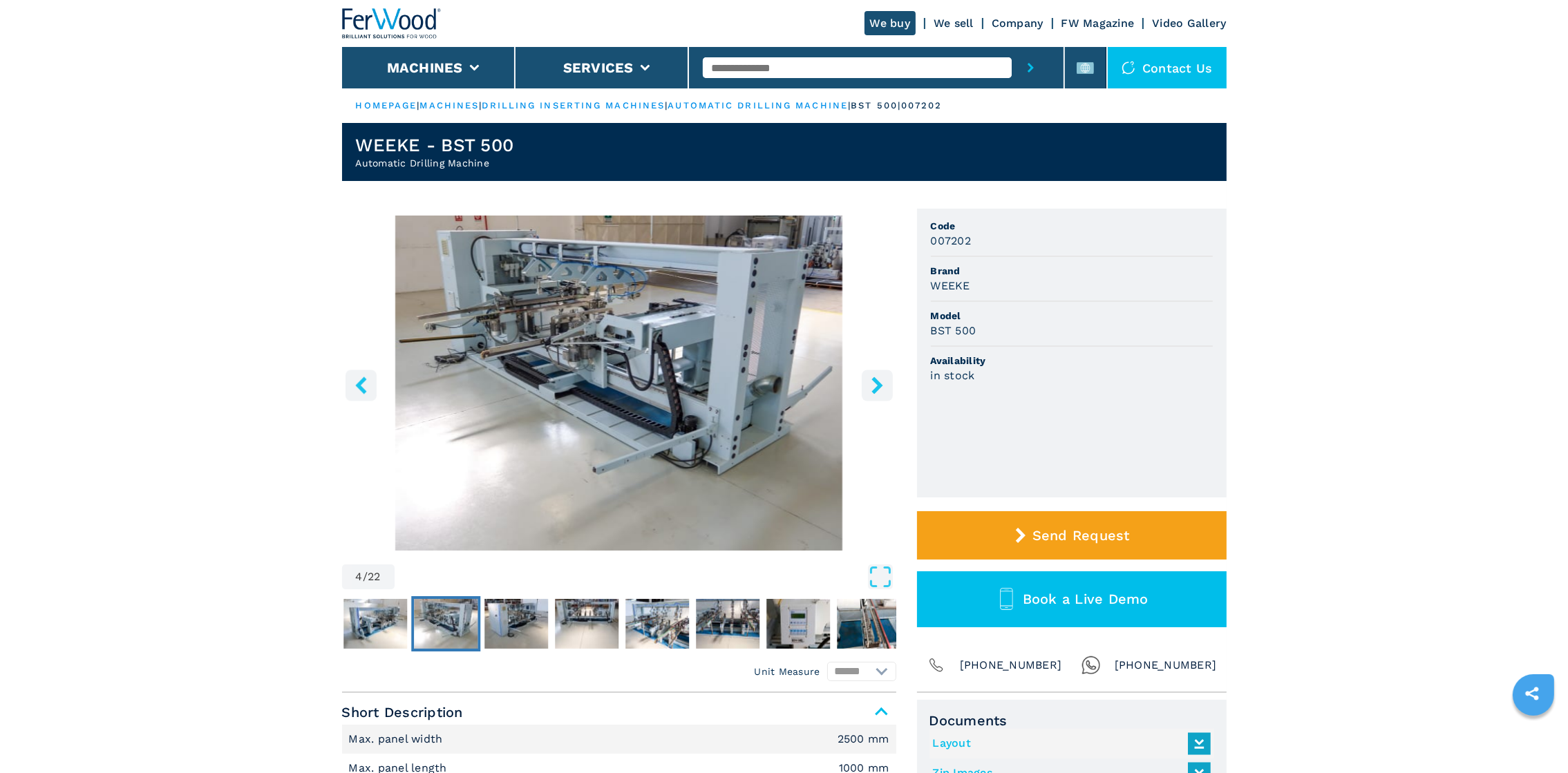
click at [871, 389] on icon "right-button" at bounding box center [876, 385] width 17 height 17
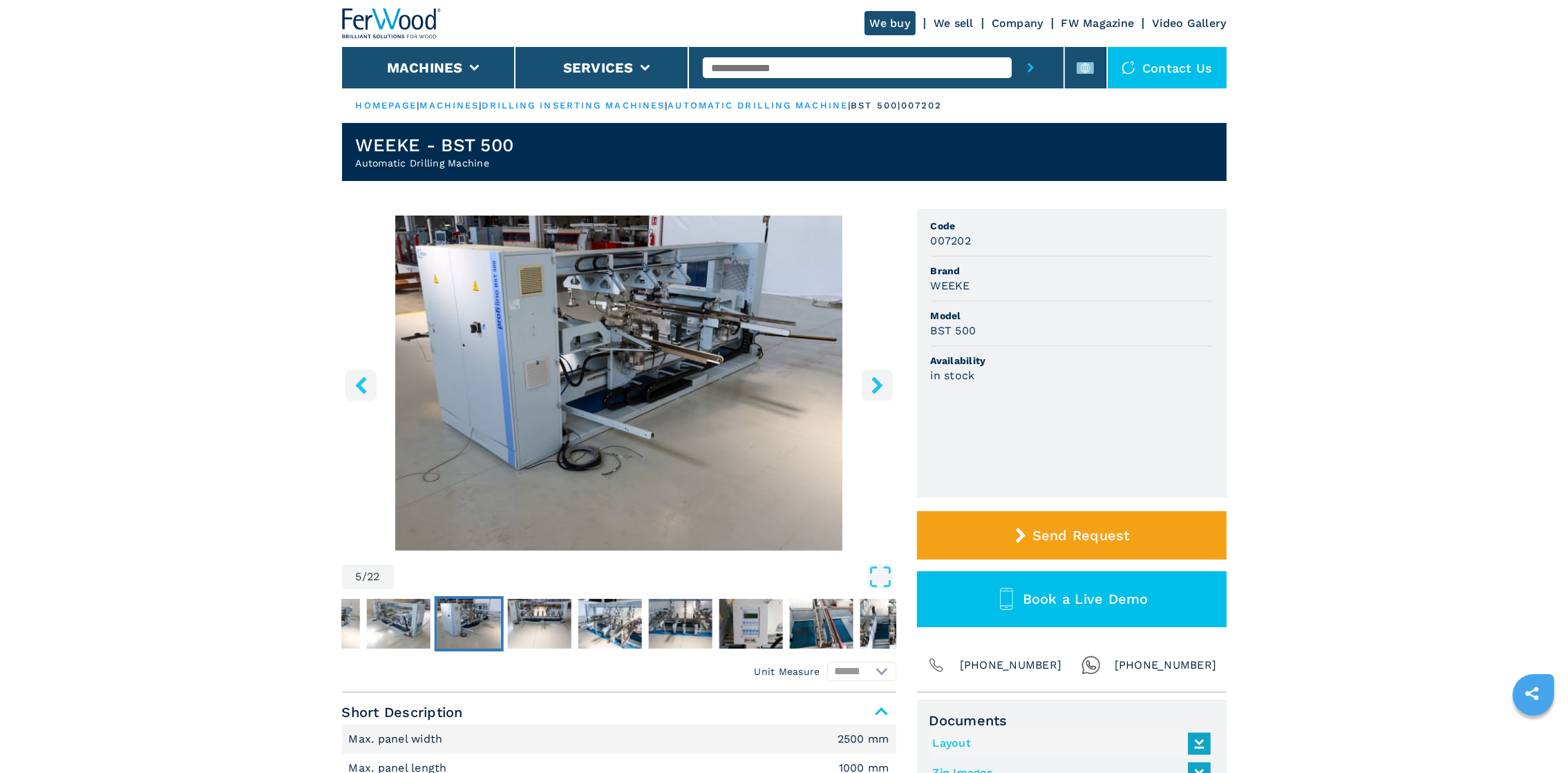
click at [871, 389] on icon "right-button" at bounding box center [876, 385] width 17 height 17
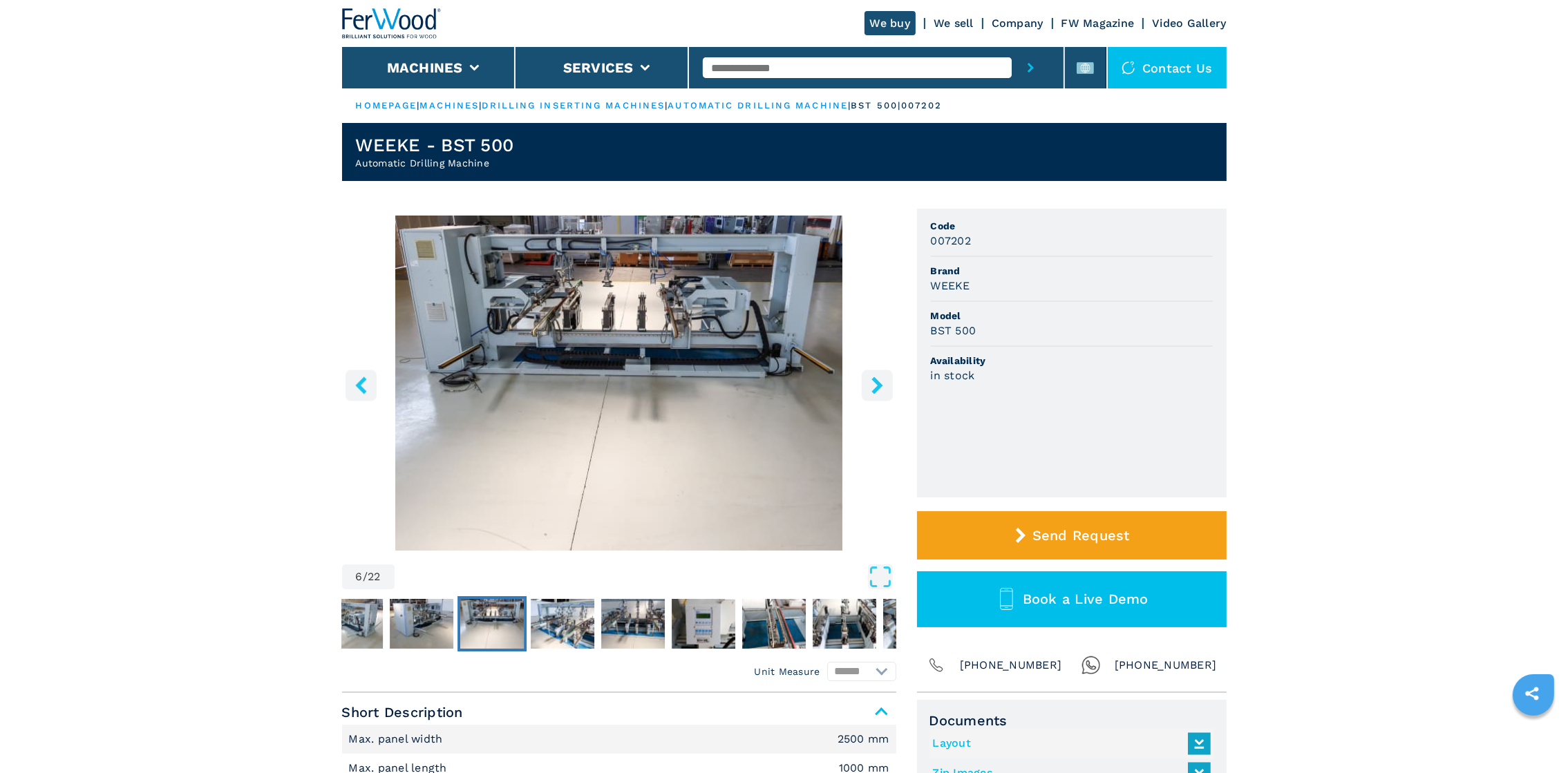
click at [871, 389] on icon "right-button" at bounding box center [876, 385] width 17 height 17
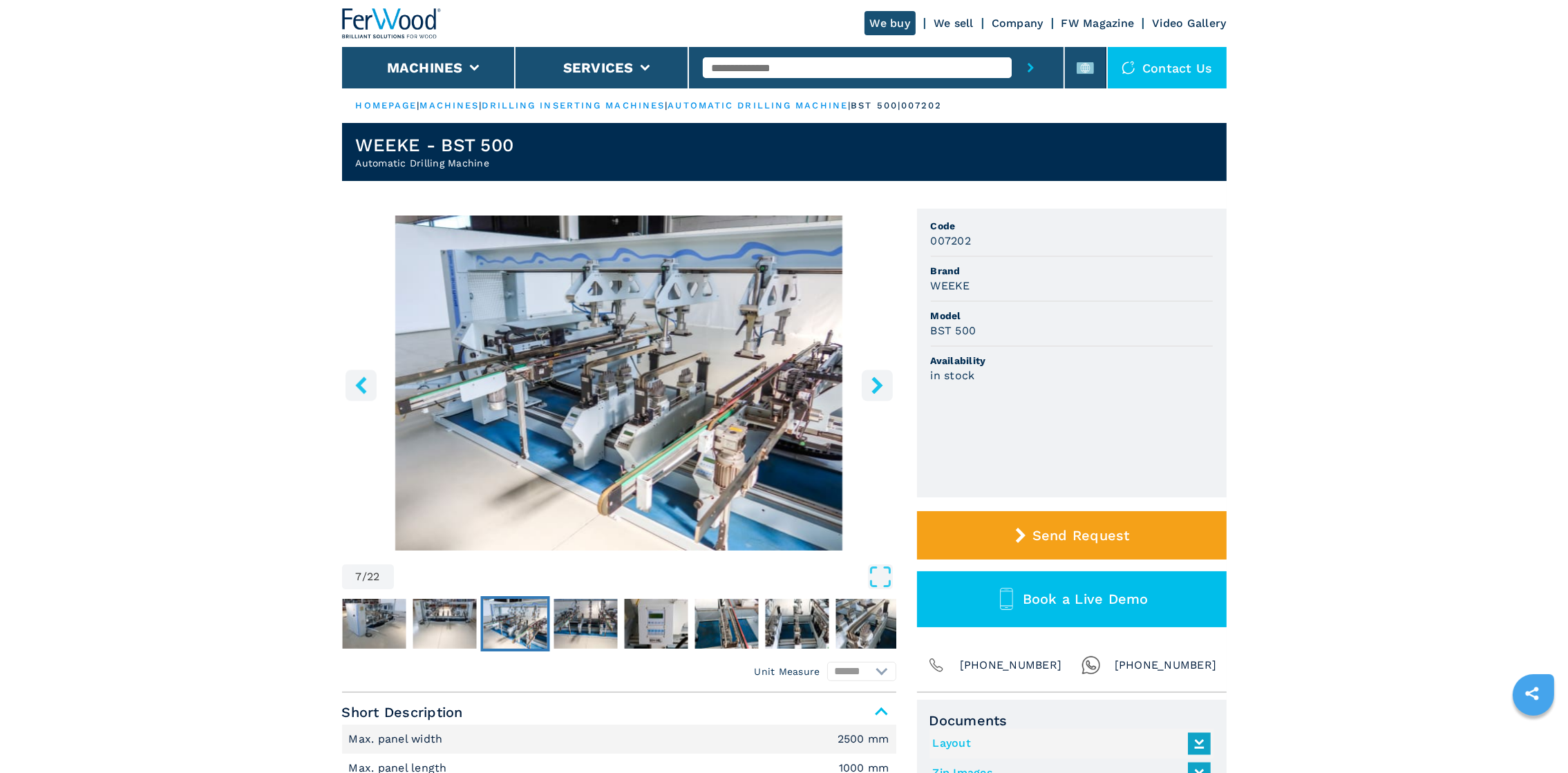
click at [871, 389] on icon "right-button" at bounding box center [876, 385] width 17 height 17
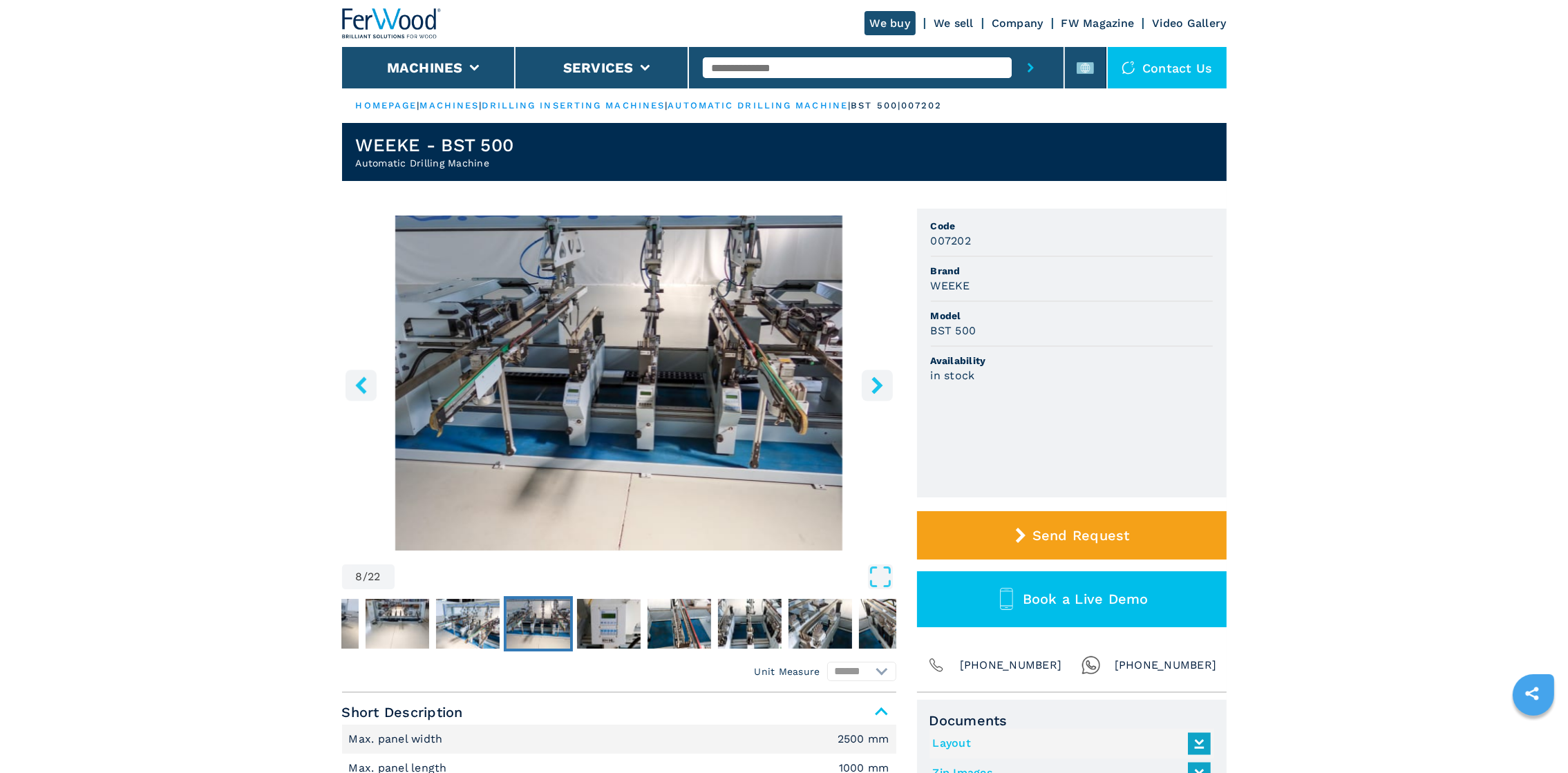
click at [871, 389] on icon "right-button" at bounding box center [876, 385] width 17 height 17
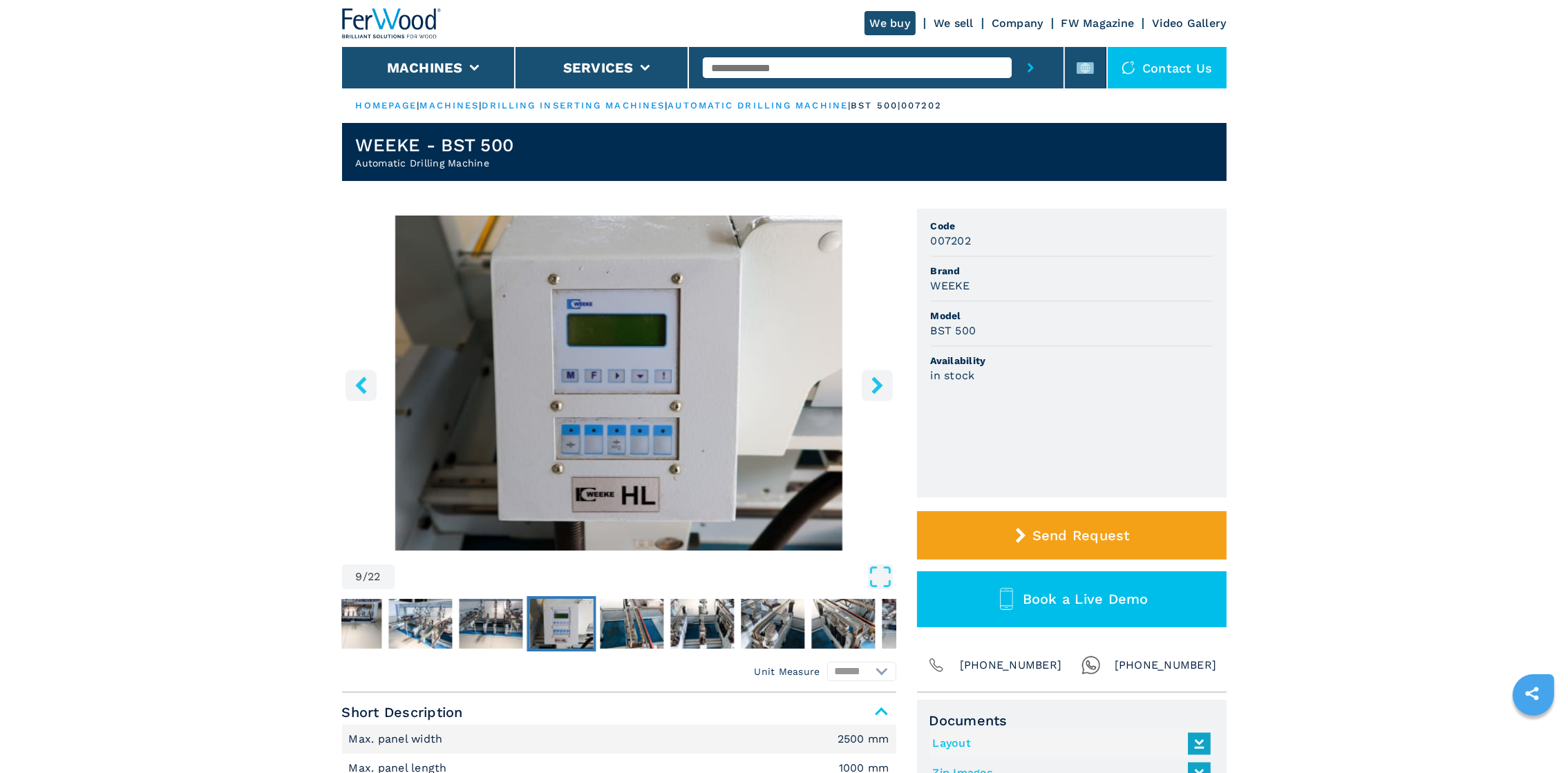
click at [871, 389] on icon "right-button" at bounding box center [876, 385] width 17 height 17
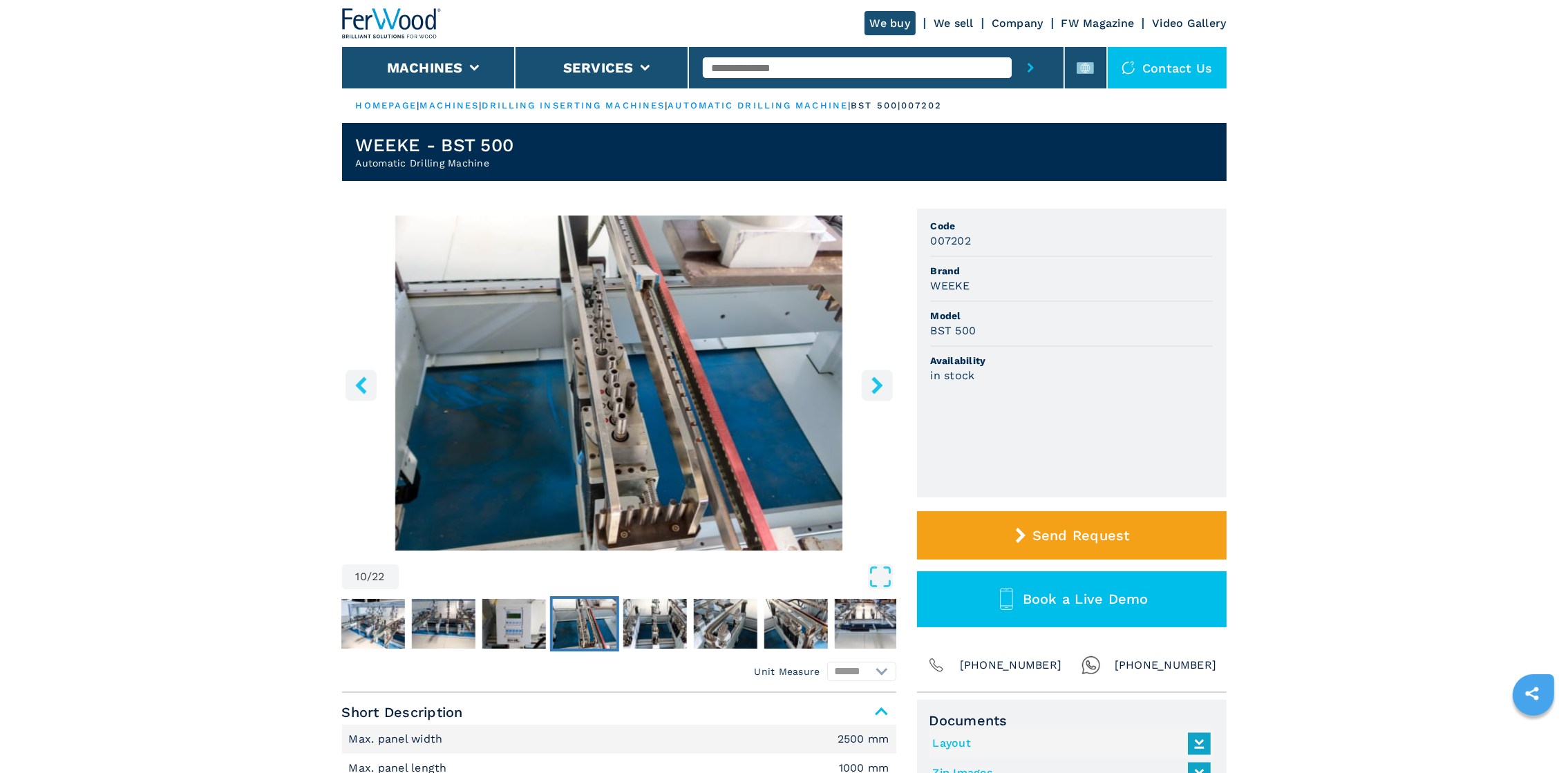
click at [871, 389] on icon "right-button" at bounding box center [876, 385] width 17 height 17
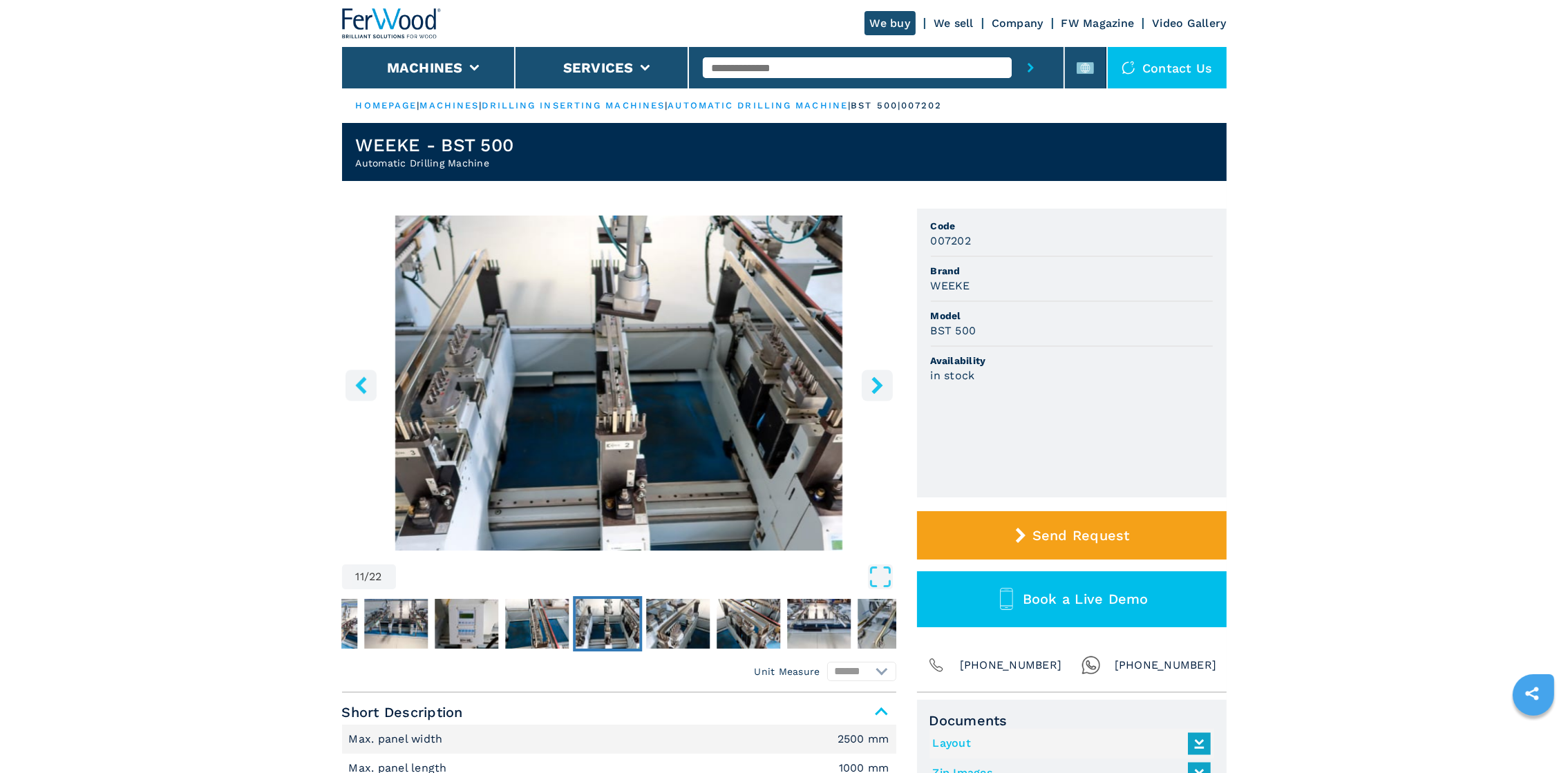
click at [871, 389] on icon "right-button" at bounding box center [876, 385] width 17 height 17
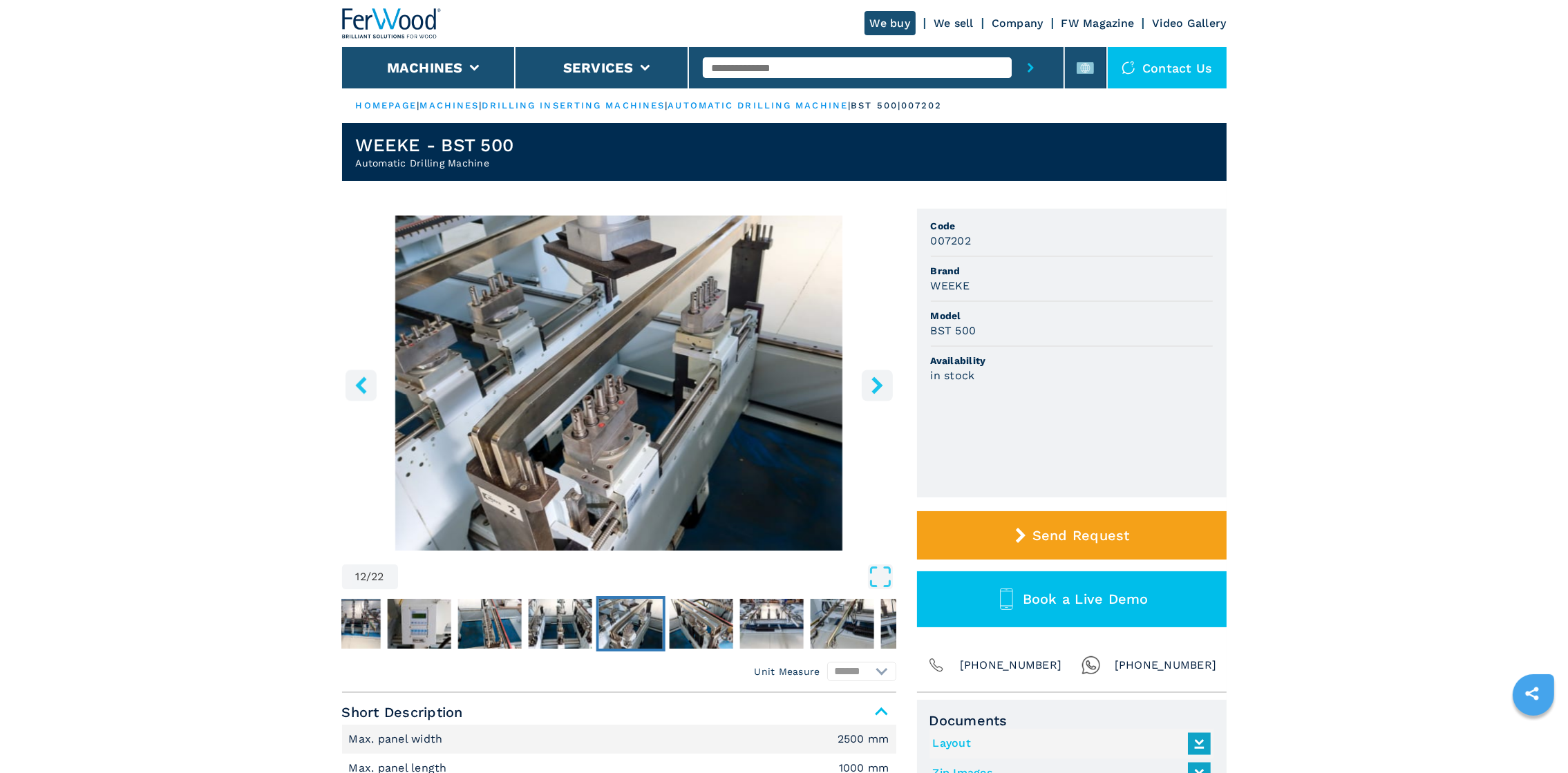
click at [871, 389] on icon "right-button" at bounding box center [876, 385] width 17 height 17
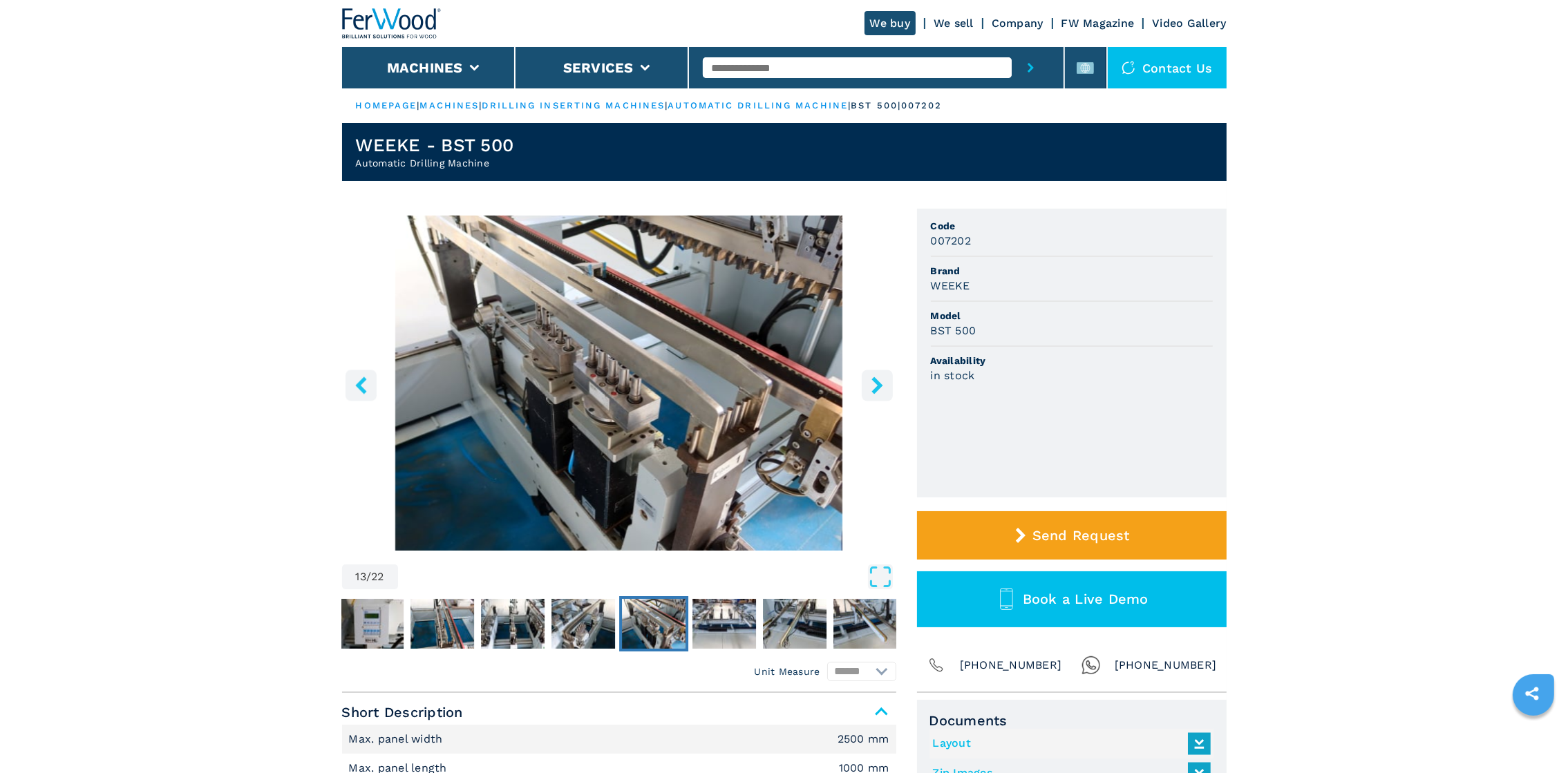
click at [871, 389] on icon "right-button" at bounding box center [876, 385] width 17 height 17
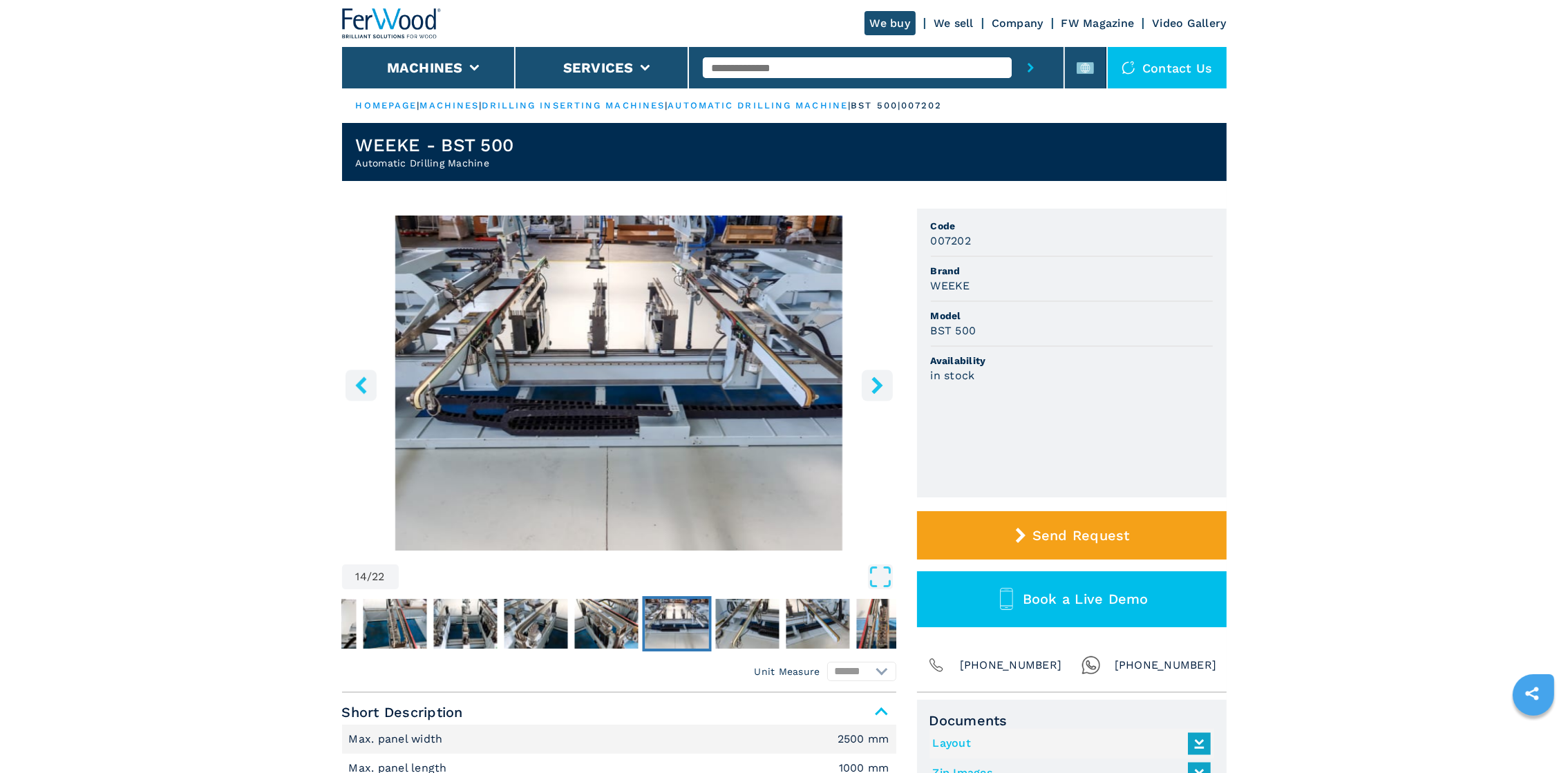
click at [871, 389] on icon "right-button" at bounding box center [876, 385] width 17 height 17
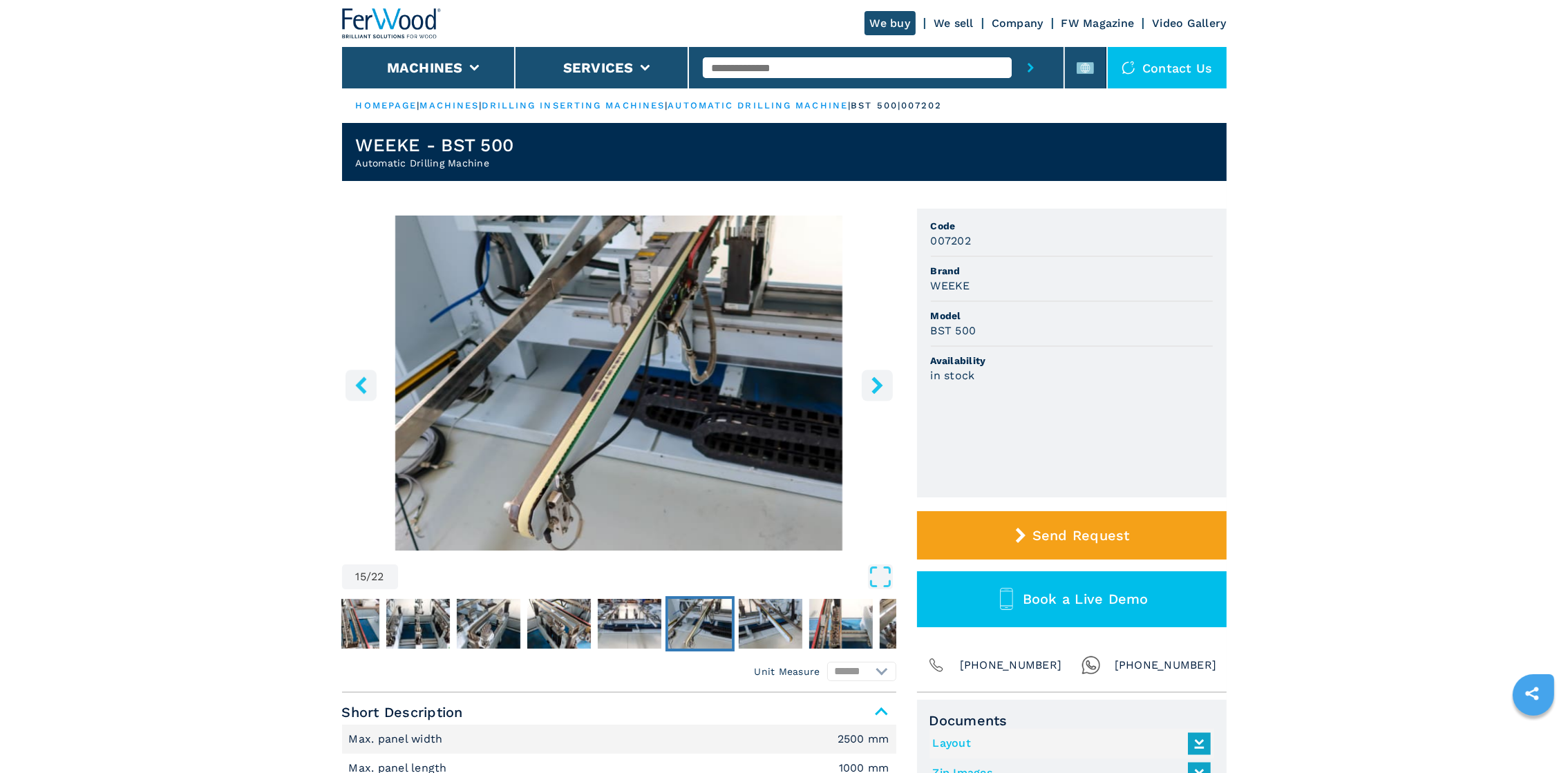
click at [871, 389] on icon "right-button" at bounding box center [876, 385] width 17 height 17
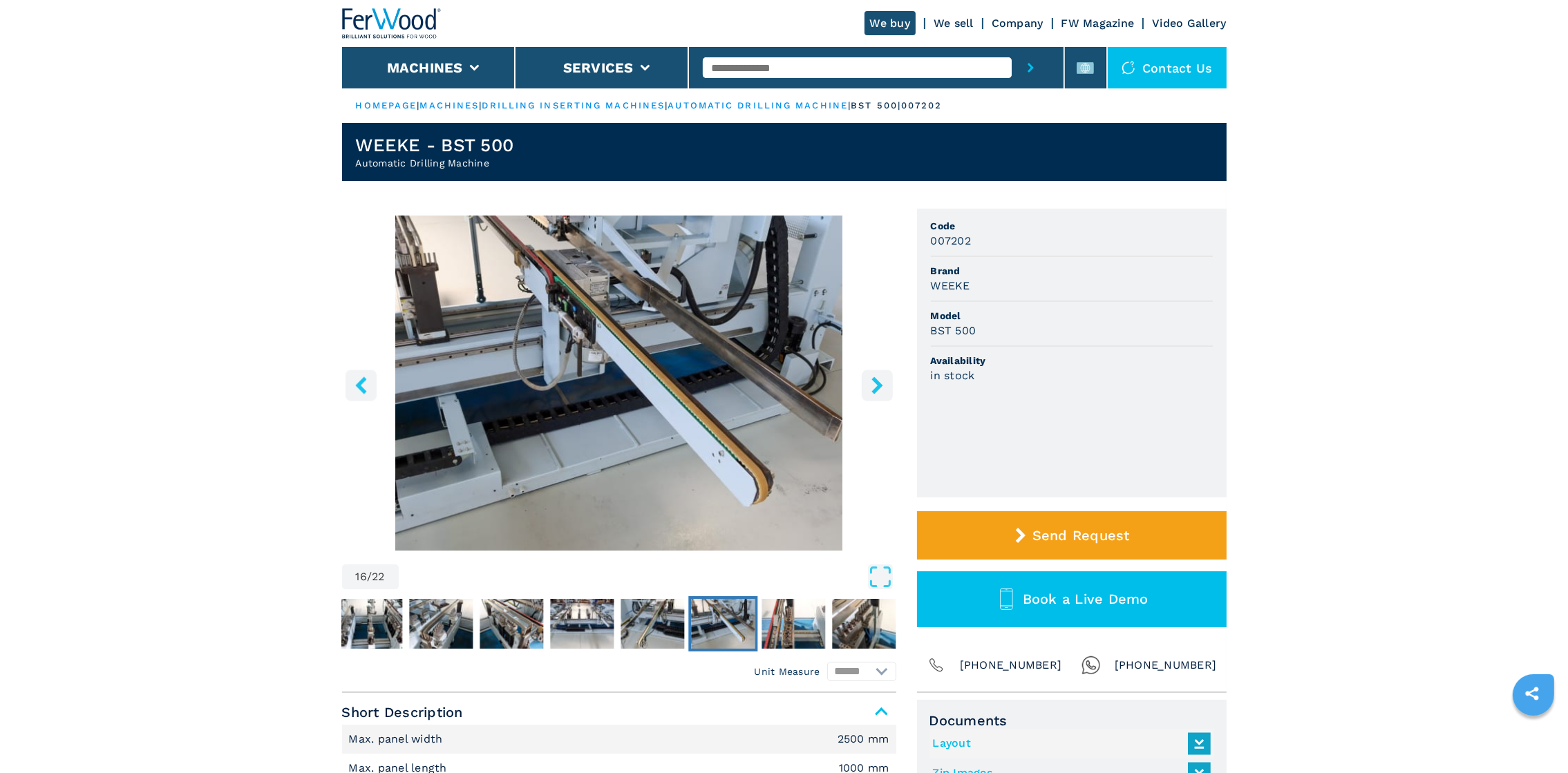
click at [871, 389] on icon "right-button" at bounding box center [876, 385] width 17 height 17
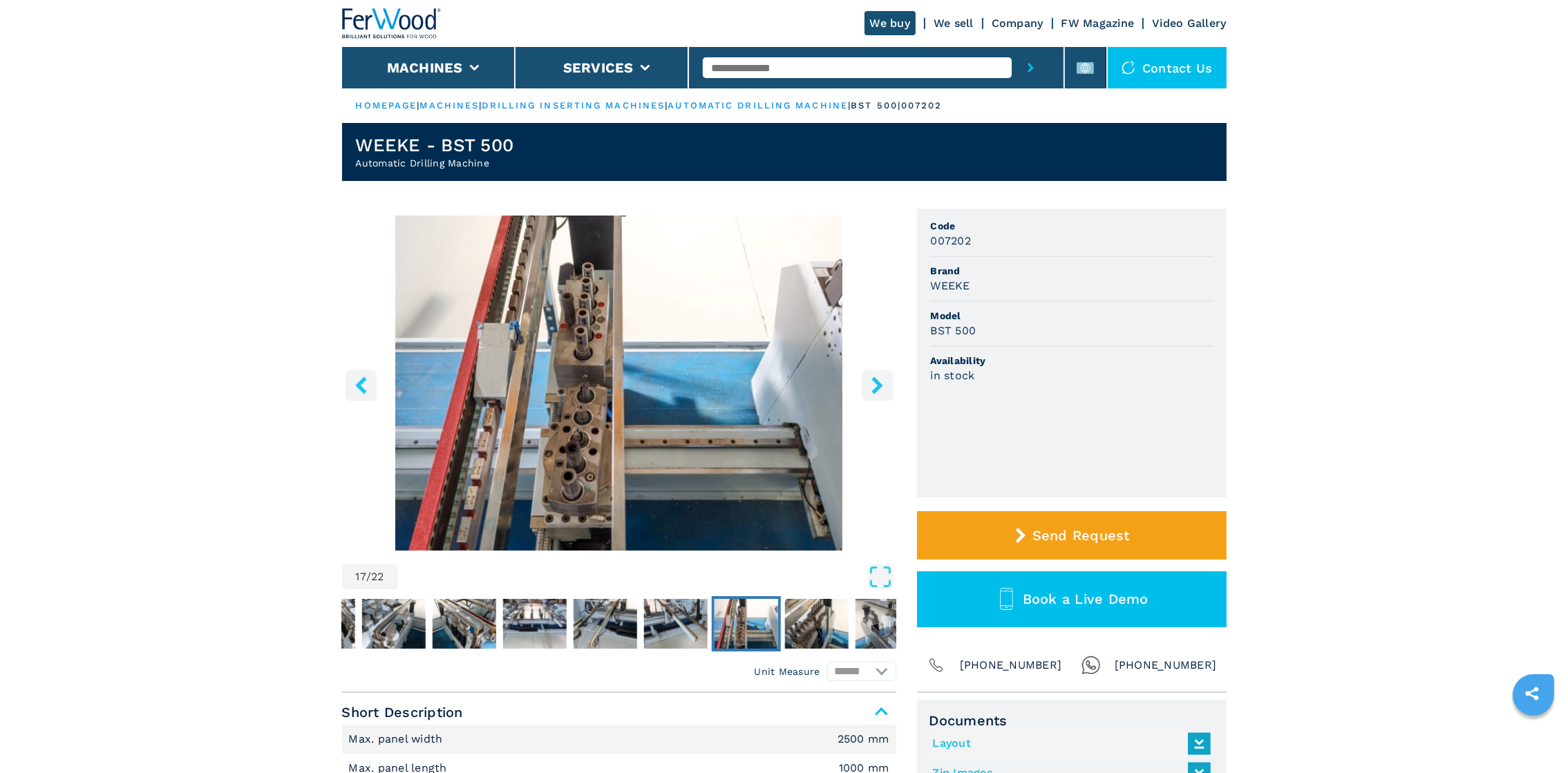
click at [871, 389] on icon "right-button" at bounding box center [876, 385] width 17 height 17
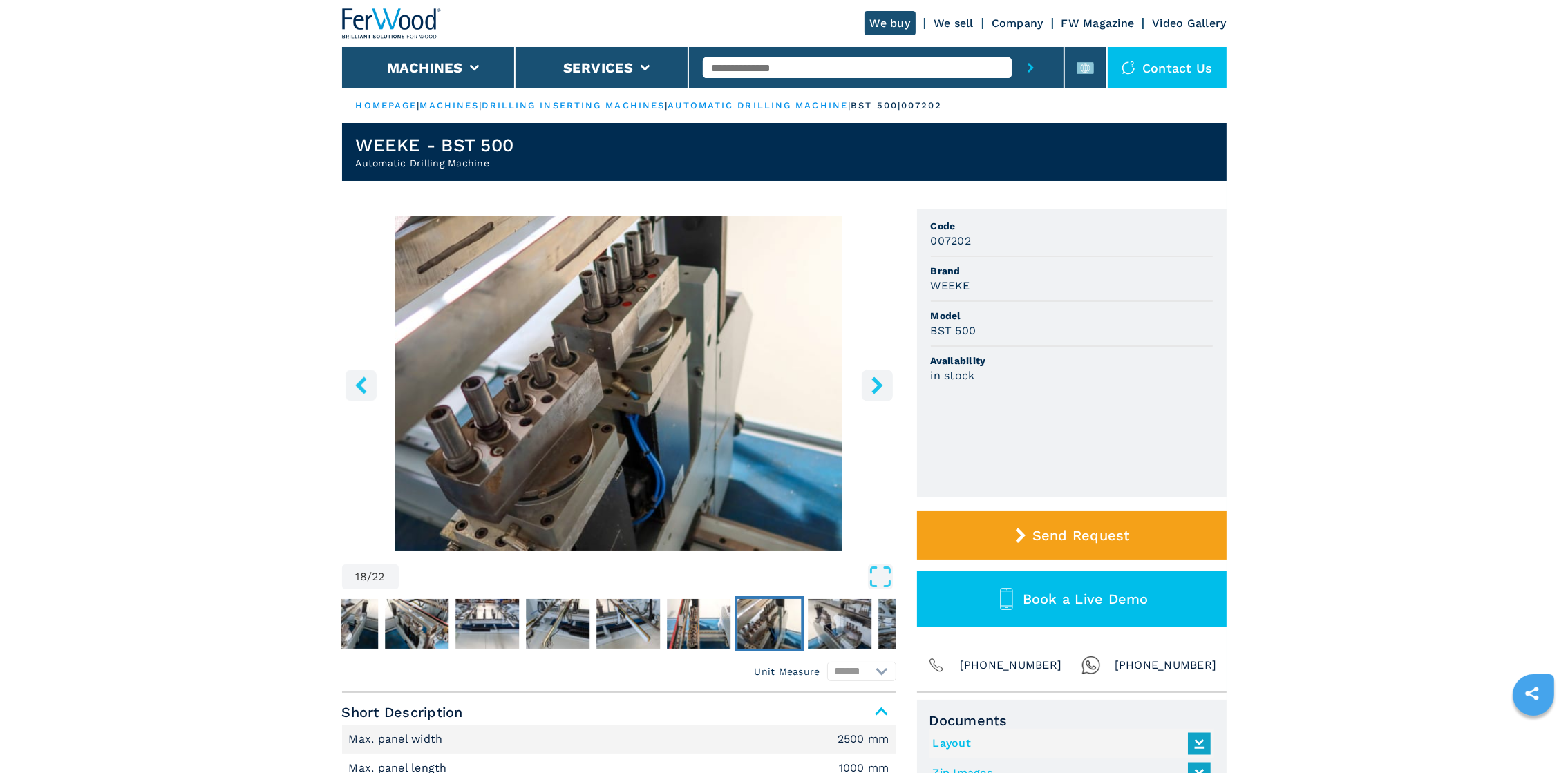
click at [871, 389] on icon "right-button" at bounding box center [876, 385] width 17 height 17
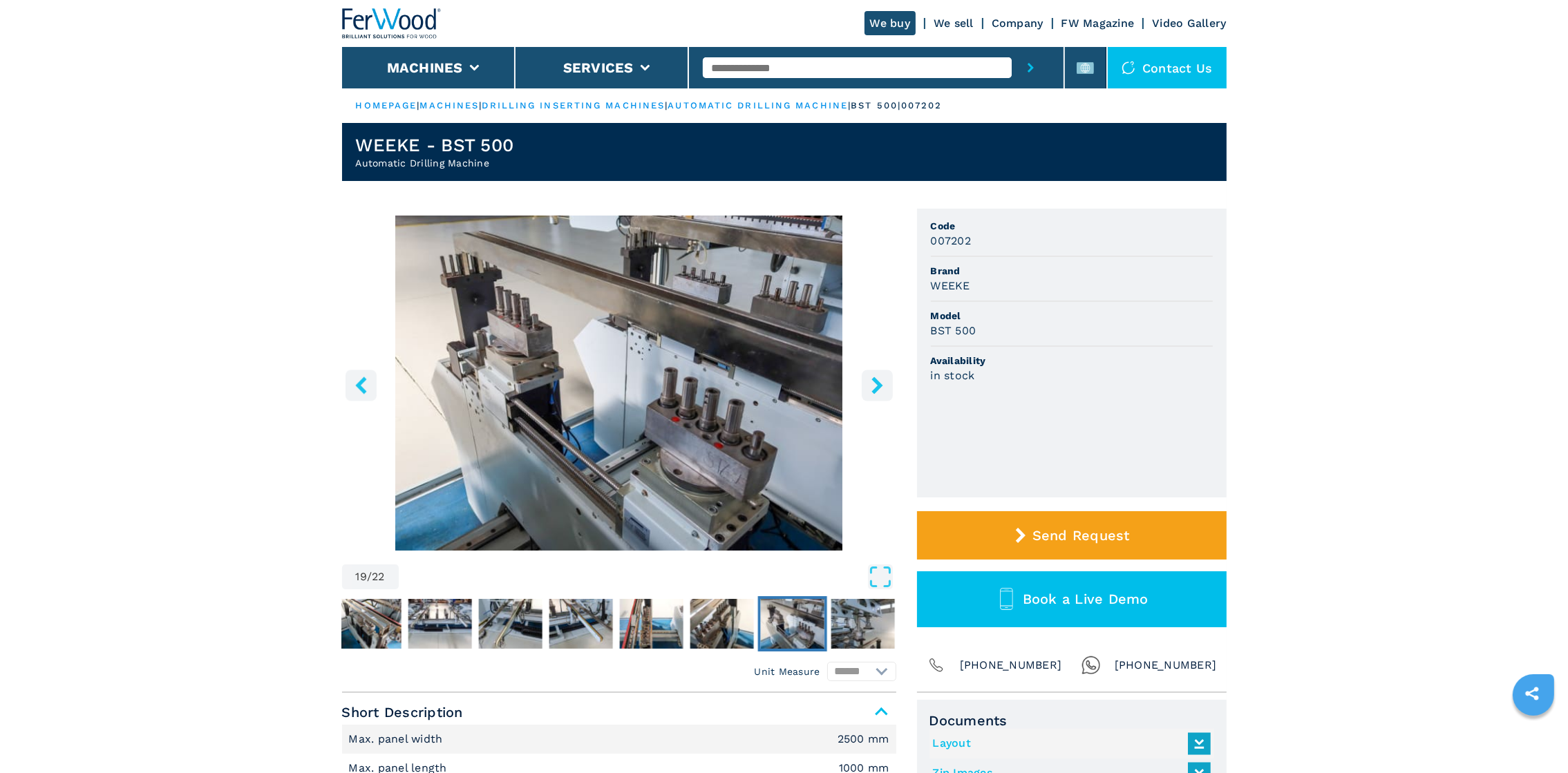
click at [871, 389] on icon "right-button" at bounding box center [876, 385] width 17 height 17
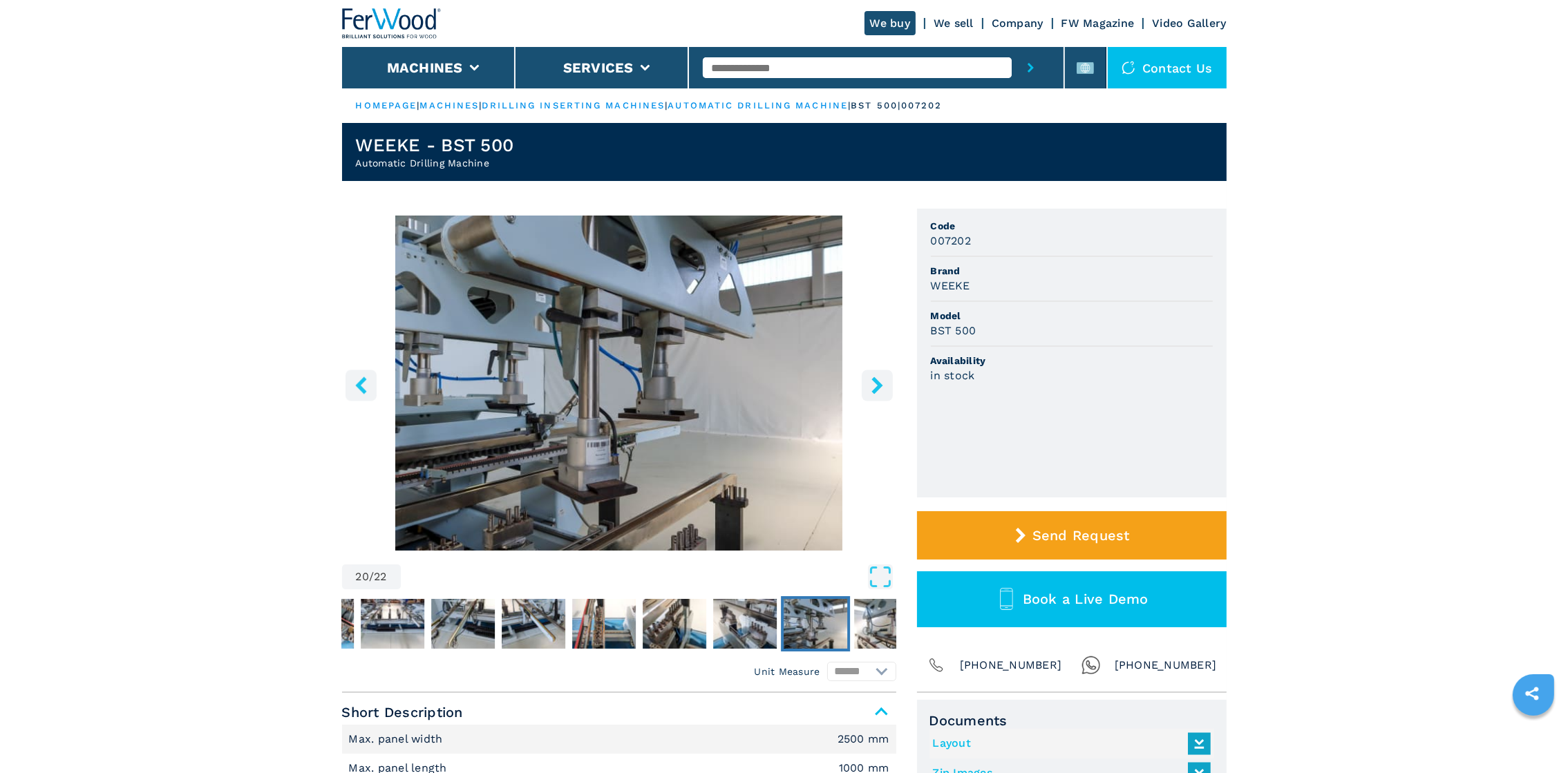
click at [871, 389] on icon "right-button" at bounding box center [876, 385] width 17 height 17
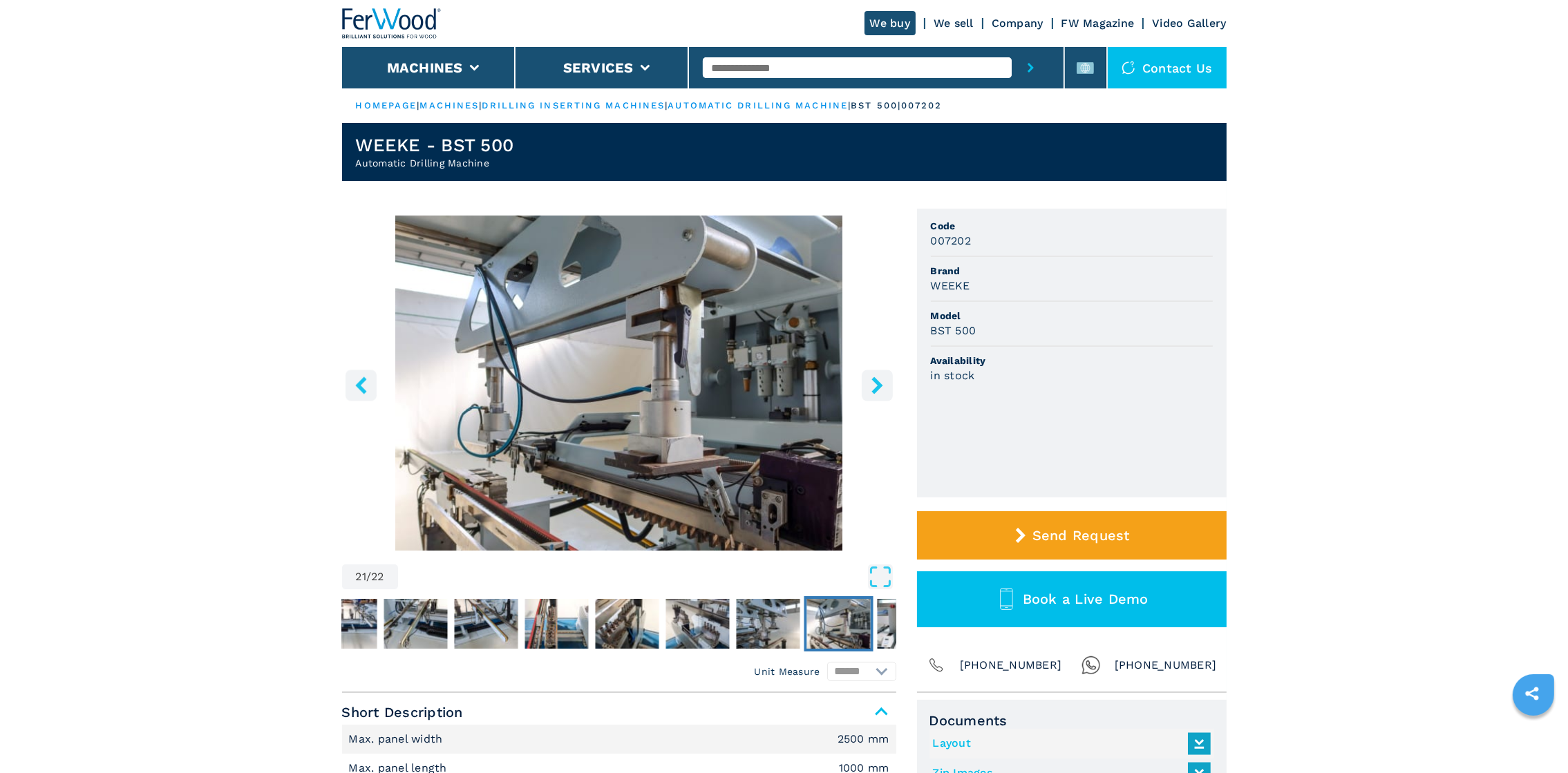
click at [871, 389] on icon "right-button" at bounding box center [876, 385] width 17 height 17
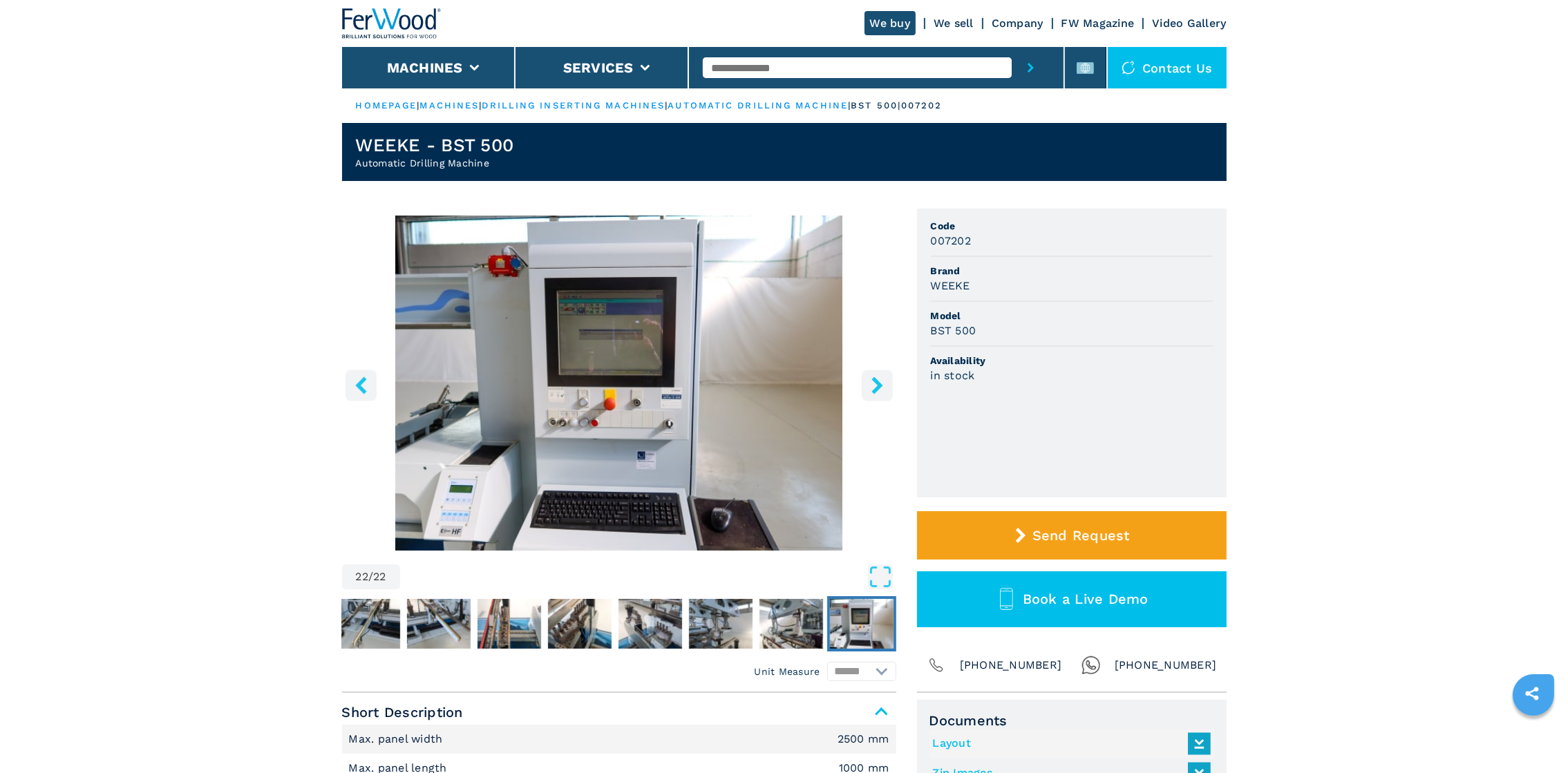
click at [871, 389] on icon "right-button" at bounding box center [876, 385] width 17 height 17
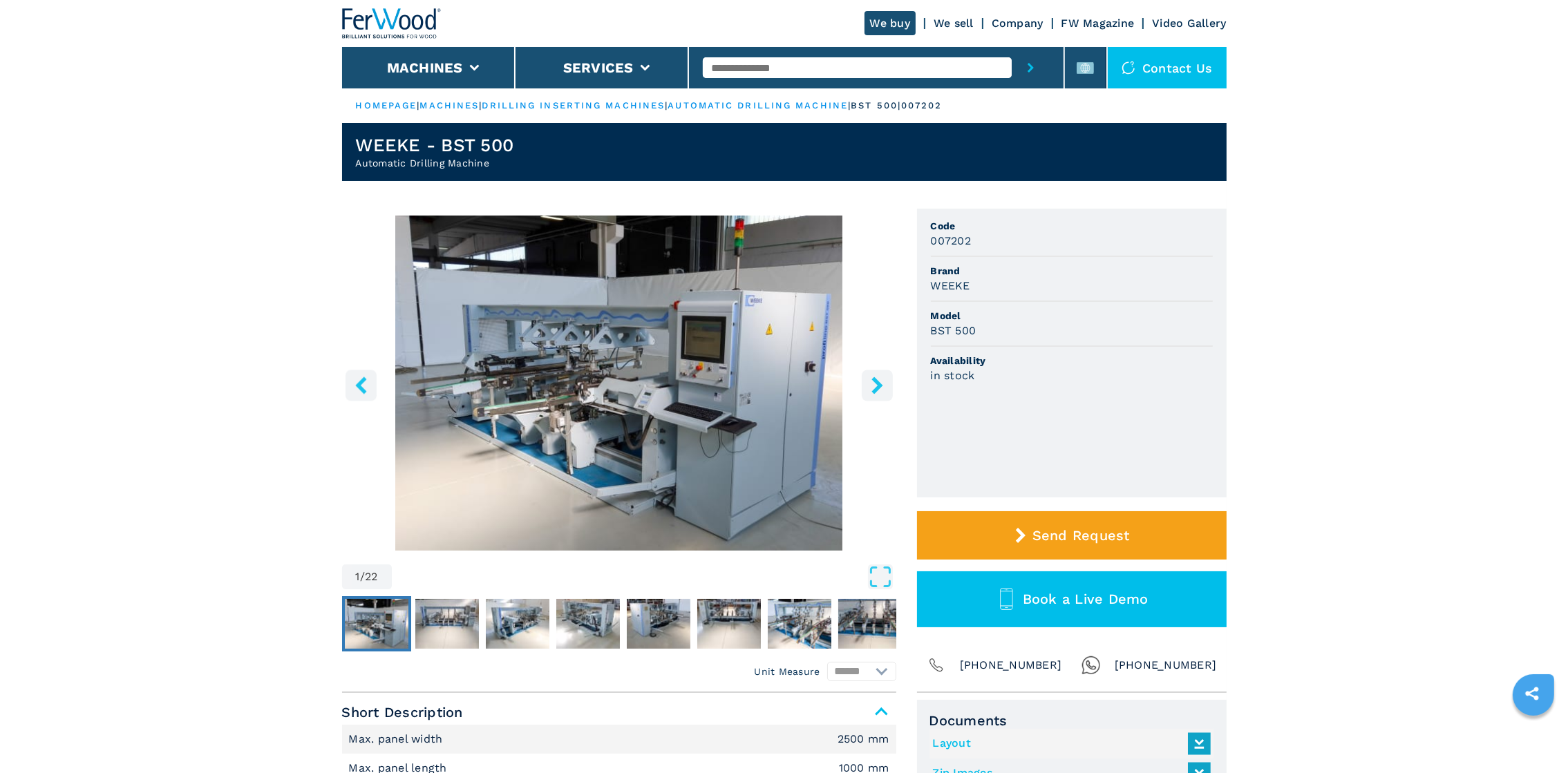
click at [871, 389] on icon "right-button" at bounding box center [876, 385] width 17 height 17
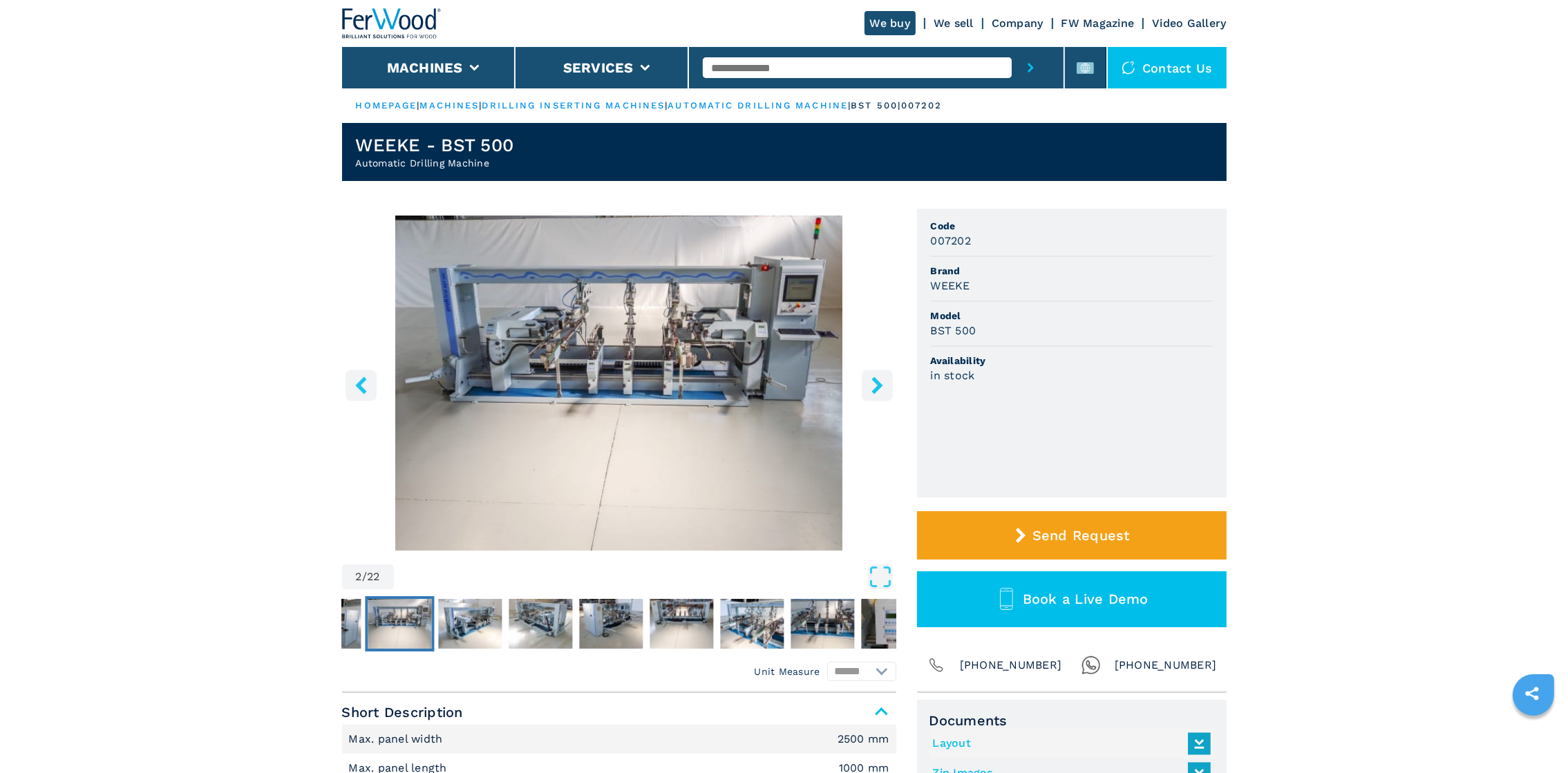
click at [871, 389] on icon "right-button" at bounding box center [876, 385] width 17 height 17
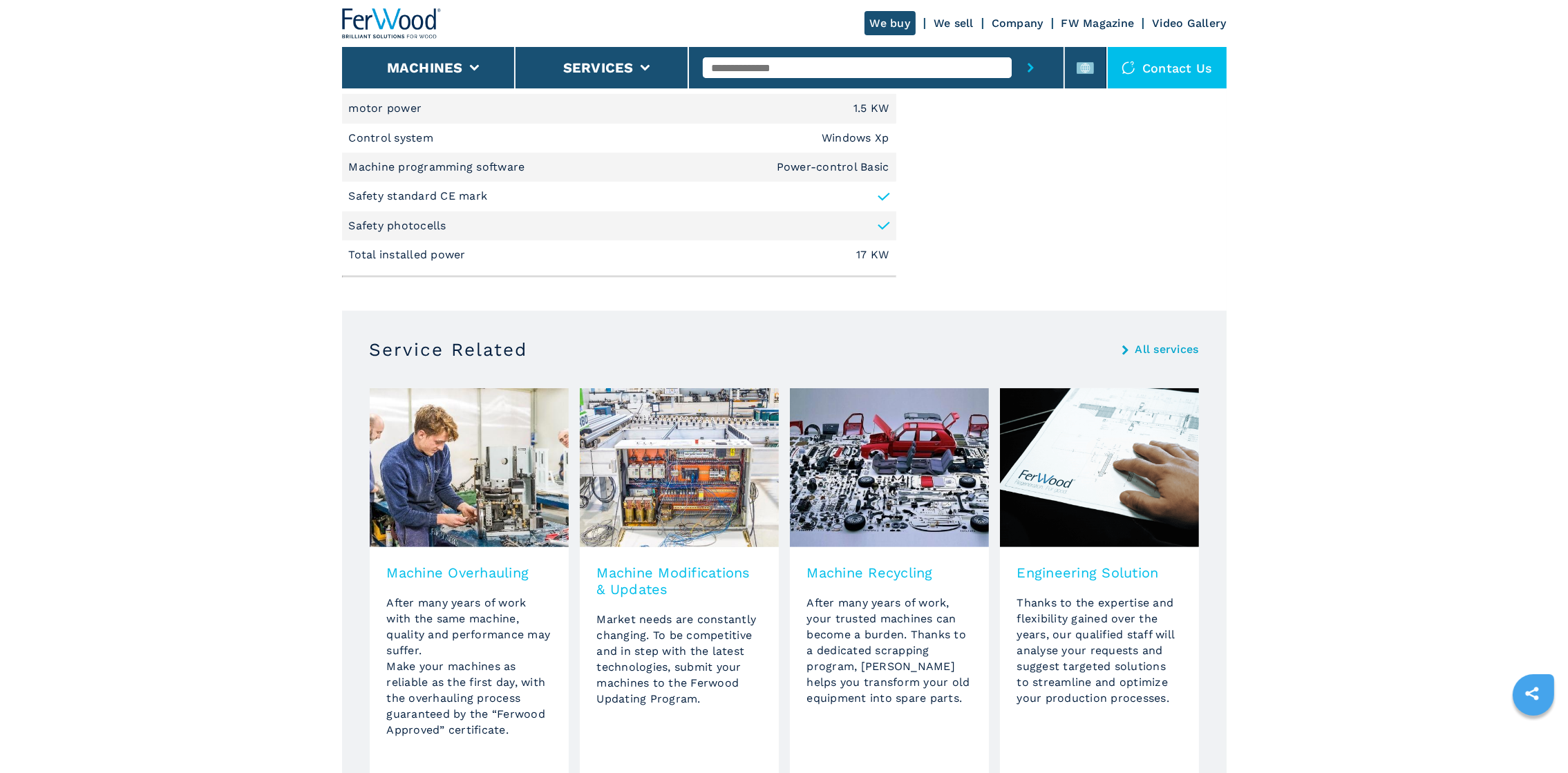
scroll to position [414, 0]
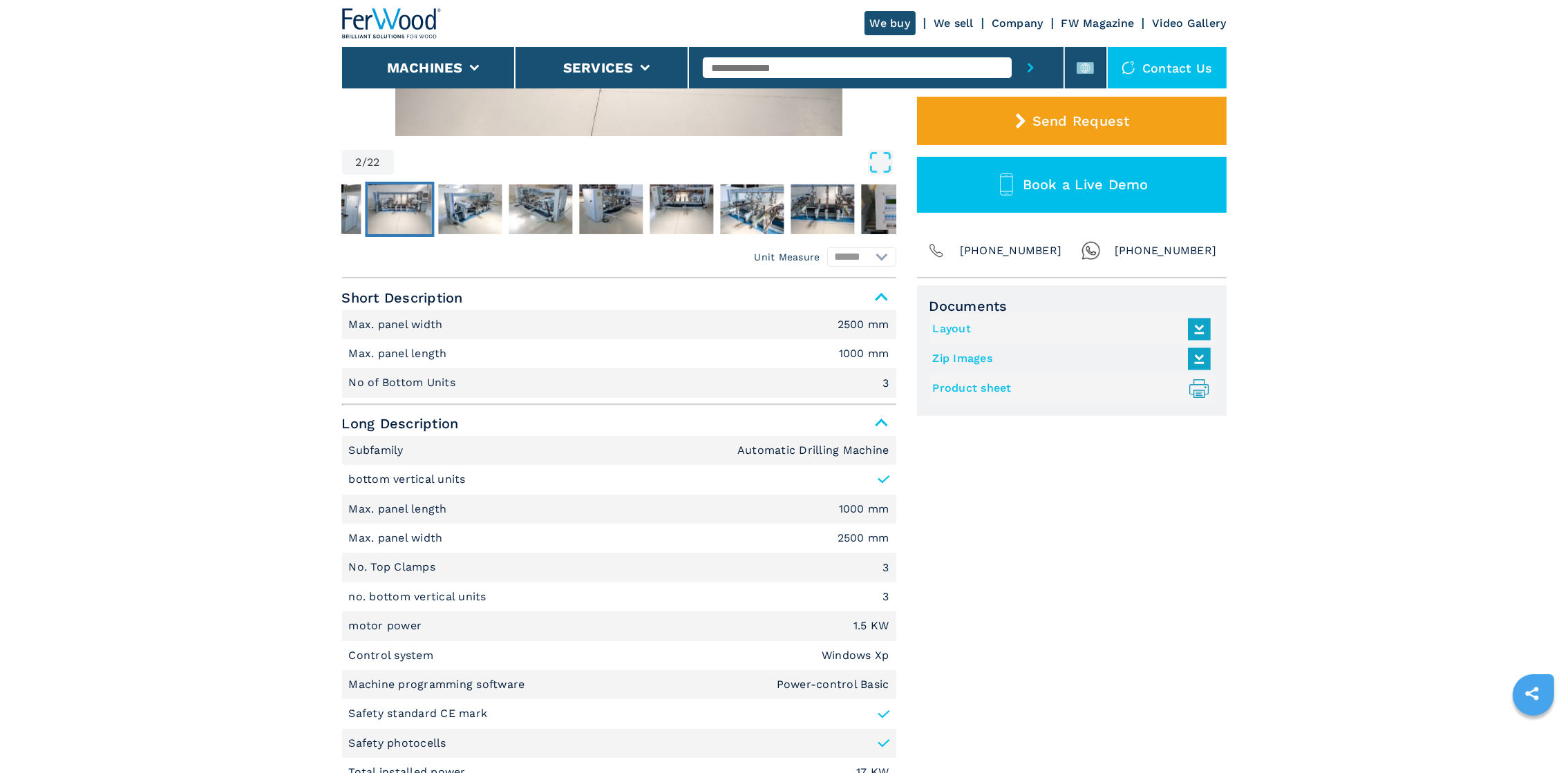
click at [1193, 326] on icon at bounding box center [1198, 328] width 29 height 29
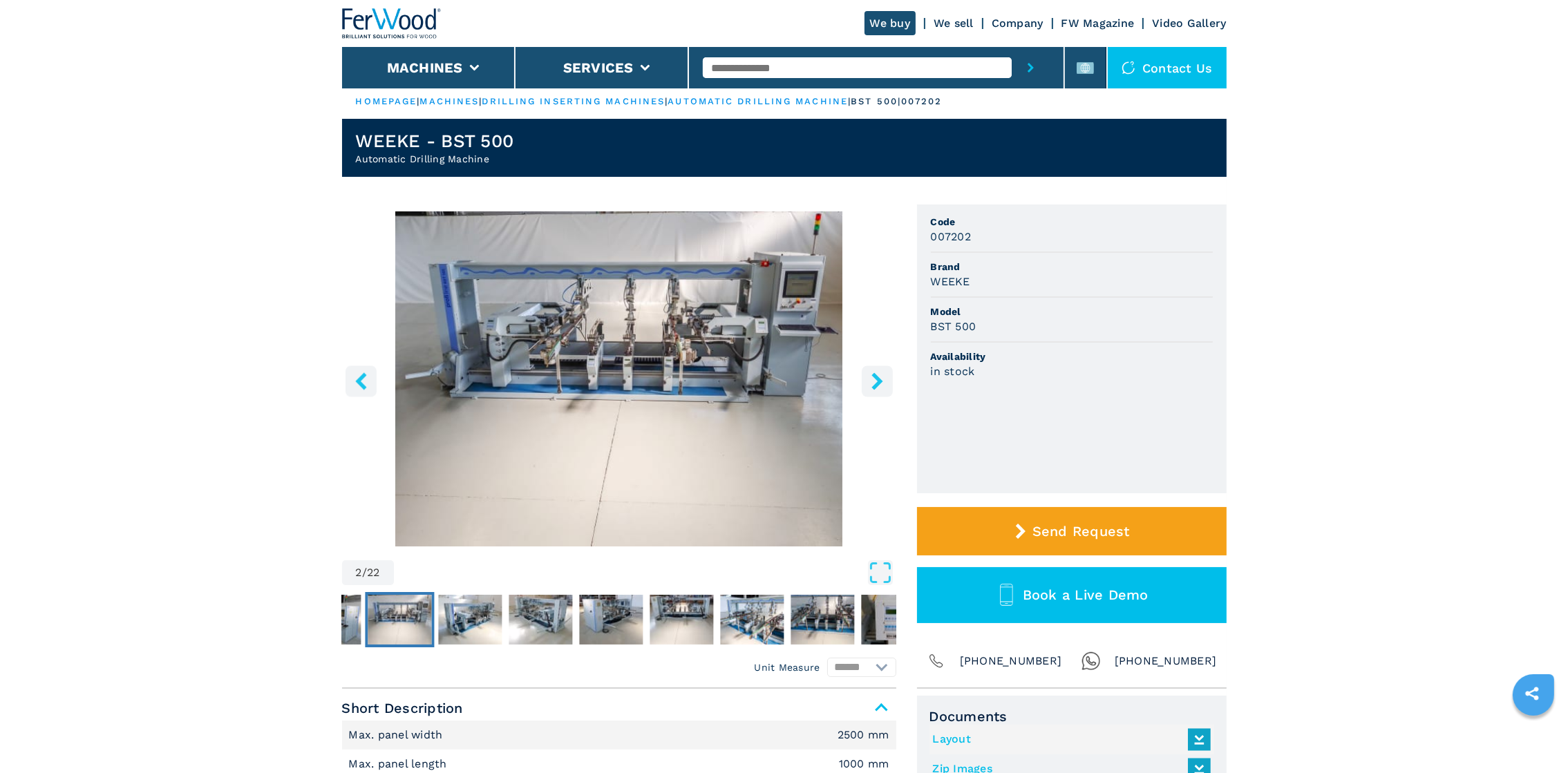
scroll to position [0, 0]
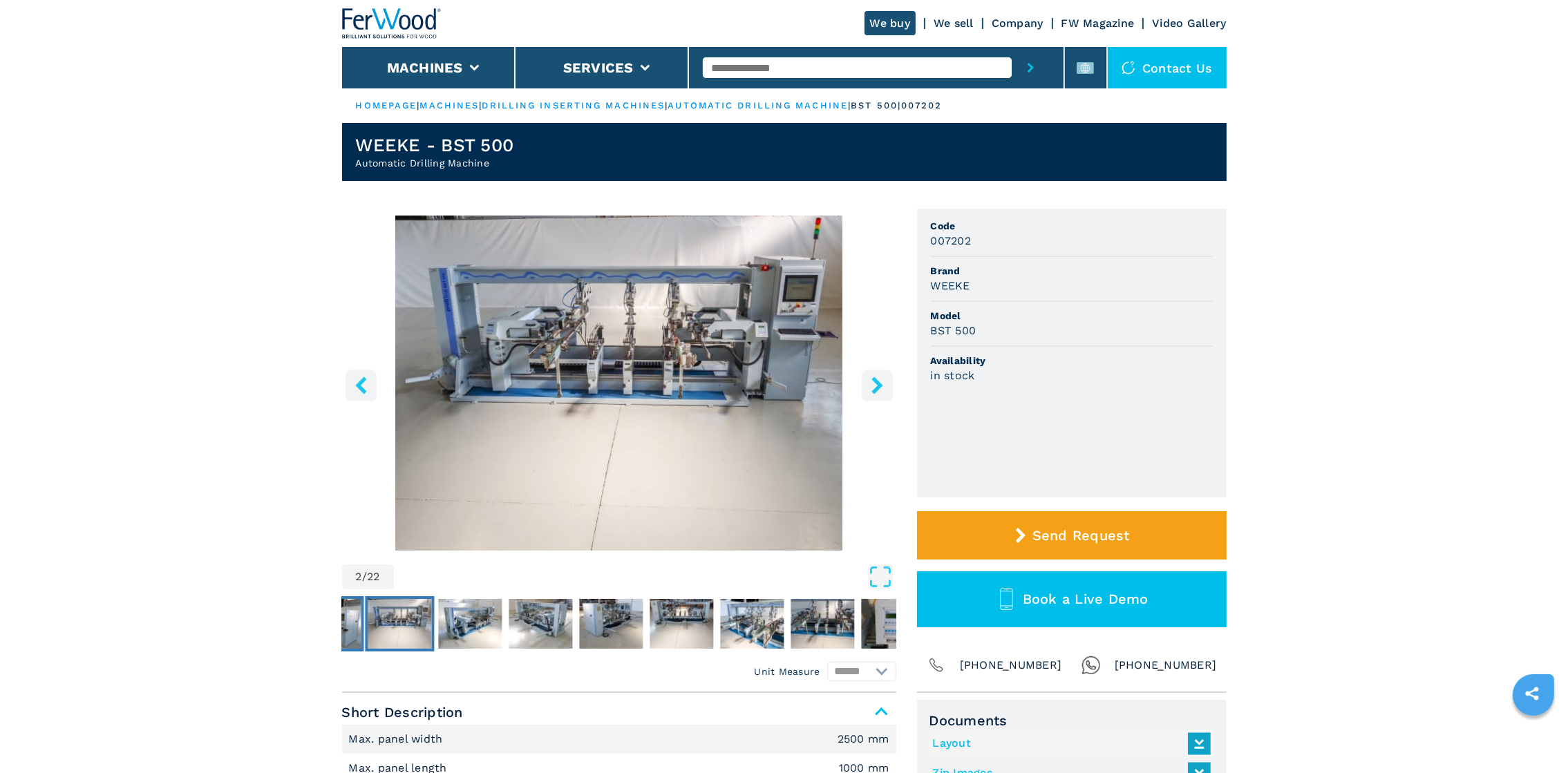
click at [350, 621] on img "Go to Slide 1" at bounding box center [329, 623] width 64 height 50
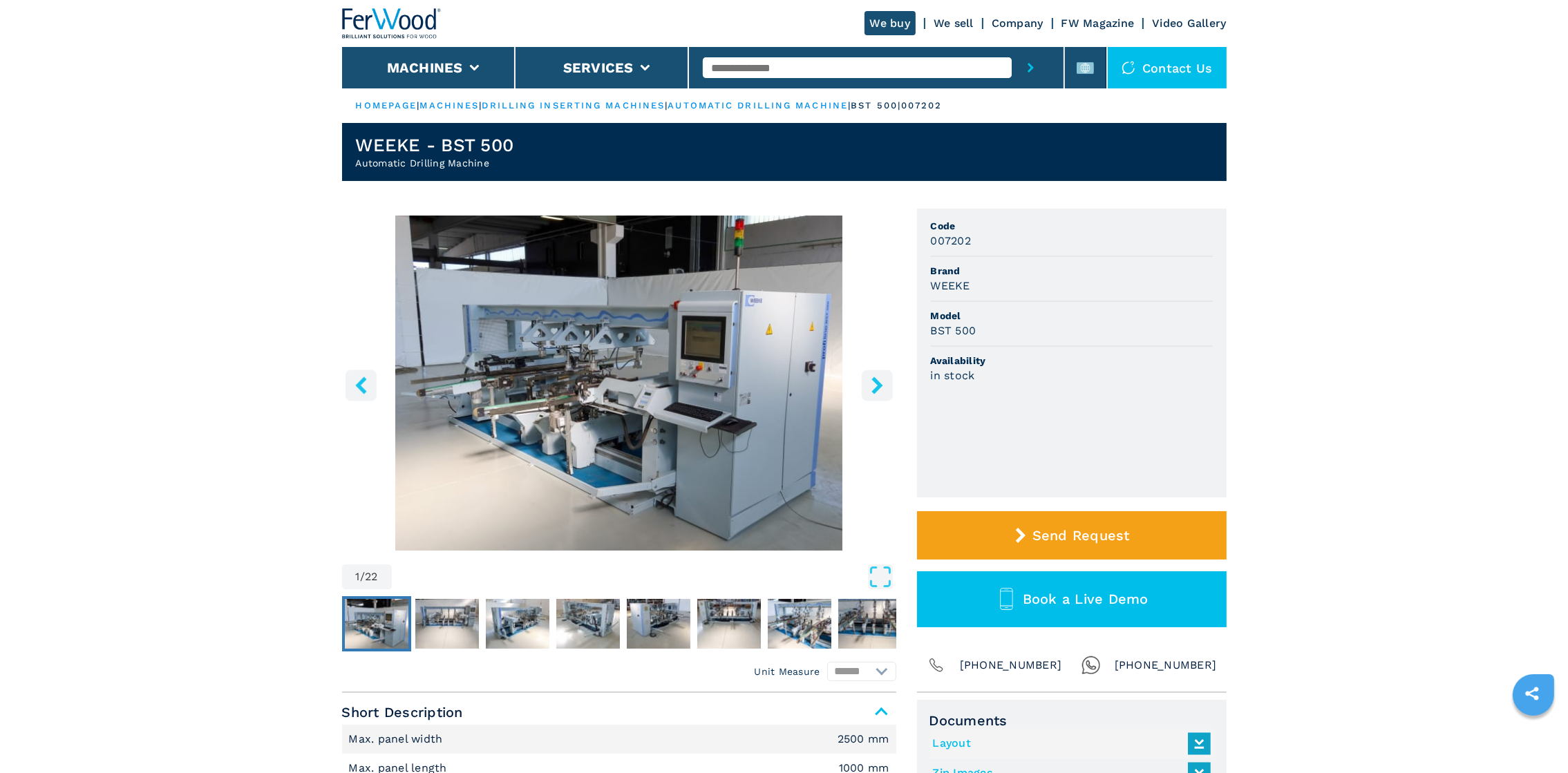
click at [357, 386] on icon "left-button" at bounding box center [360, 385] width 17 height 17
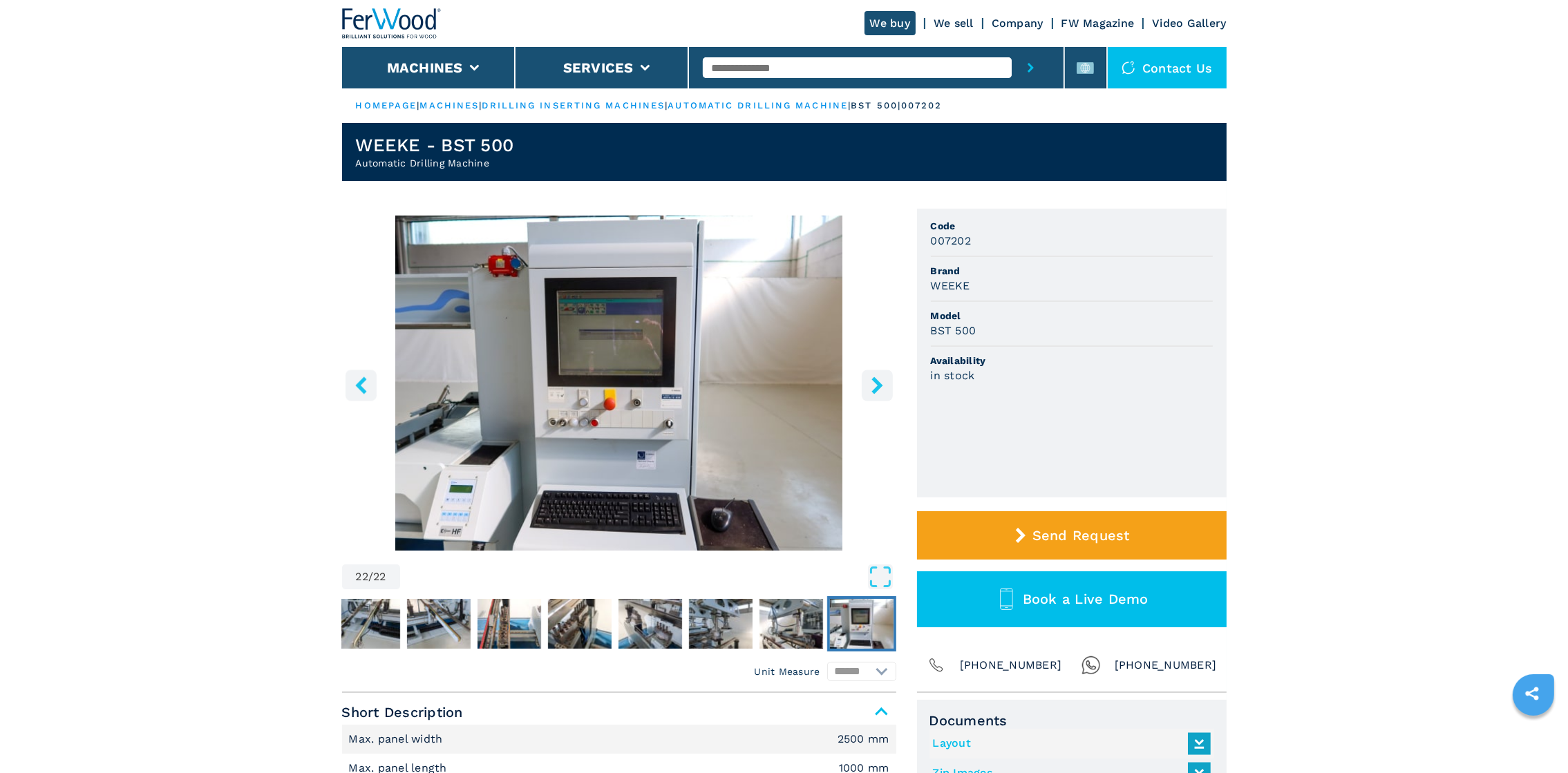
click at [357, 386] on icon "left-button" at bounding box center [360, 385] width 17 height 17
click at [576, 379] on img "Go to Slide 22" at bounding box center [619, 383] width 554 height 335
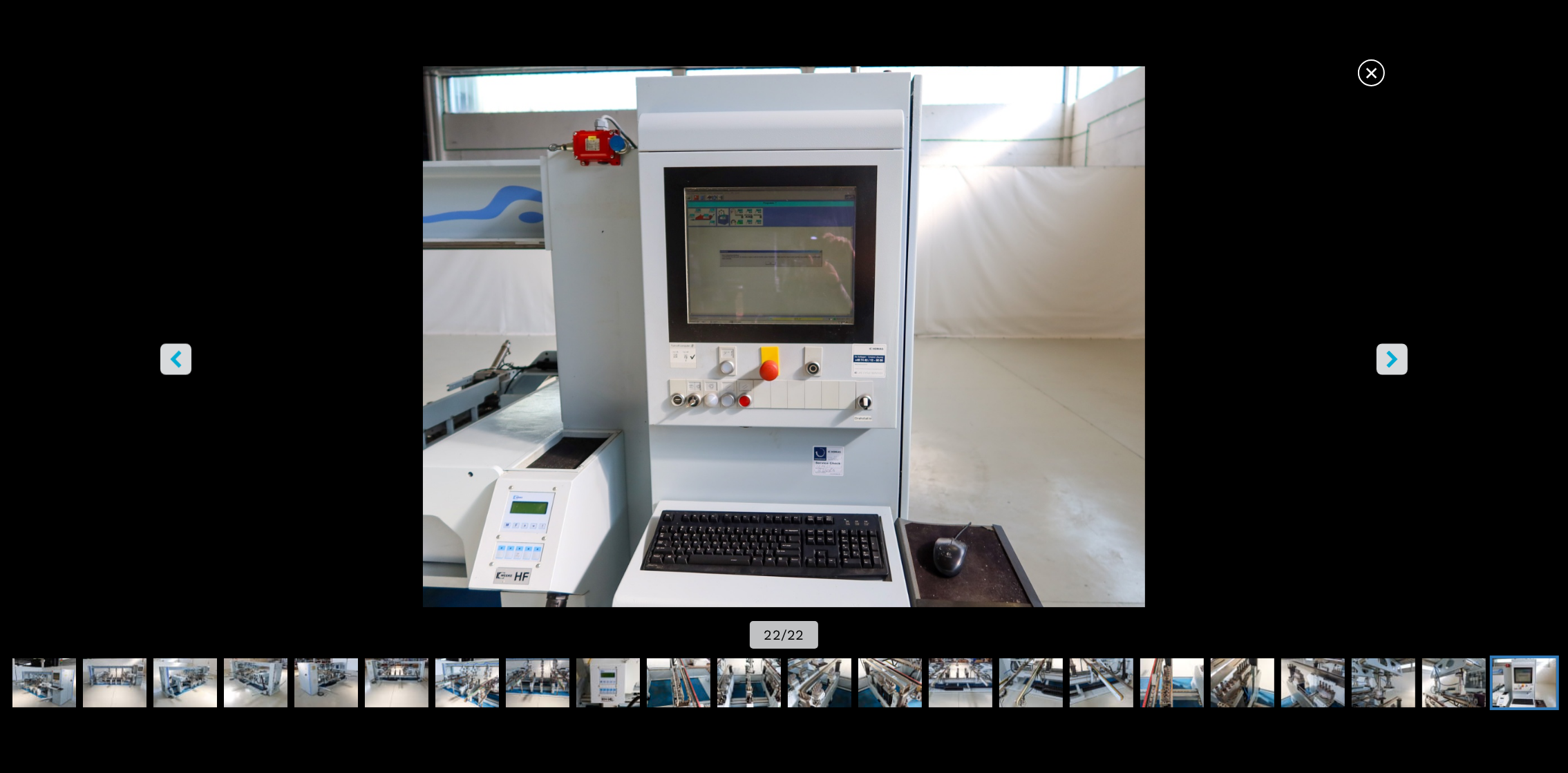
click at [1382, 362] on button "right-button" at bounding box center [1392, 358] width 31 height 31
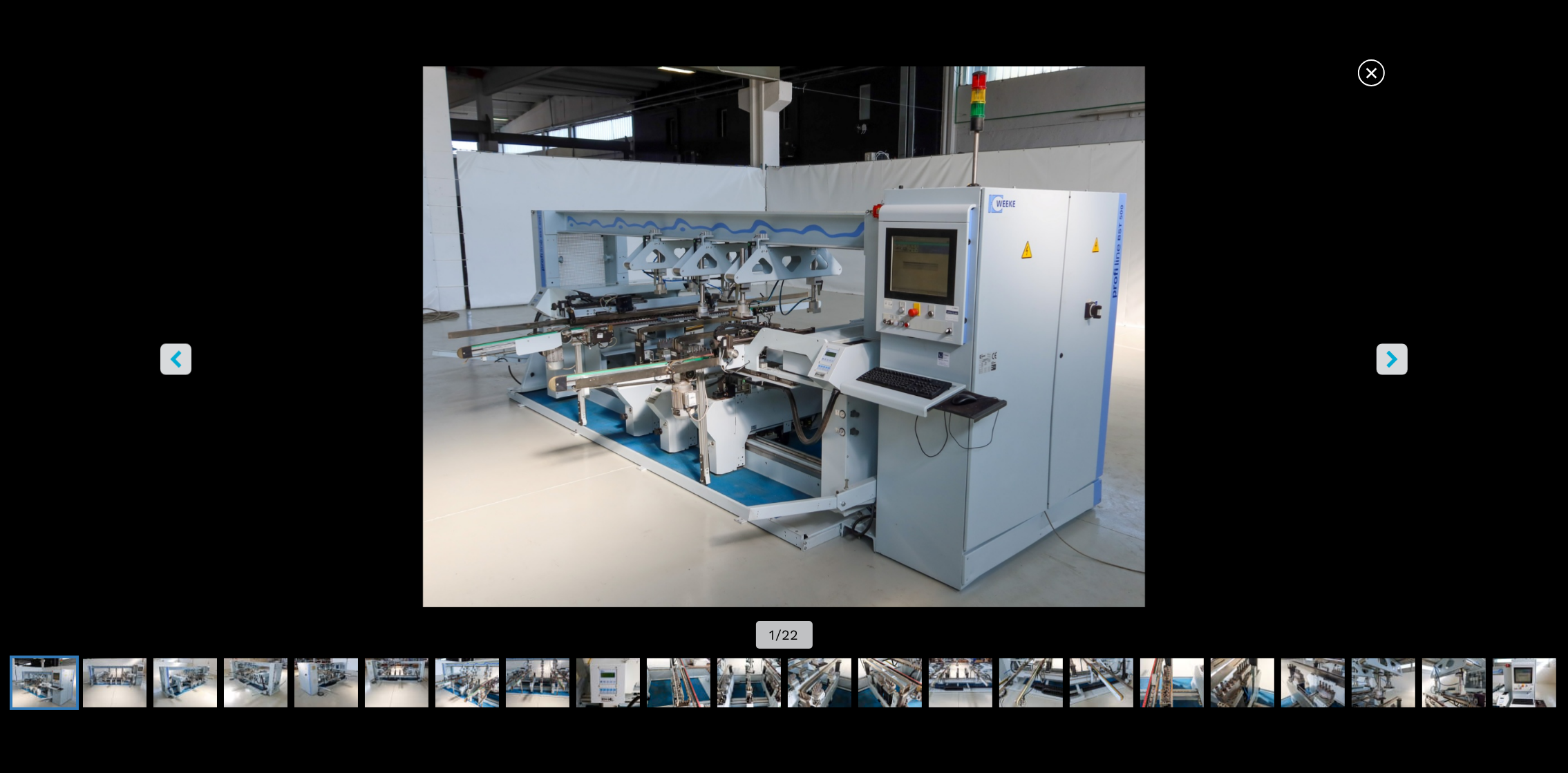
click at [1382, 362] on button "right-button" at bounding box center [1392, 358] width 31 height 31
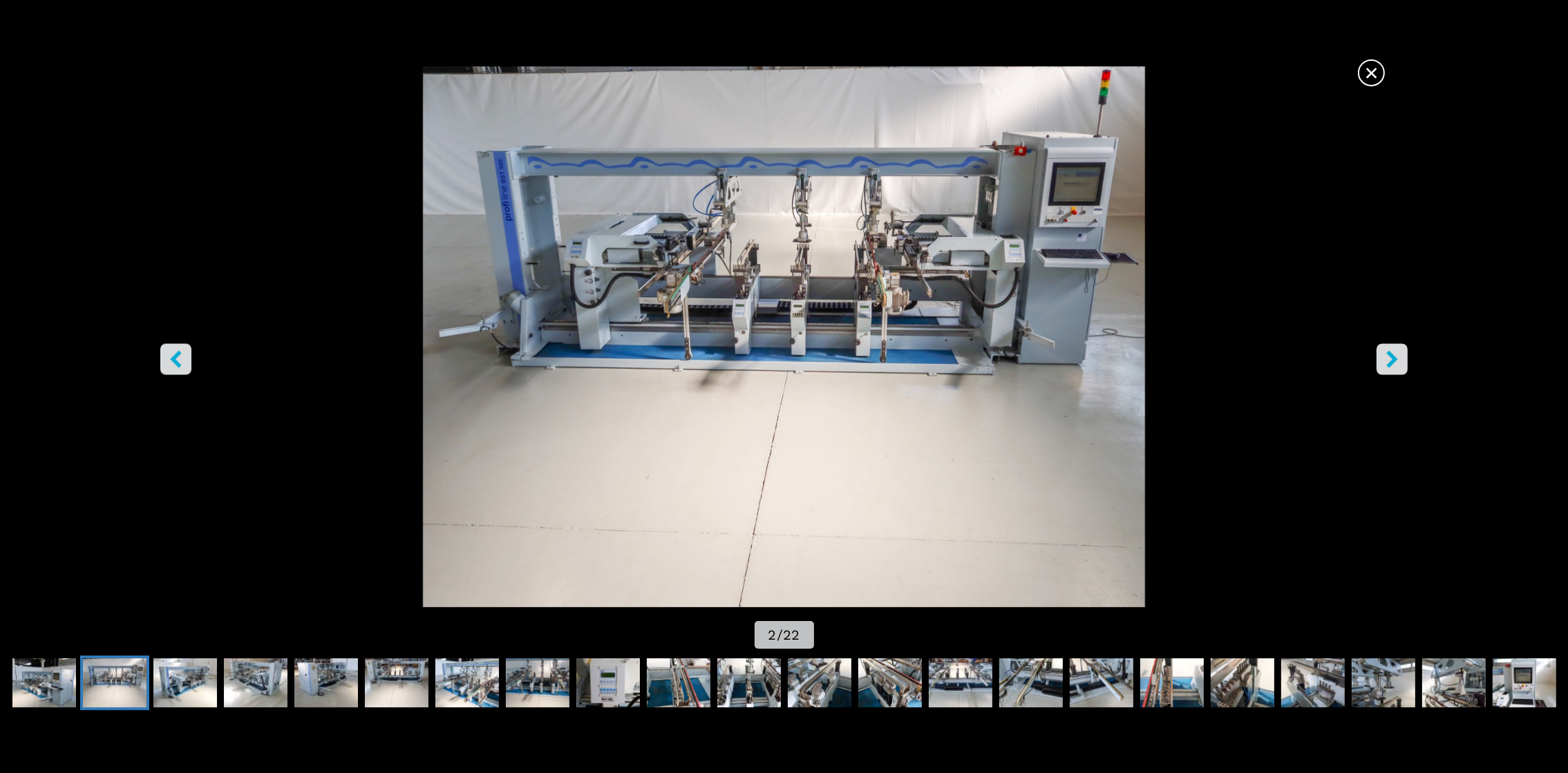
click at [1382, 362] on button "right-button" at bounding box center [1392, 358] width 31 height 31
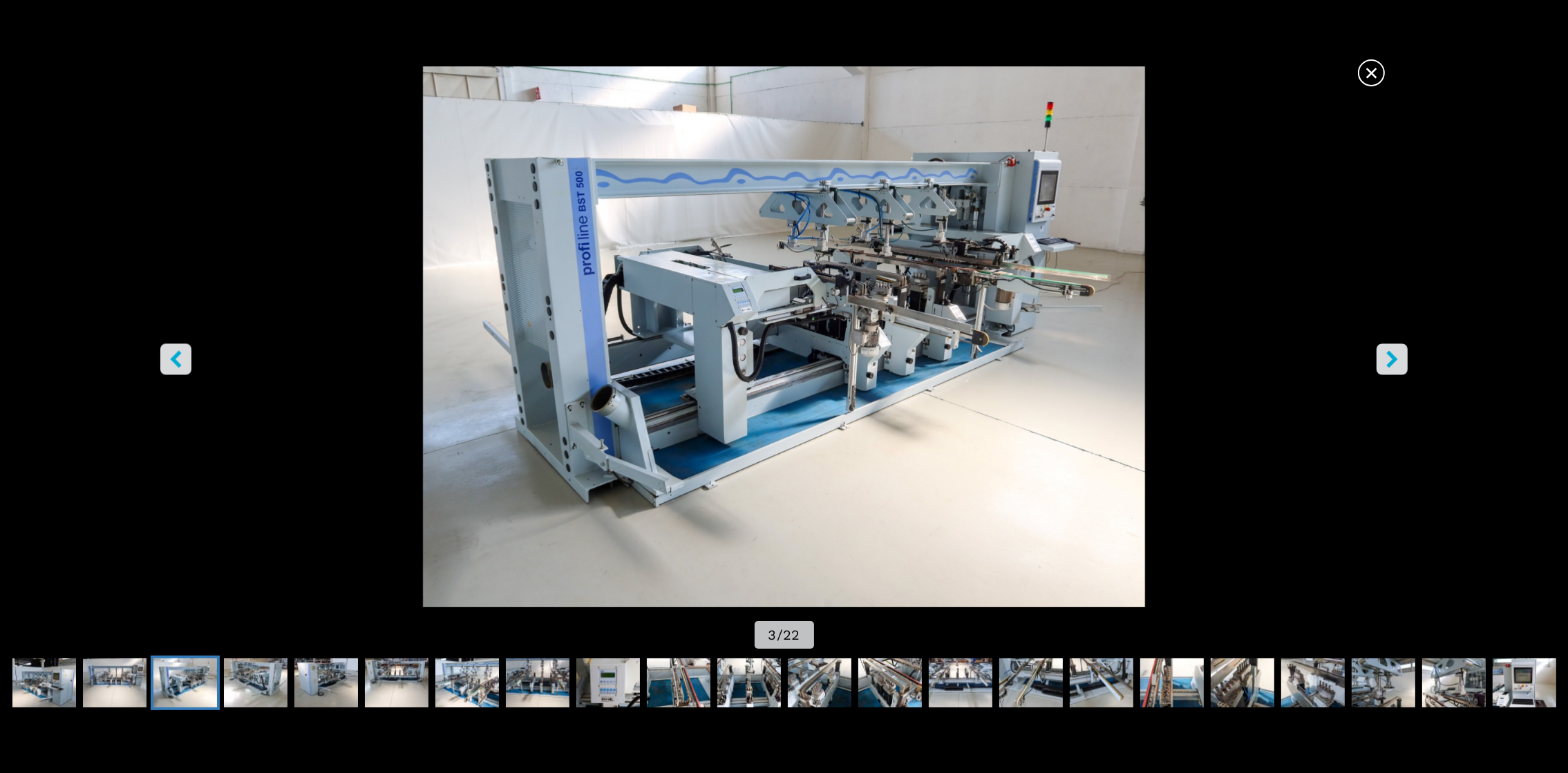
click at [1382, 362] on button "right-button" at bounding box center [1392, 358] width 31 height 31
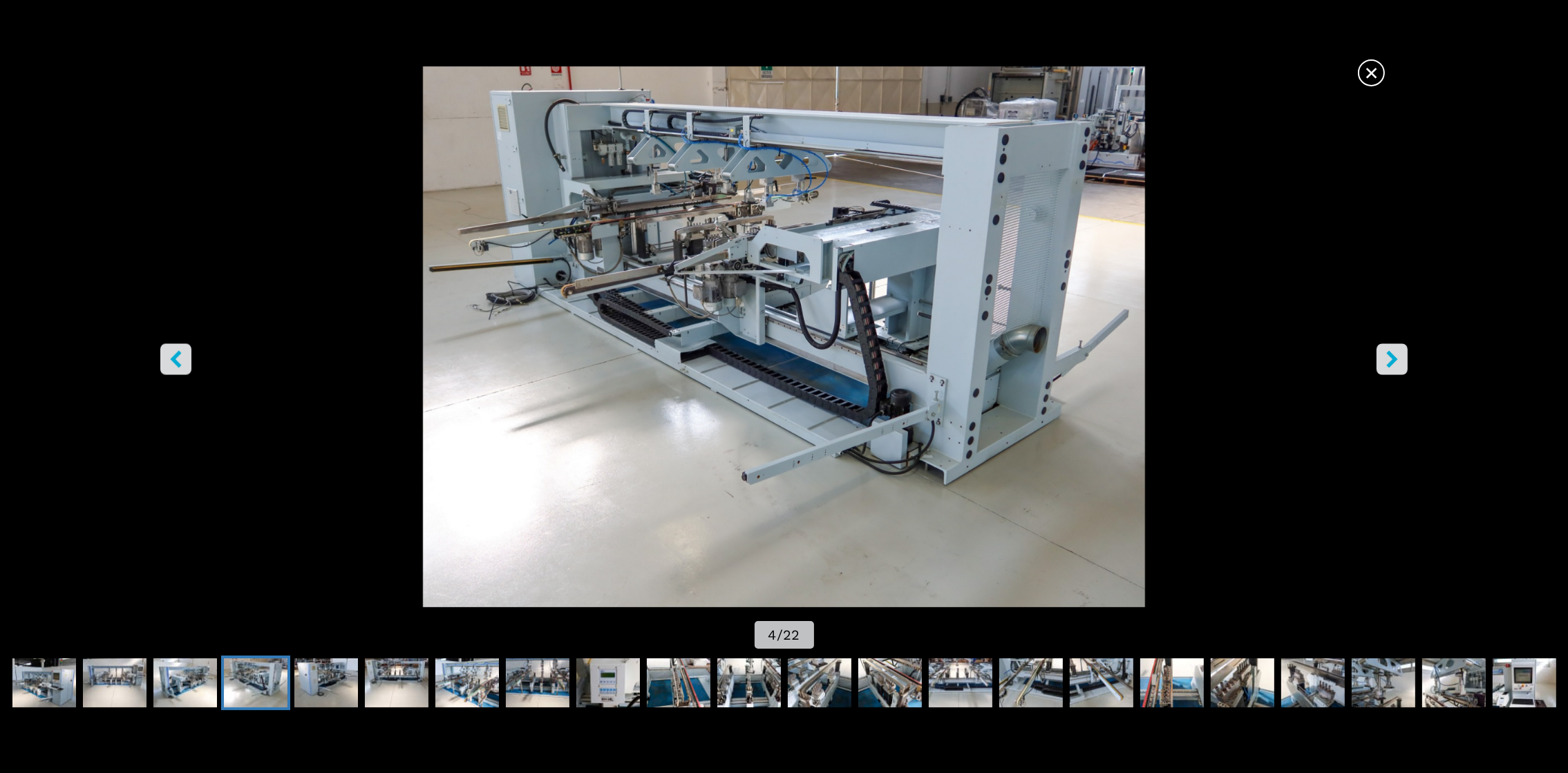
click at [1382, 362] on button "right-button" at bounding box center [1392, 358] width 31 height 31
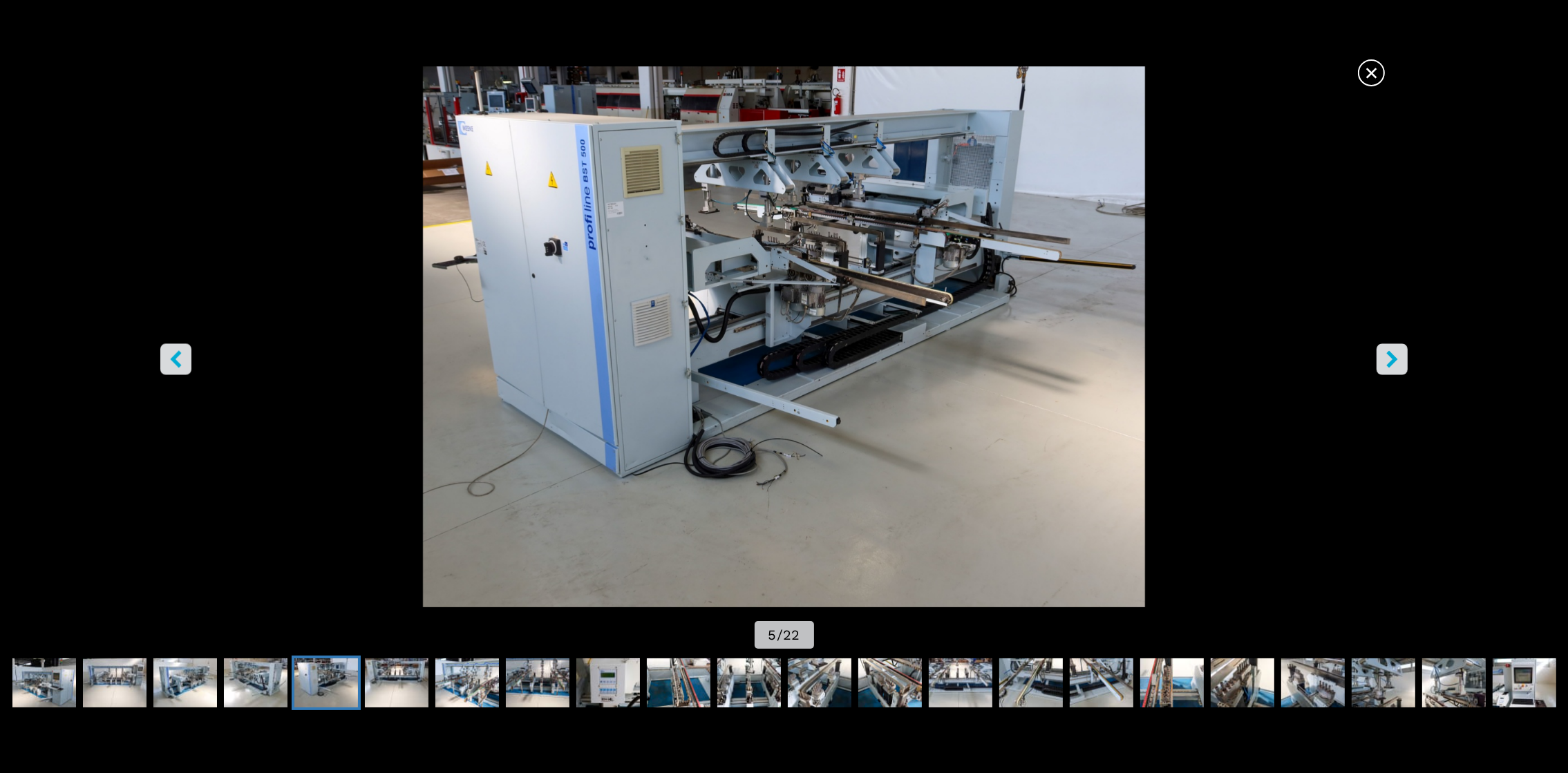
click at [1382, 362] on button "right-button" at bounding box center [1392, 358] width 31 height 31
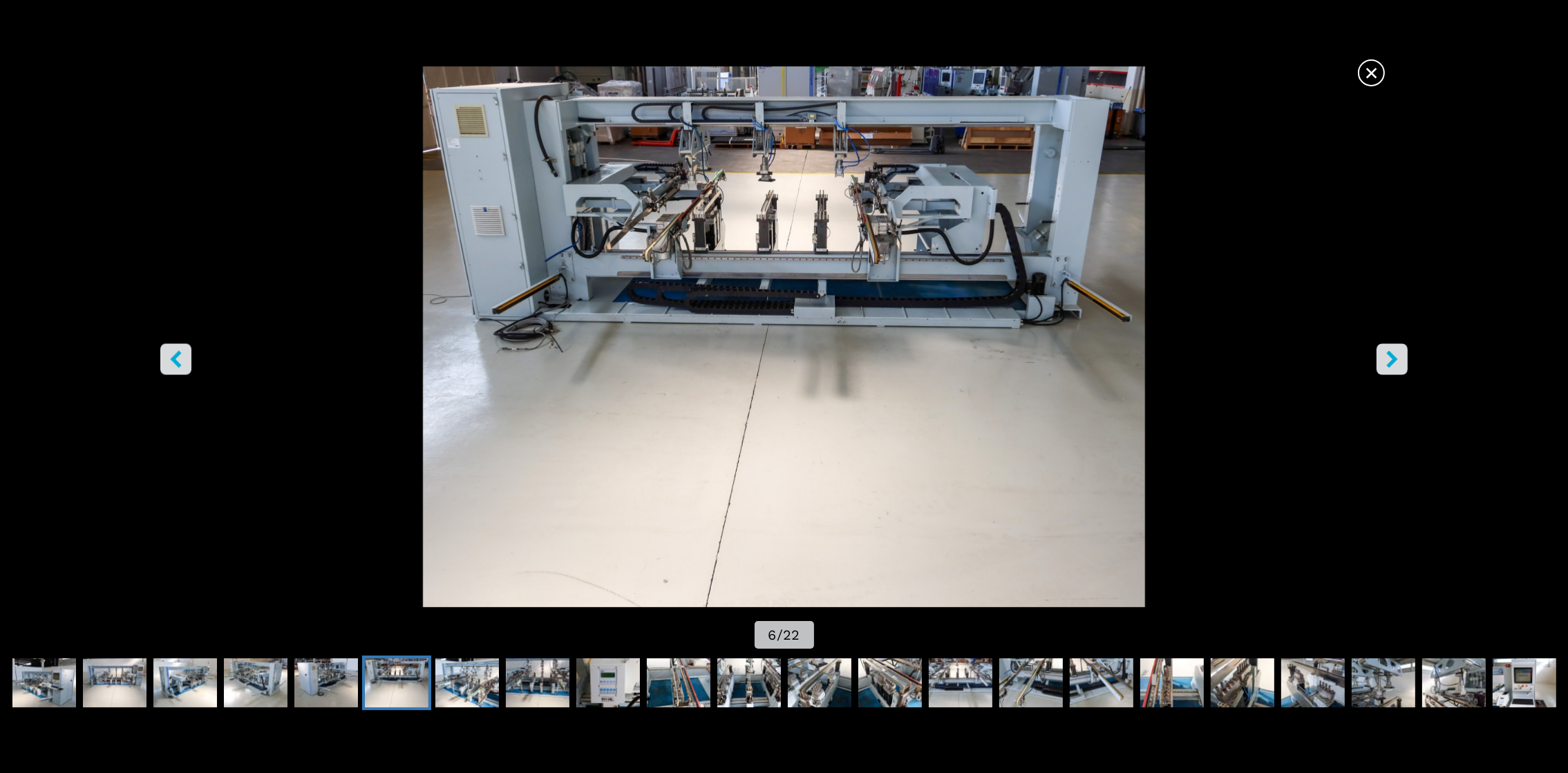
click at [1382, 362] on button "right-button" at bounding box center [1392, 358] width 31 height 31
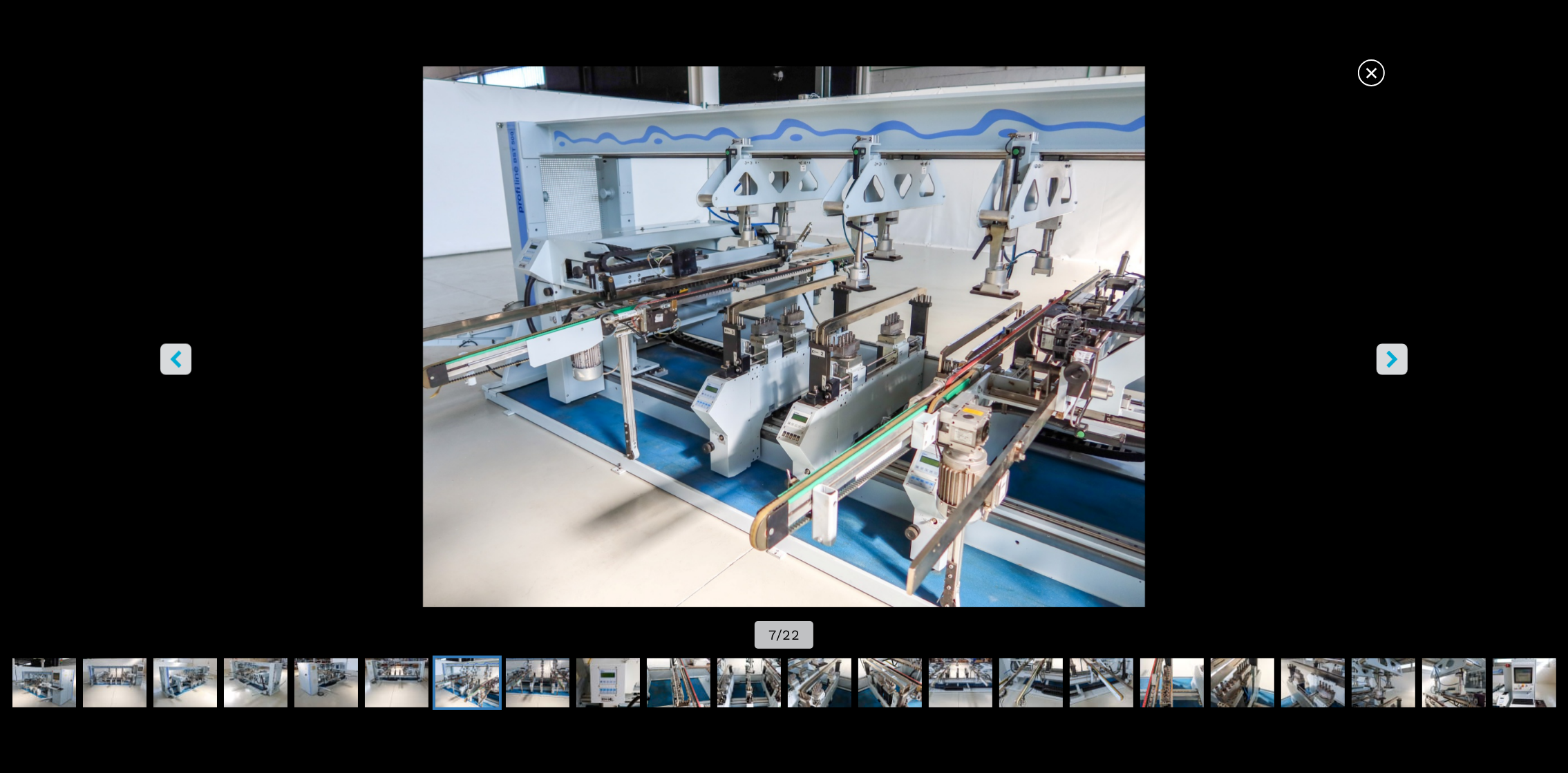
click at [1382, 362] on button "right-button" at bounding box center [1392, 358] width 31 height 31
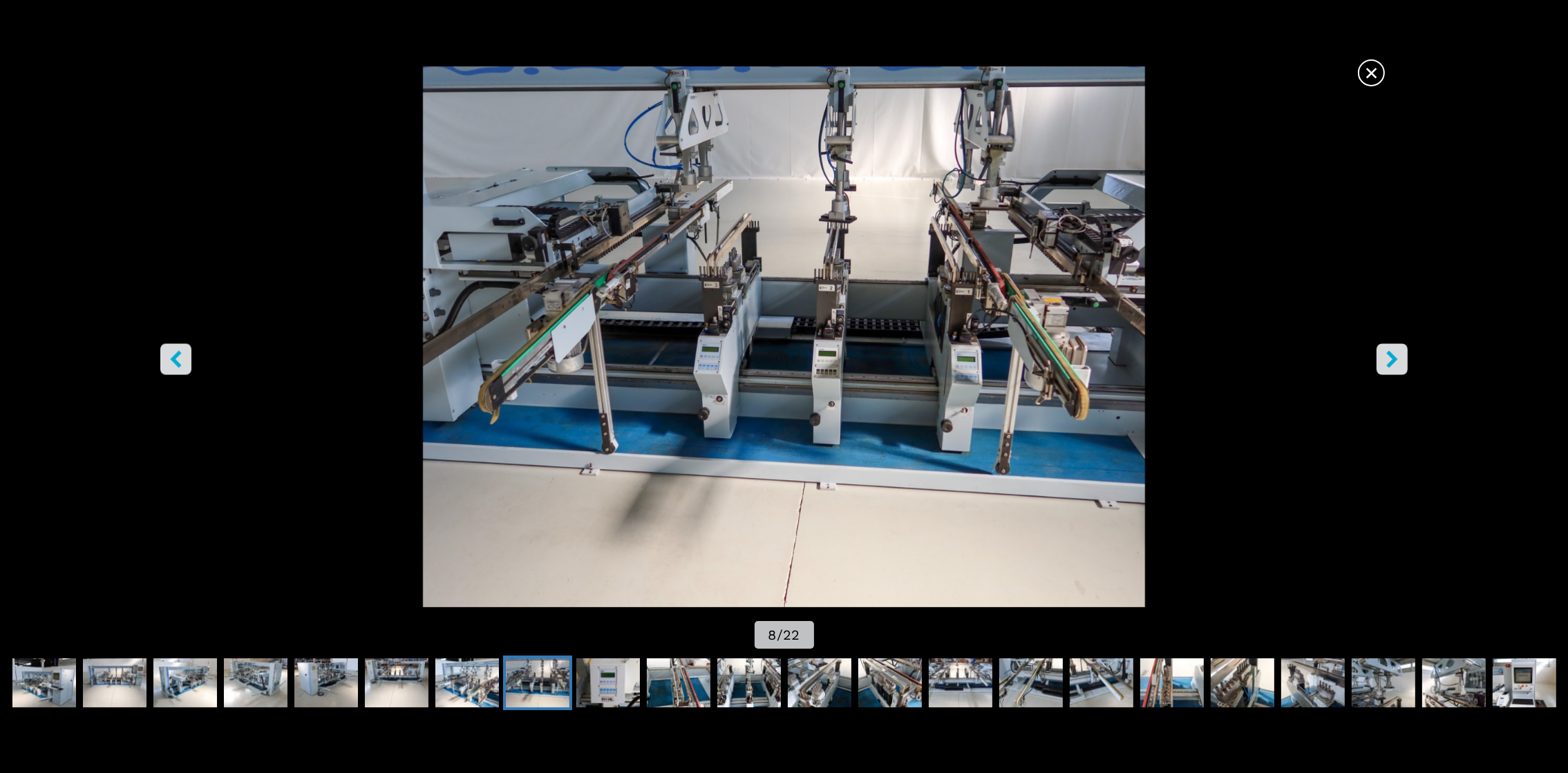
click at [1382, 362] on button "right-button" at bounding box center [1392, 358] width 31 height 31
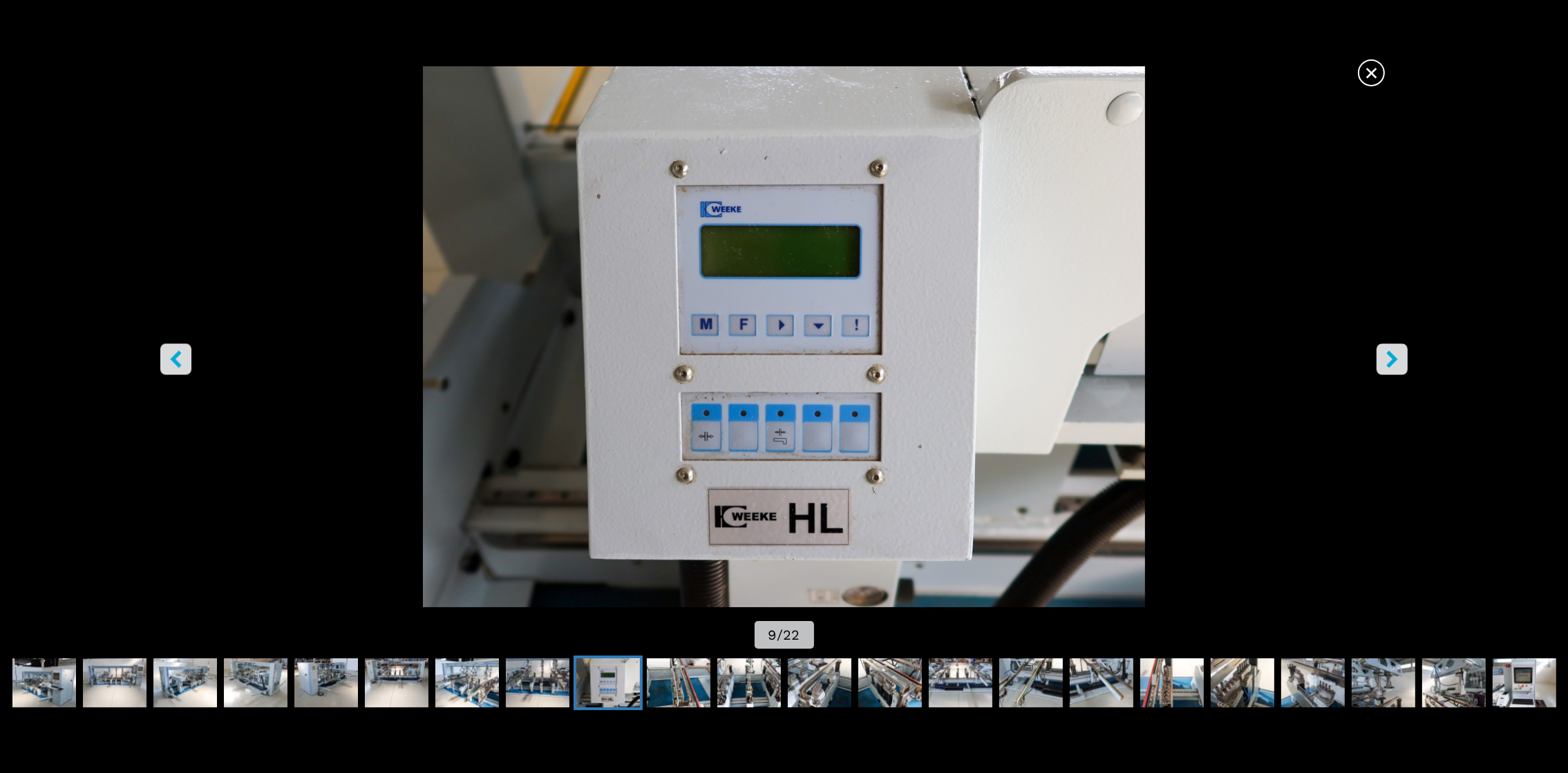
click at [1382, 362] on button "right-button" at bounding box center [1392, 358] width 31 height 31
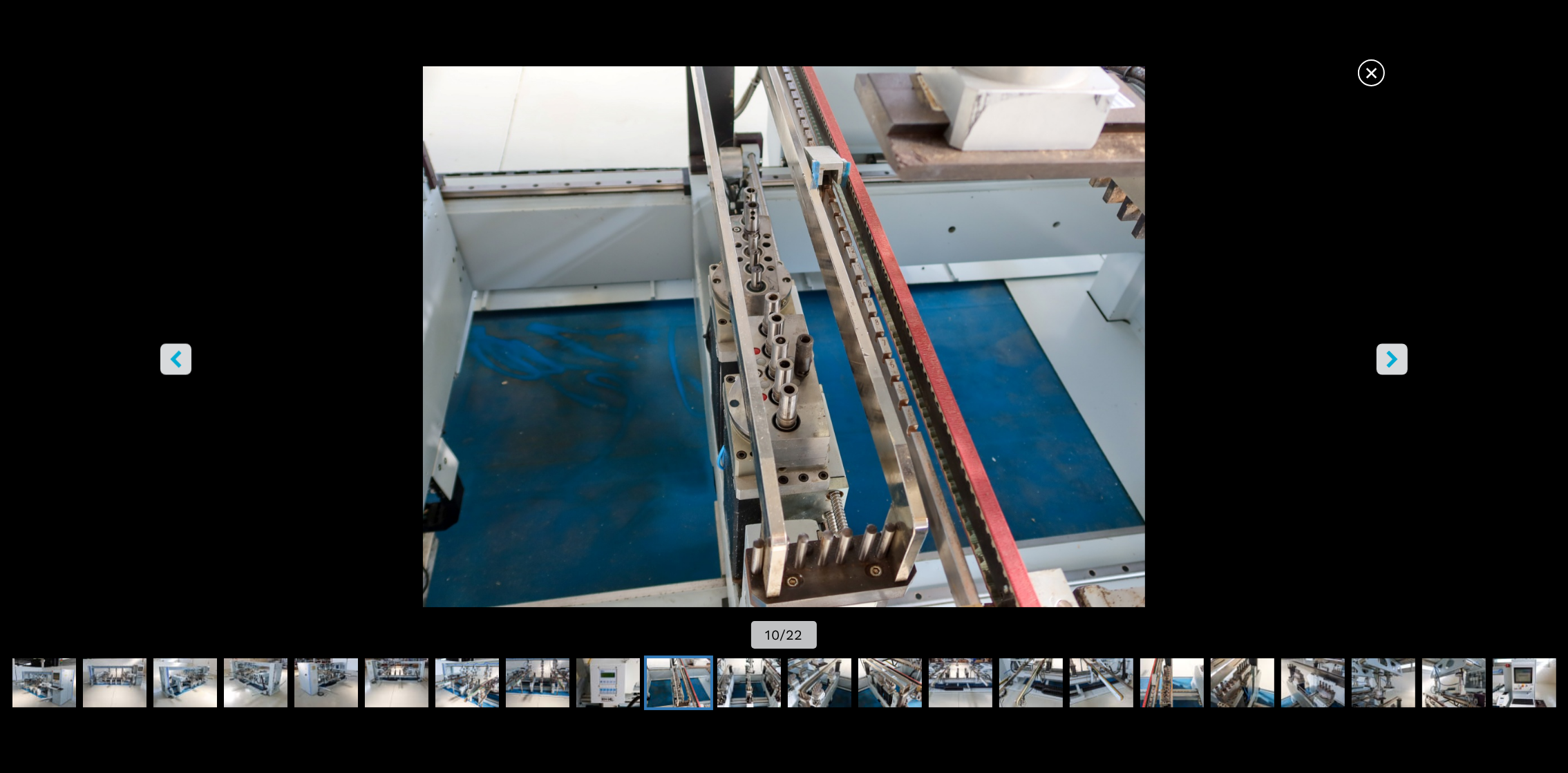
click at [1382, 362] on button "right-button" at bounding box center [1392, 358] width 31 height 31
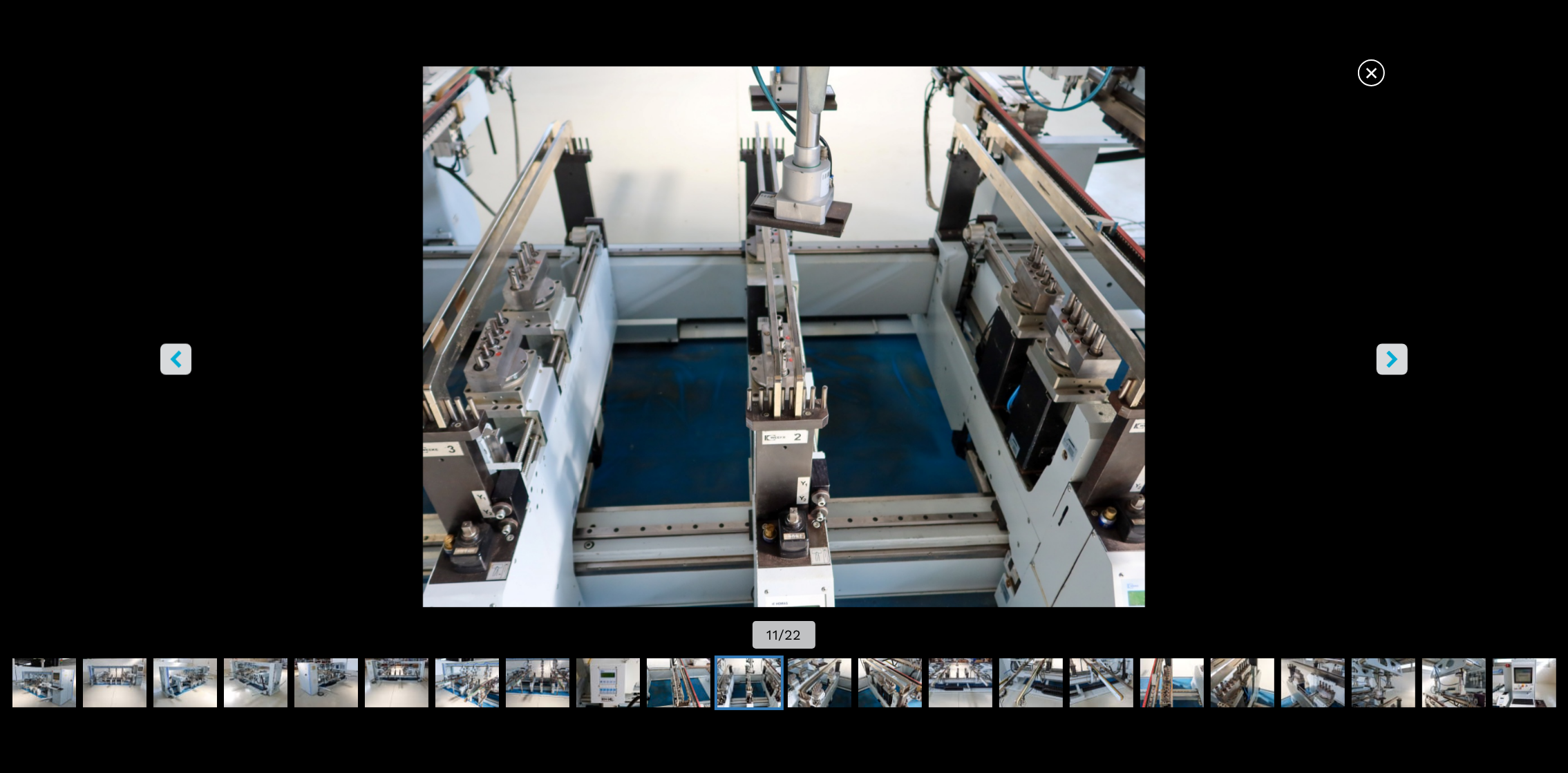
click at [1382, 362] on button "right-button" at bounding box center [1392, 358] width 31 height 31
